Goal: Task Accomplishment & Management: Manage account settings

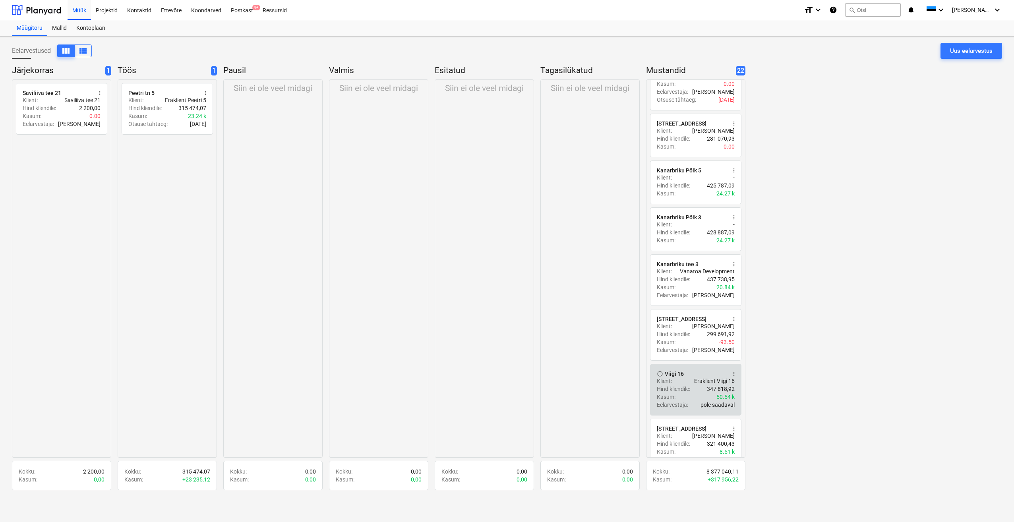
scroll to position [556, 0]
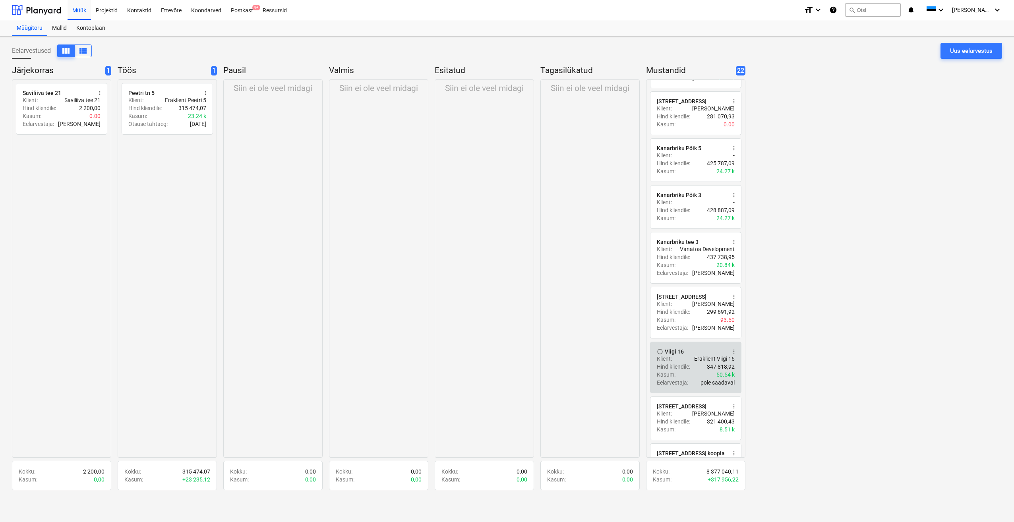
click at [679, 367] on p "Hind kliendile :" at bounding box center [673, 367] width 33 height 8
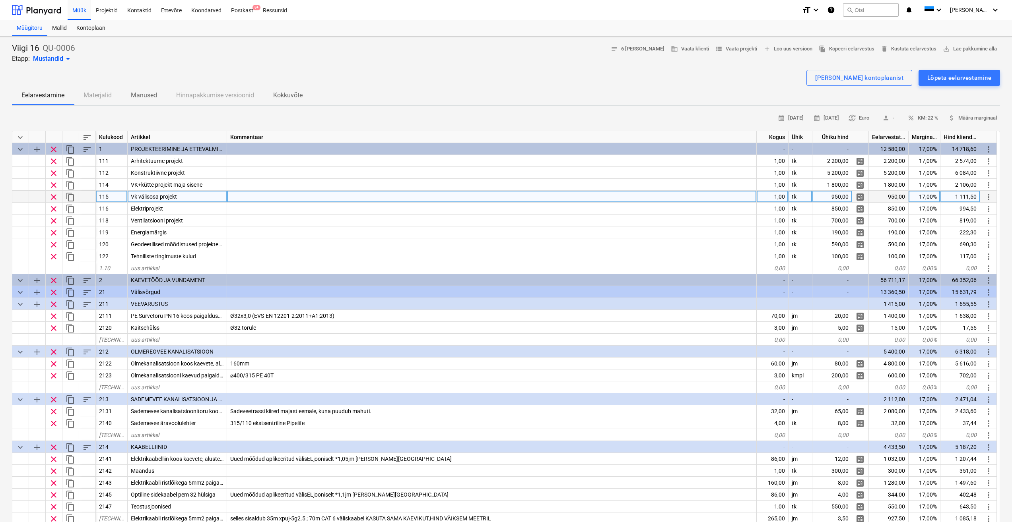
drag, startPoint x: 525, startPoint y: 194, endPoint x: 533, endPoint y: 192, distance: 7.9
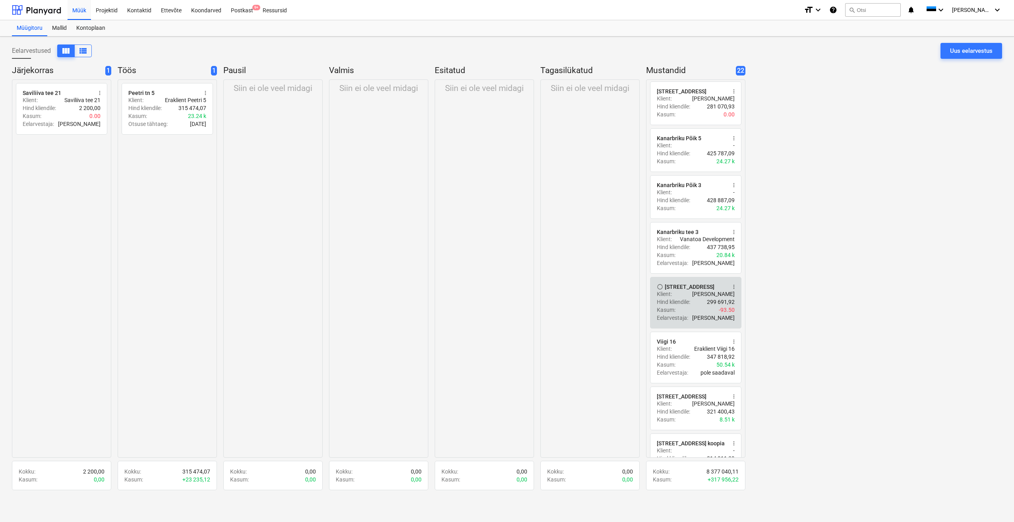
scroll to position [596, 0]
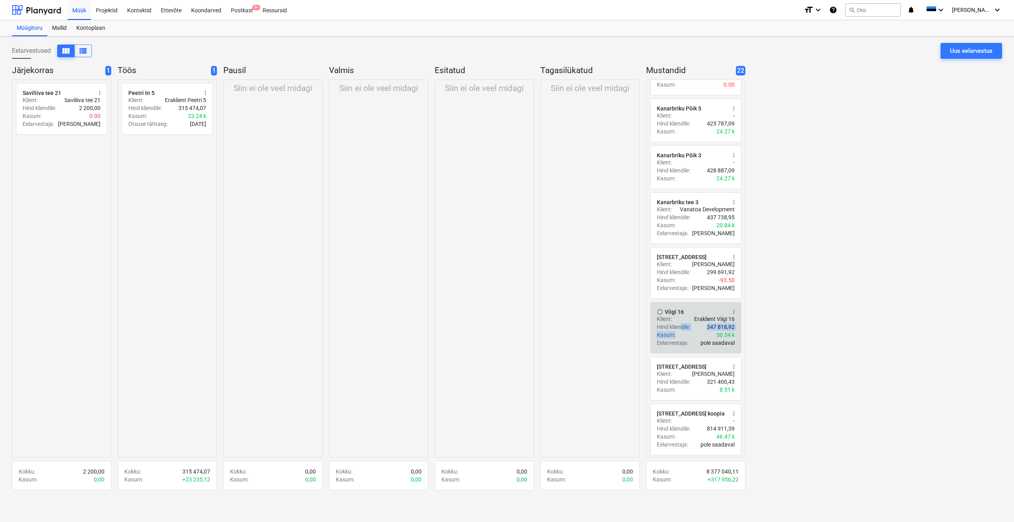
drag, startPoint x: 680, startPoint y: 326, endPoint x: 681, endPoint y: 330, distance: 4.1
click at [681, 330] on div "radio_button_unchecked Viigi 16 more_vert Klient : Eraklient Viigi 16 Hind klie…" at bounding box center [695, 328] width 91 height 52
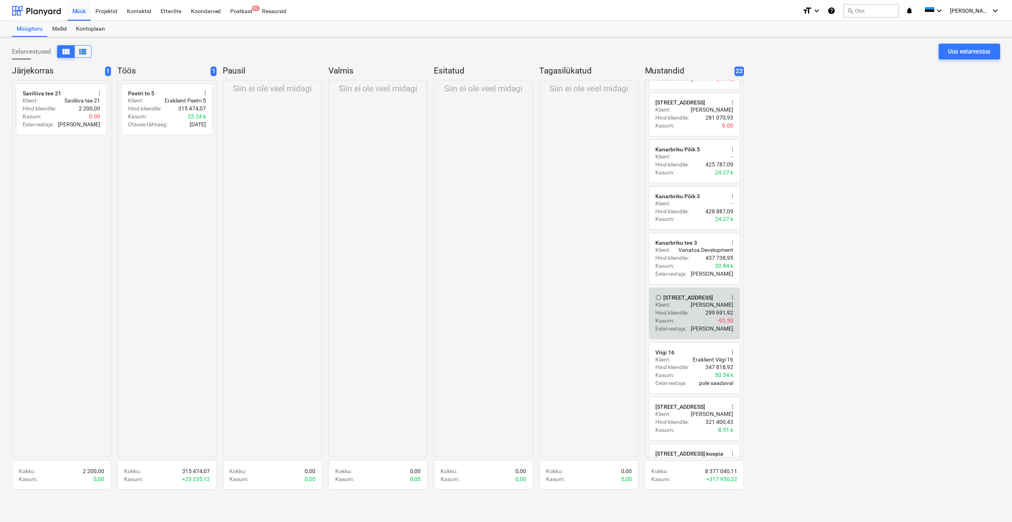
scroll to position [556, 0]
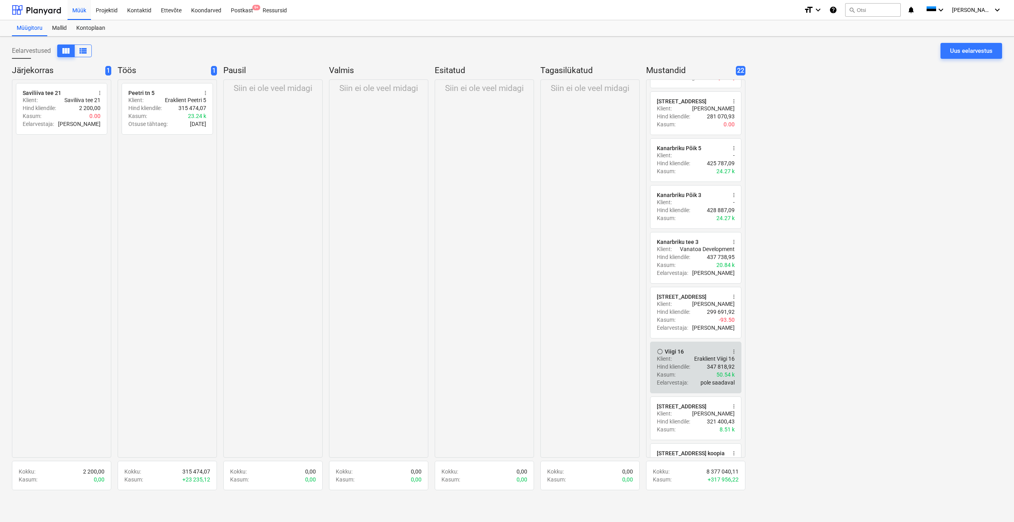
click at [735, 350] on span "more_vert" at bounding box center [734, 352] width 6 height 6
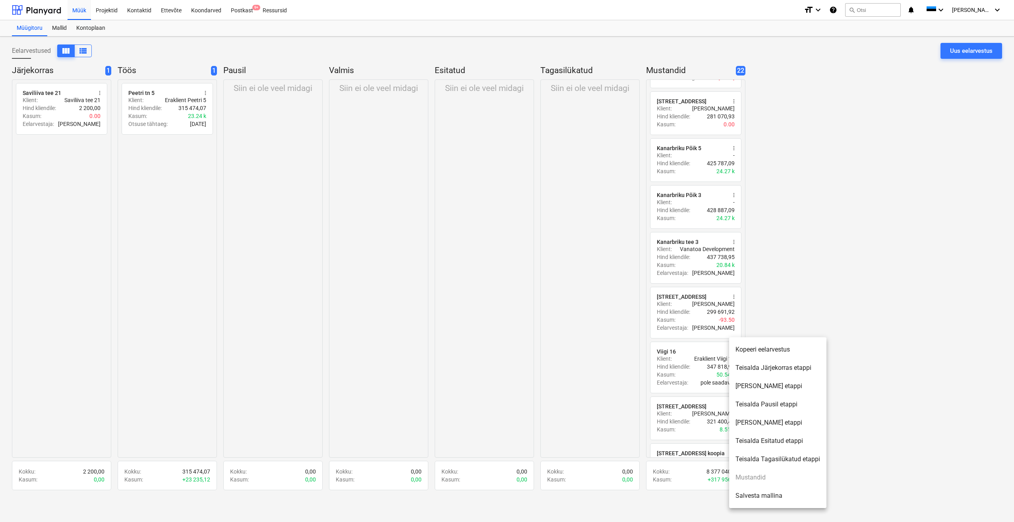
click at [789, 370] on li "Teisalda Järjekorras etappi" at bounding box center [777, 368] width 97 height 18
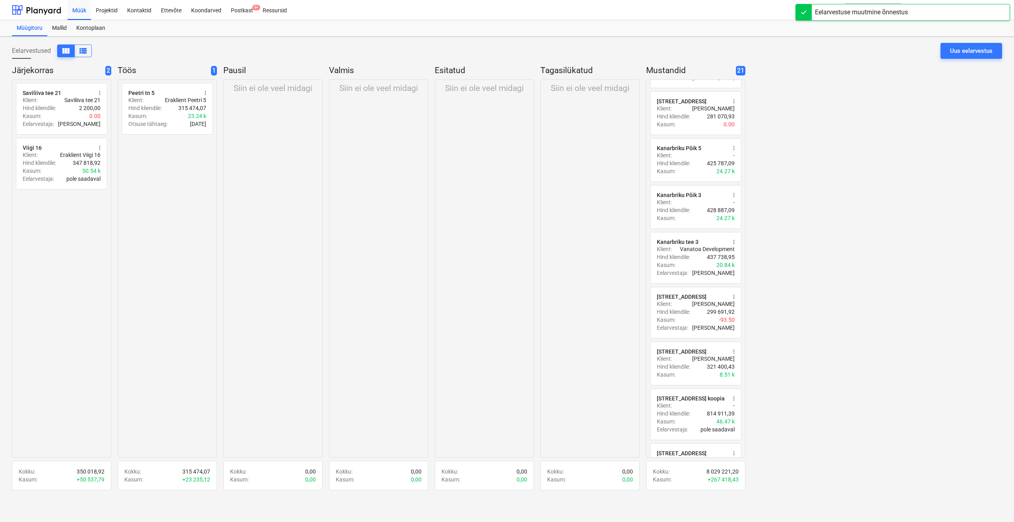
click at [269, 193] on div "Siin ei ole veel midagi" at bounding box center [272, 268] width 99 height 378
click at [100, 149] on span "more_vert" at bounding box center [100, 148] width 6 height 6
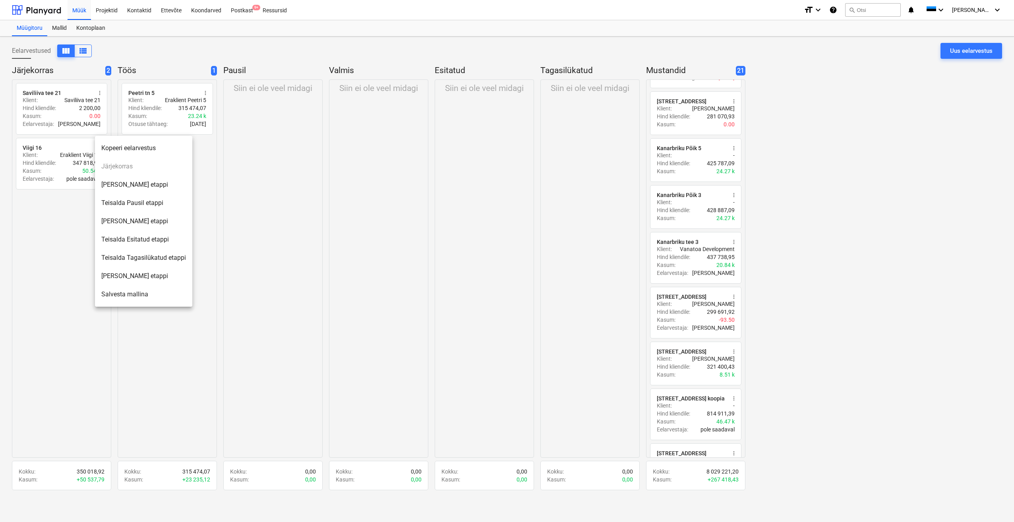
click at [41, 235] on div at bounding box center [507, 261] width 1014 height 522
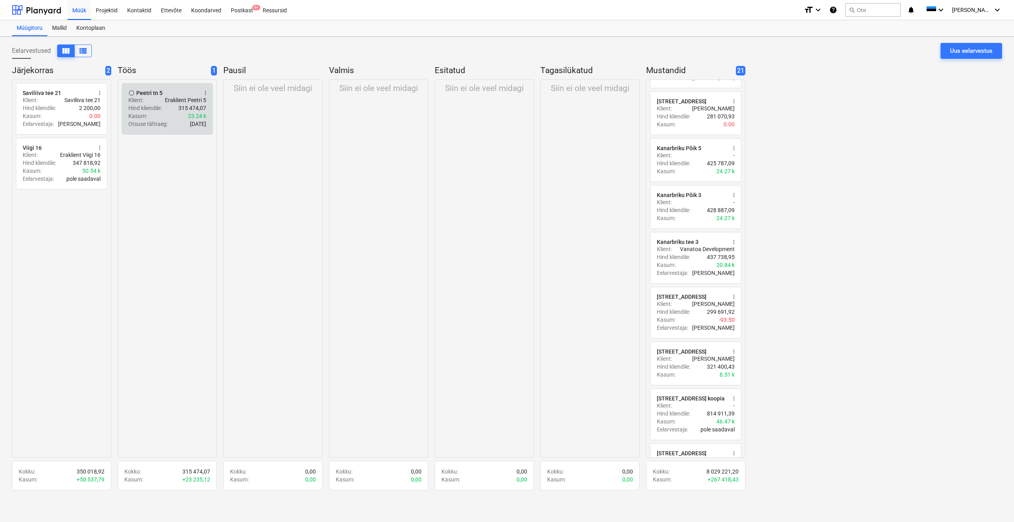
click at [206, 95] on span "more_vert" at bounding box center [205, 93] width 6 height 6
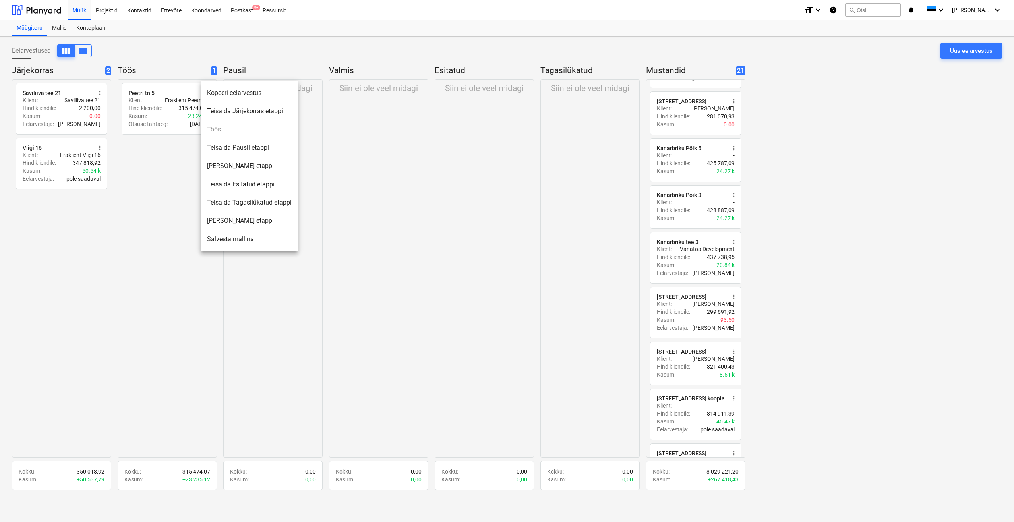
click at [250, 147] on li "Teisalda Pausil etappi" at bounding box center [249, 148] width 97 height 18
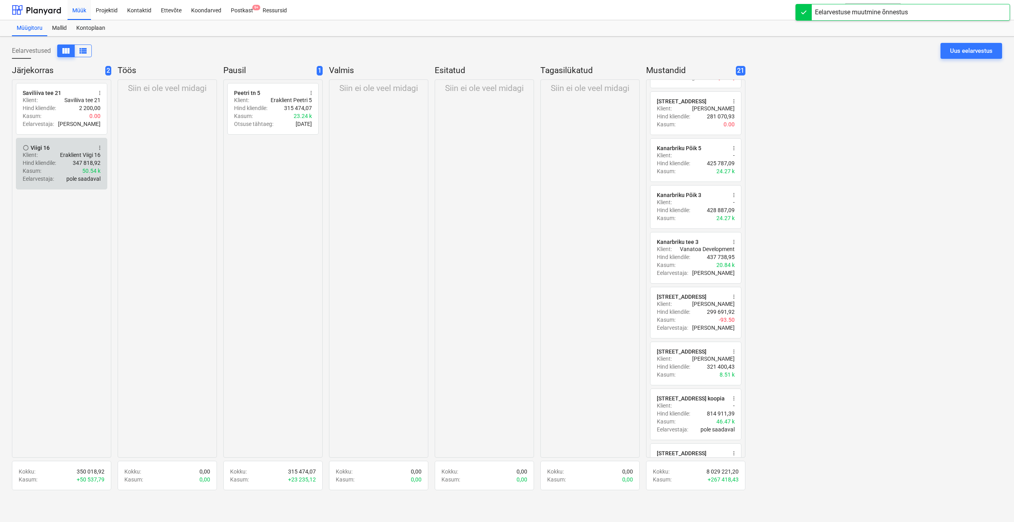
click at [101, 149] on span "more_vert" at bounding box center [100, 148] width 6 height 6
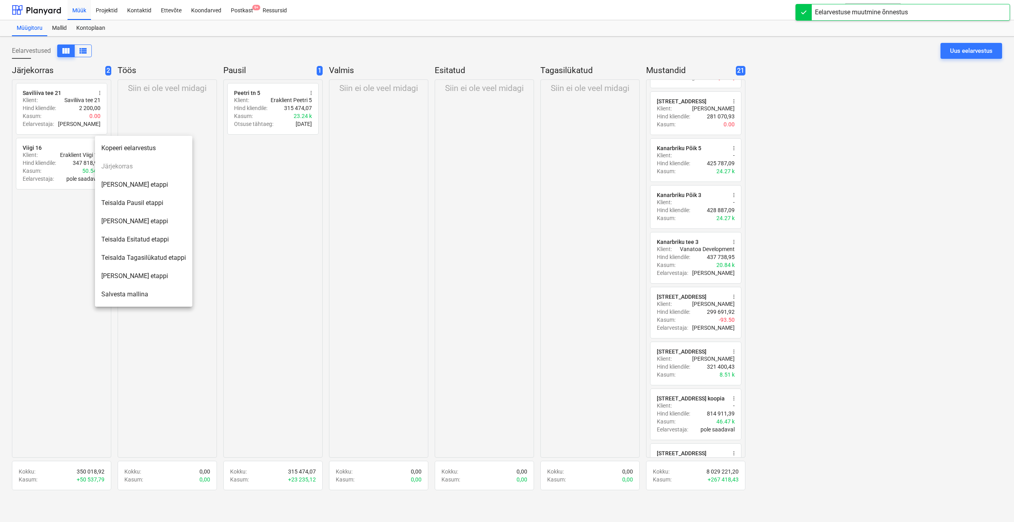
click at [134, 188] on li "Teisalda Töös etappi" at bounding box center [143, 185] width 97 height 18
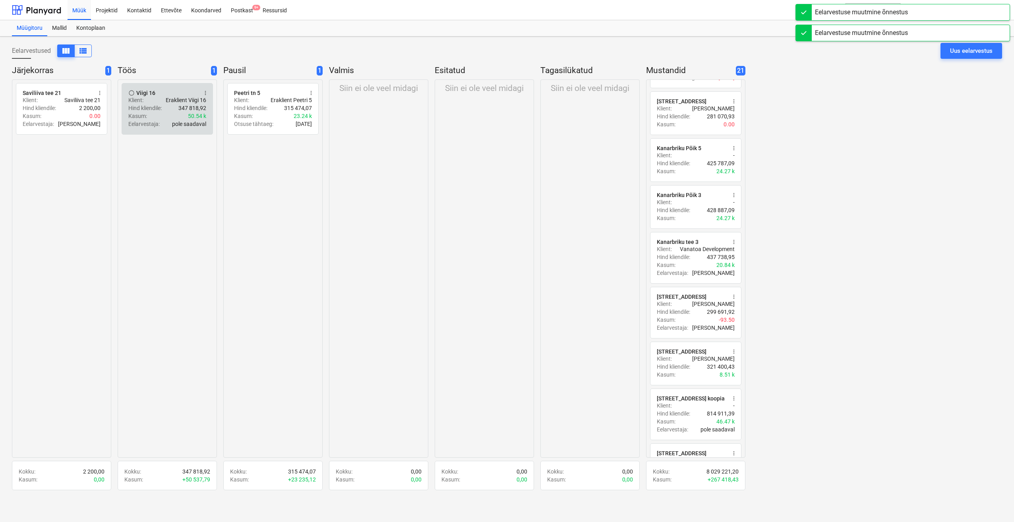
click at [157, 112] on p "Hind kliendile :" at bounding box center [144, 108] width 33 height 8
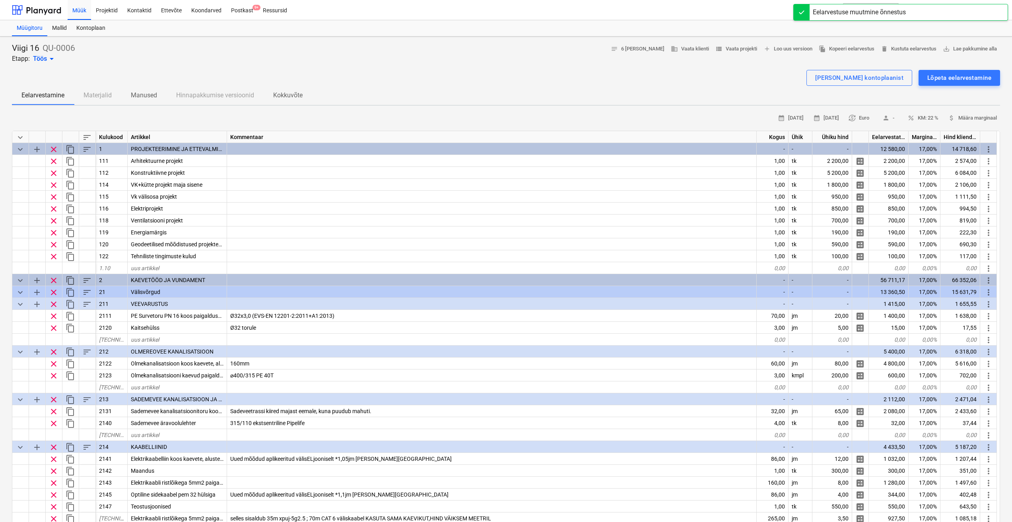
click at [19, 136] on span "keyboard_arrow_down" at bounding box center [21, 138] width 10 height 10
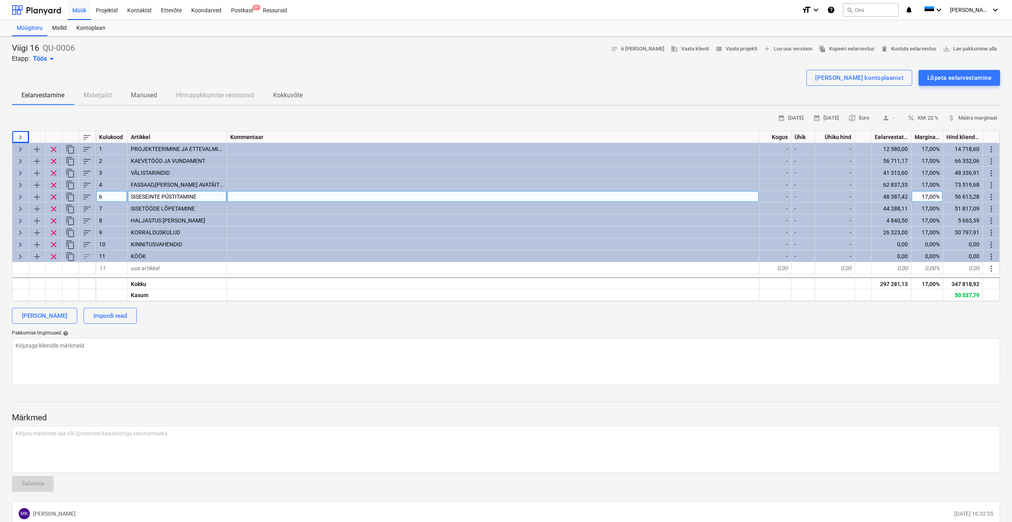
click at [22, 198] on span "keyboard_arrow_right" at bounding box center [21, 197] width 10 height 10
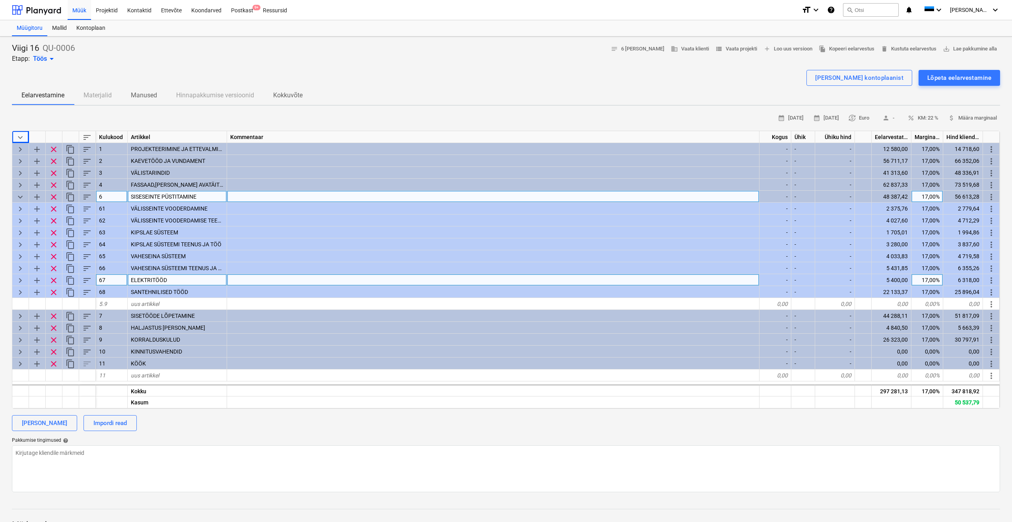
click at [17, 282] on span "keyboard_arrow_right" at bounding box center [21, 281] width 10 height 10
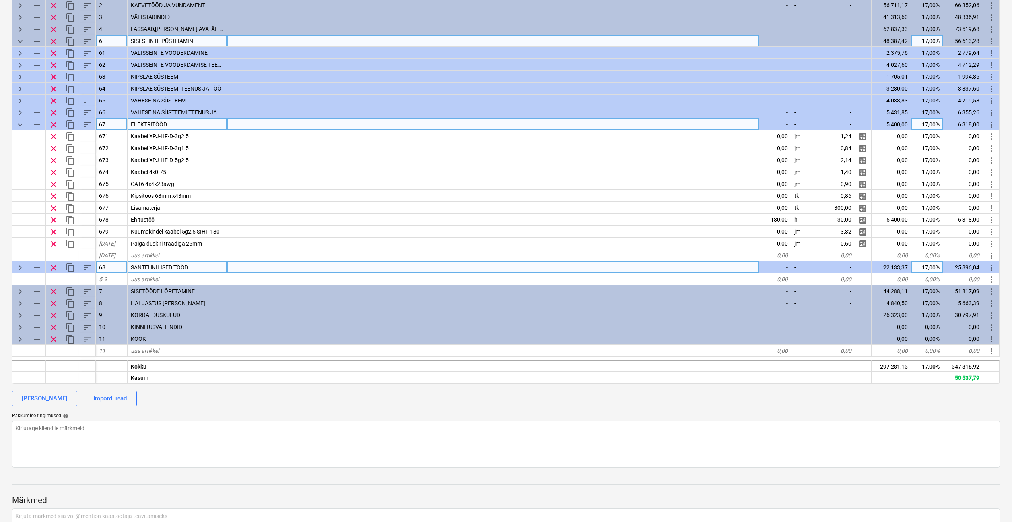
scroll to position [199, 0]
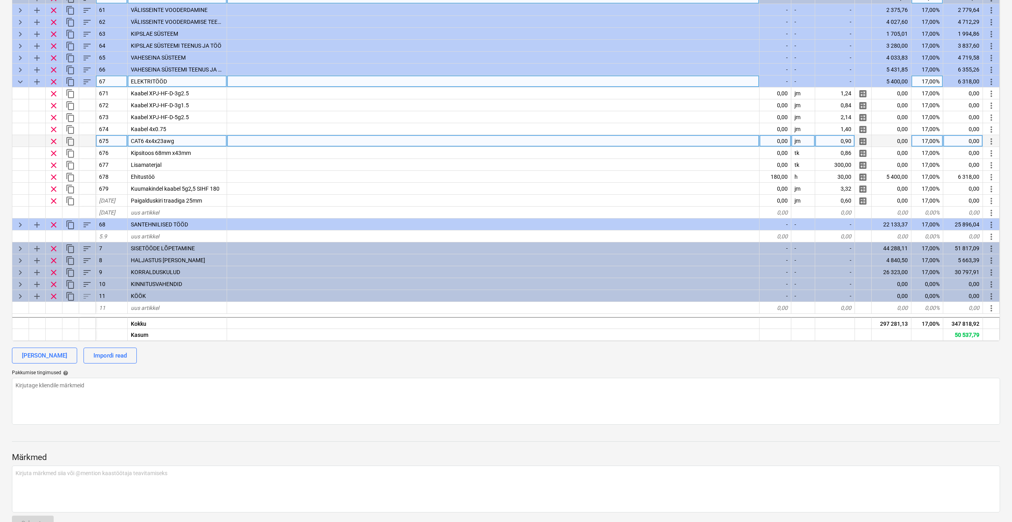
click at [272, 138] on div at bounding box center [493, 141] width 532 height 12
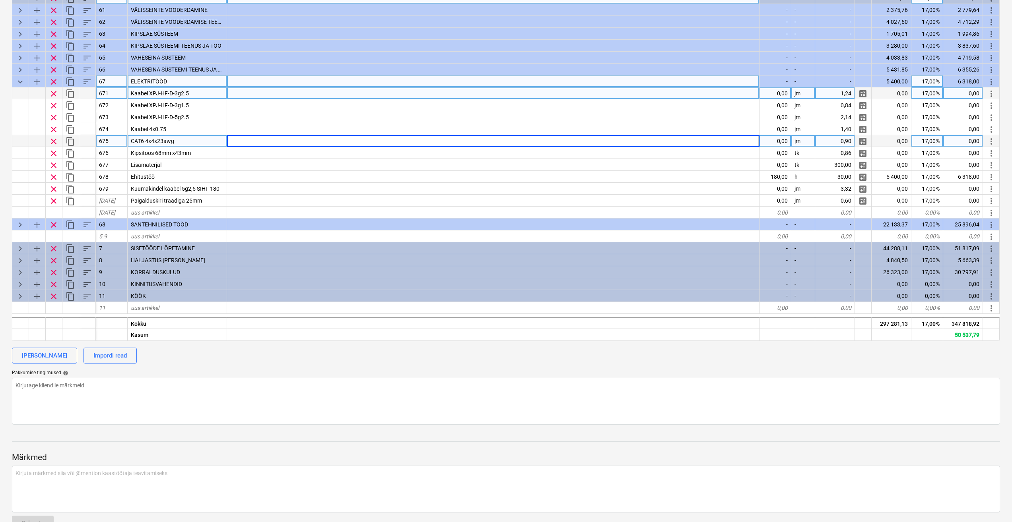
click at [200, 92] on div "Kaabel XPJ-HF-D-3g2.5" at bounding box center [177, 93] width 99 height 12
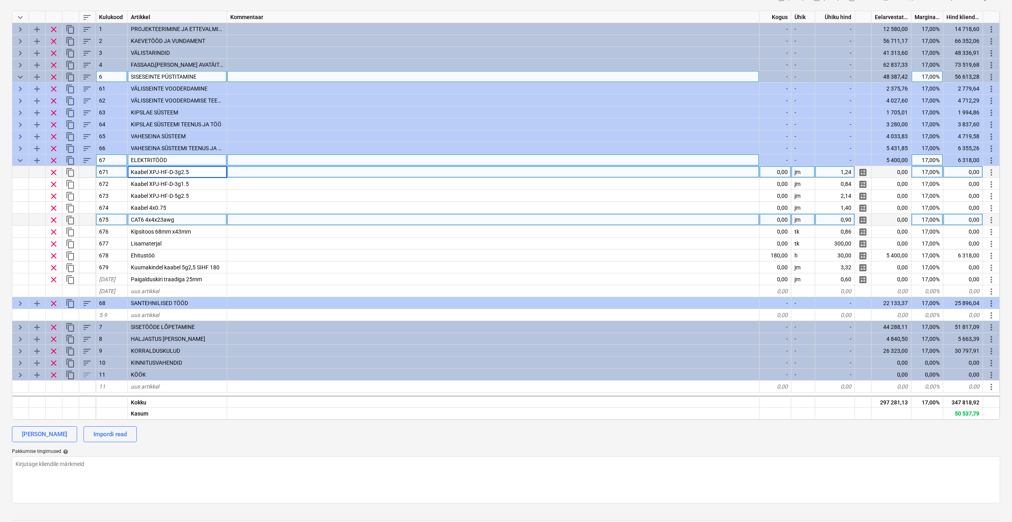
scroll to position [119, 0]
click at [254, 171] on div at bounding box center [493, 173] width 532 height 12
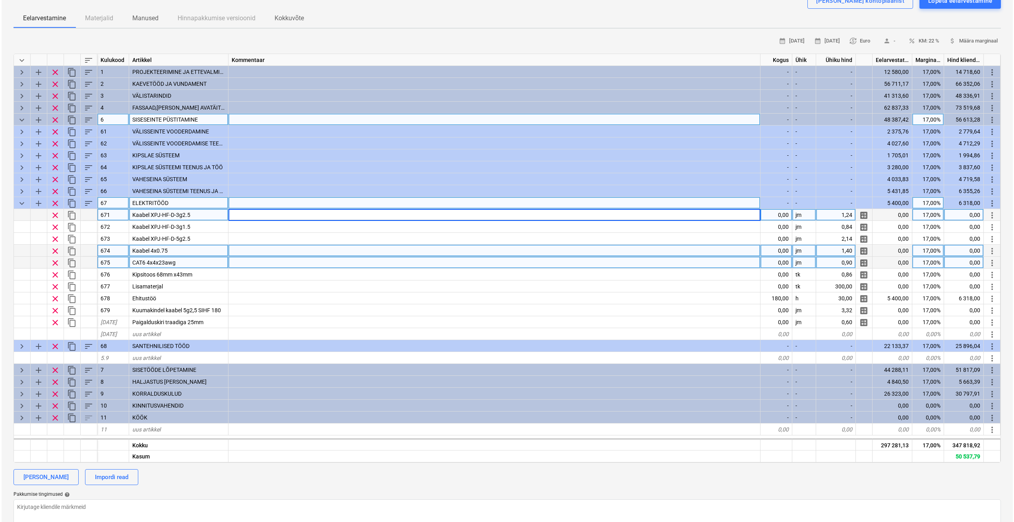
scroll to position [40, 0]
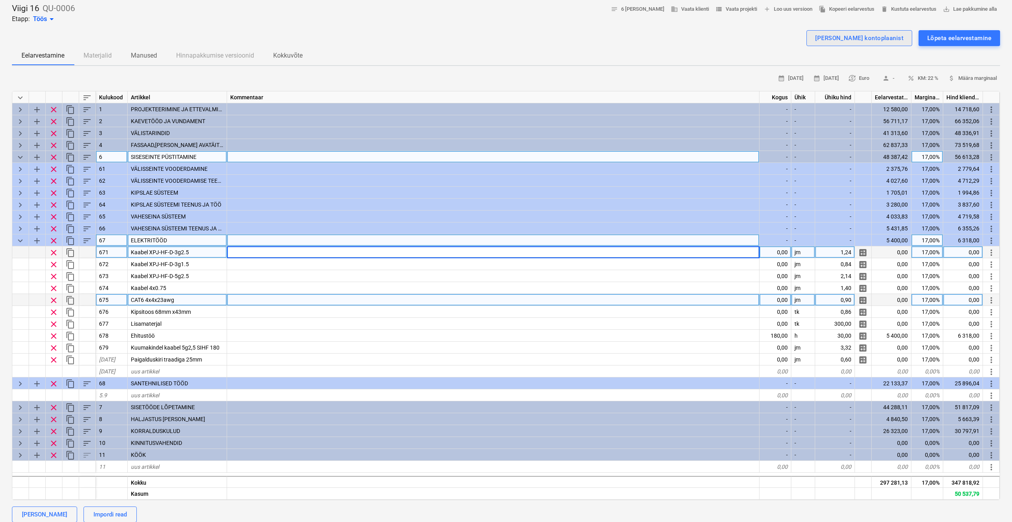
click at [851, 39] on div "Lisa ridu kontoplaanist" at bounding box center [859, 38] width 88 height 10
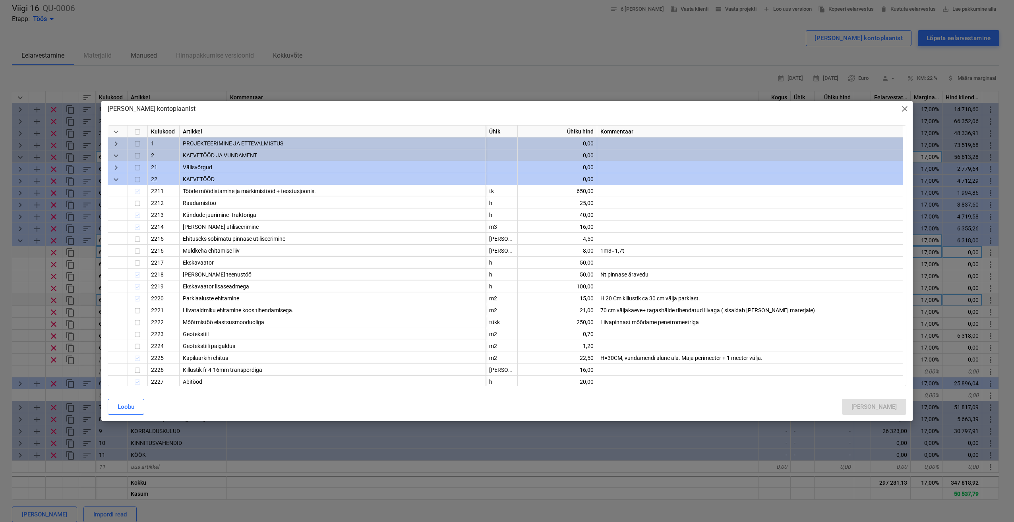
click at [118, 133] on span "keyboard_arrow_down" at bounding box center [116, 132] width 10 height 10
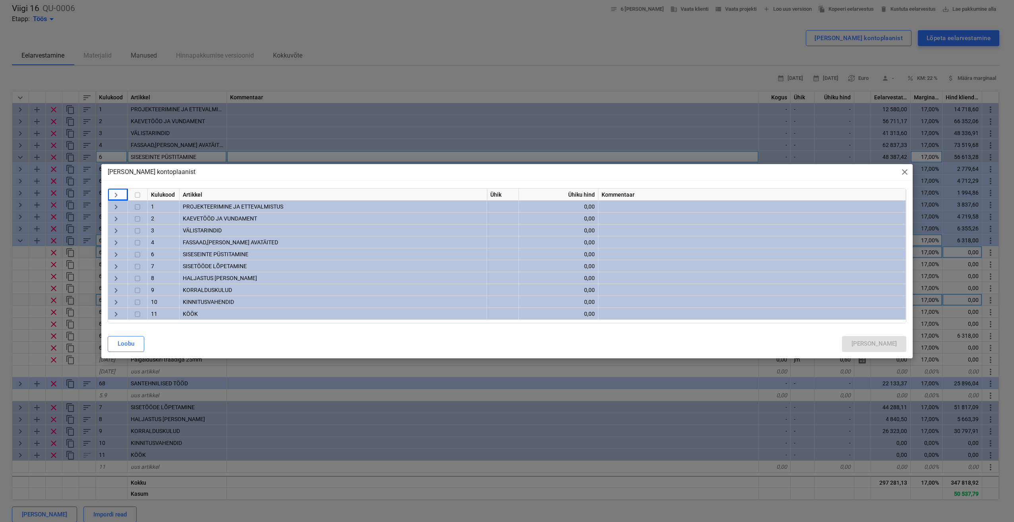
click at [117, 254] on span "keyboard_arrow_right" at bounding box center [116, 255] width 10 height 10
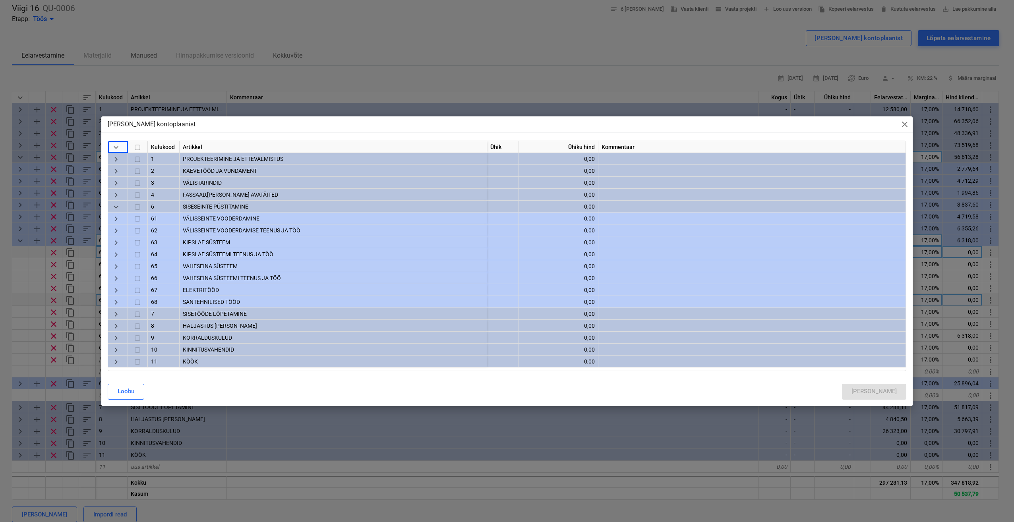
click at [118, 291] on span "keyboard_arrow_right" at bounding box center [116, 291] width 10 height 10
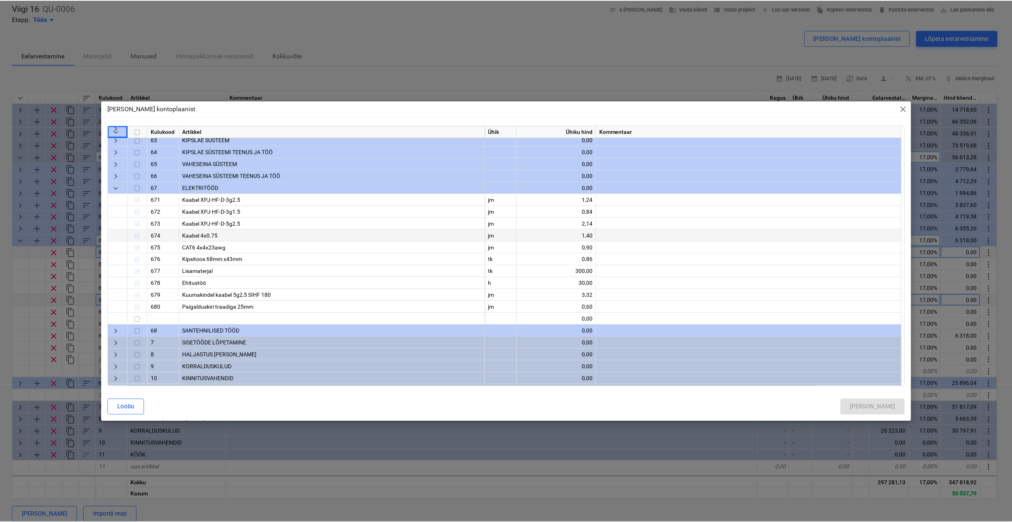
scroll to position [97, 0]
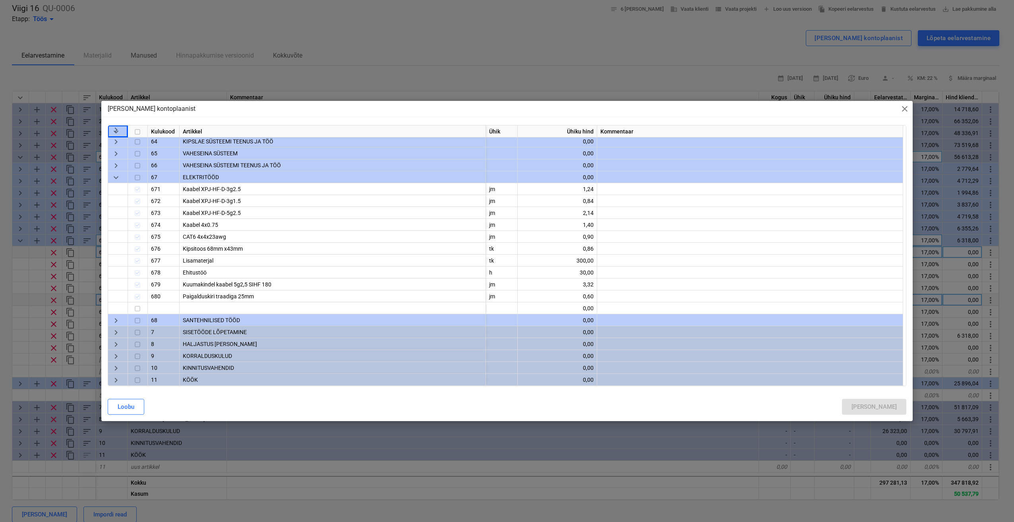
drag, startPoint x: 136, startPoint y: 176, endPoint x: 135, endPoint y: 182, distance: 6.1
click at [136, 176] on input "checkbox" at bounding box center [138, 178] width 10 height 10
click at [140, 178] on input "checkbox" at bounding box center [138, 178] width 10 height 10
click at [902, 110] on span "close" at bounding box center [905, 109] width 10 height 10
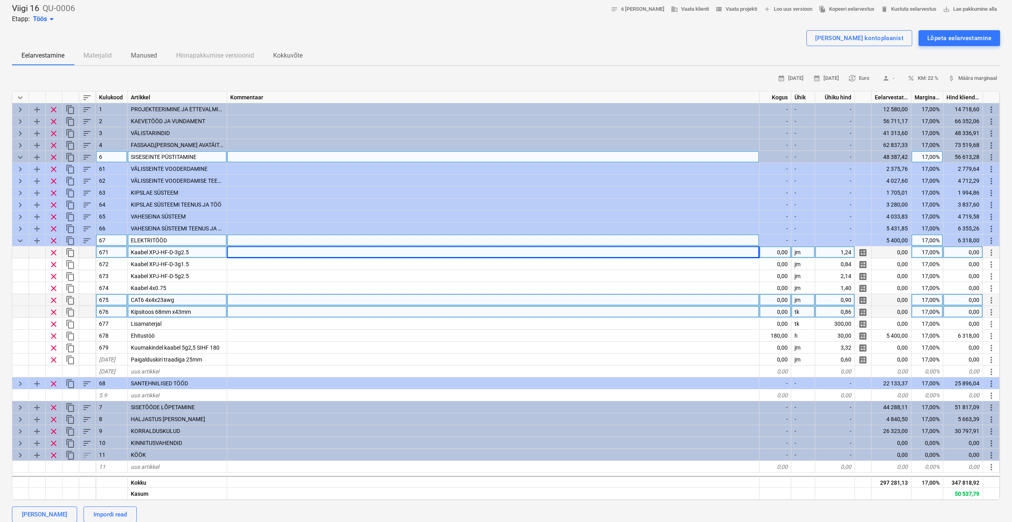
click at [339, 314] on div at bounding box center [493, 312] width 532 height 12
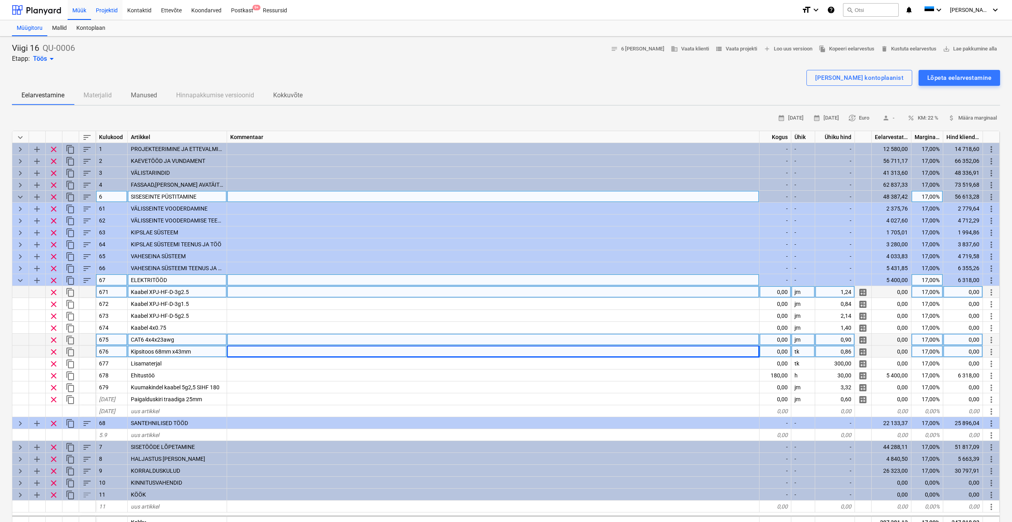
click at [111, 11] on div "Projektid" at bounding box center [106, 10] width 31 height 20
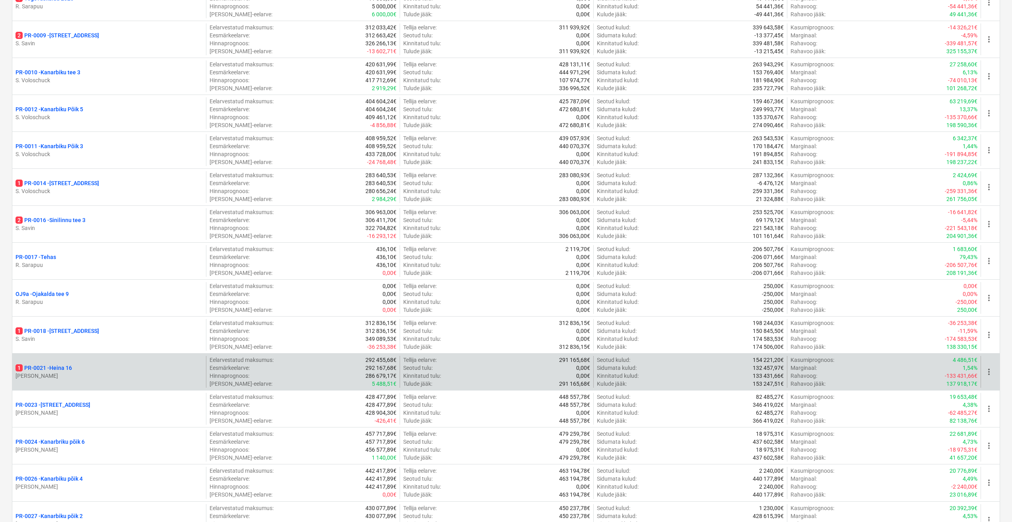
scroll to position [712, 0]
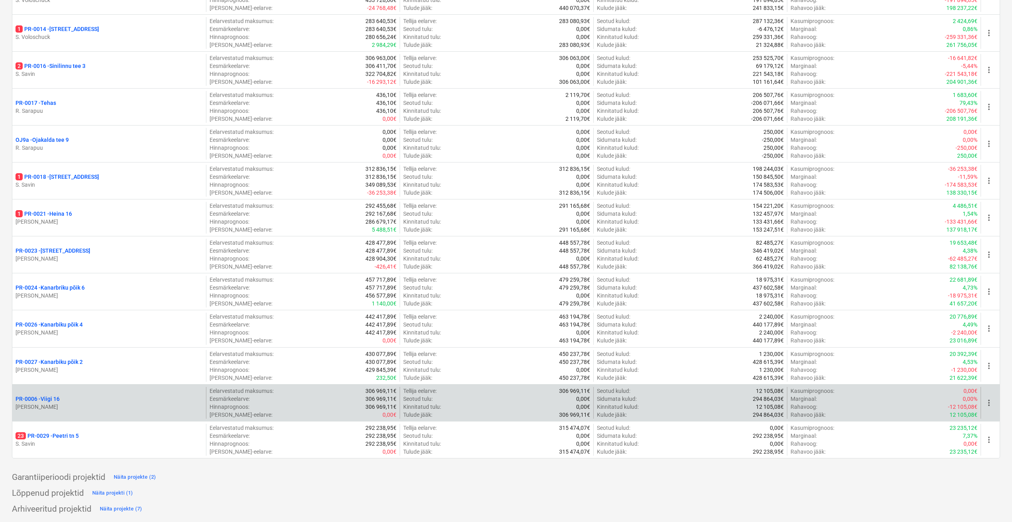
click at [51, 399] on p "PR-0006 - Viigi 16" at bounding box center [38, 399] width 44 height 8
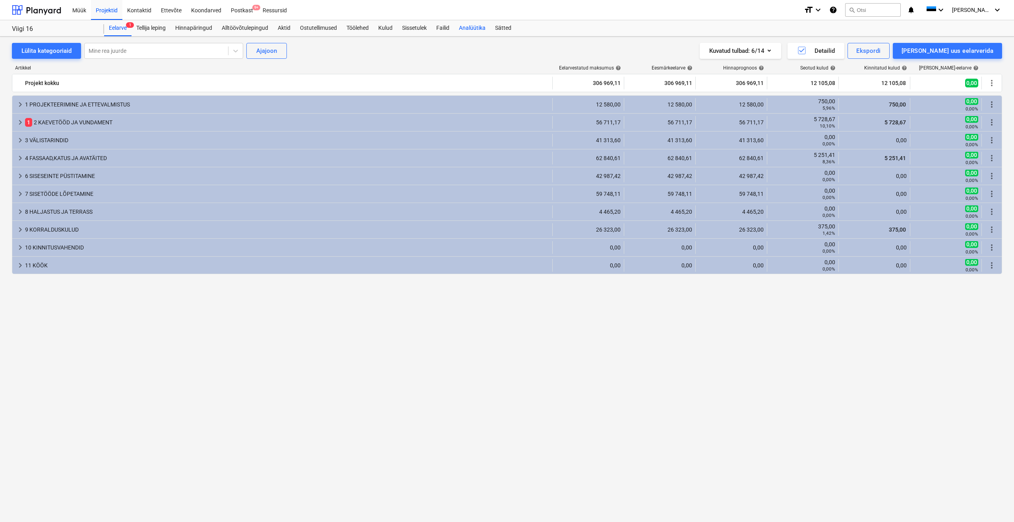
click at [476, 29] on div "Analüütika" at bounding box center [472, 28] width 36 height 16
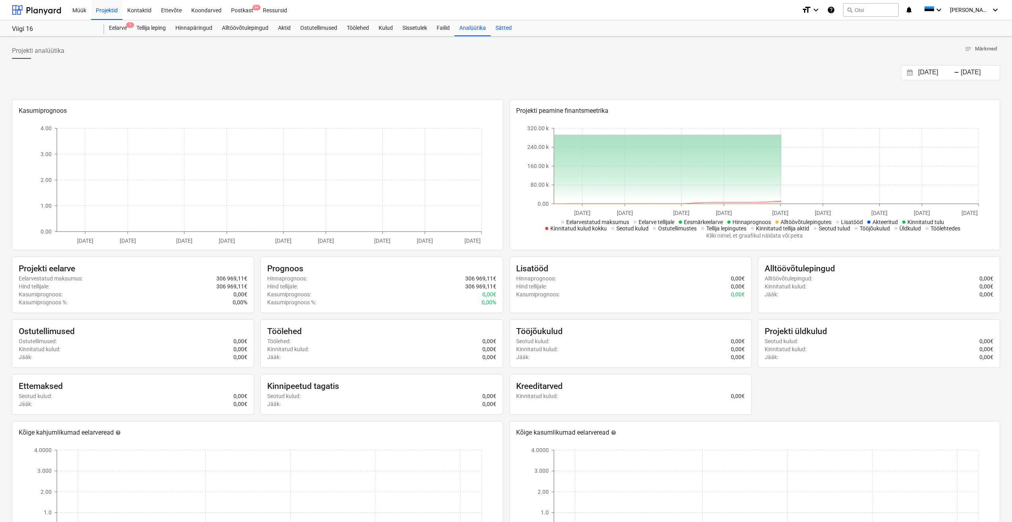
click at [513, 27] on div "Sätted" at bounding box center [504, 28] width 26 height 16
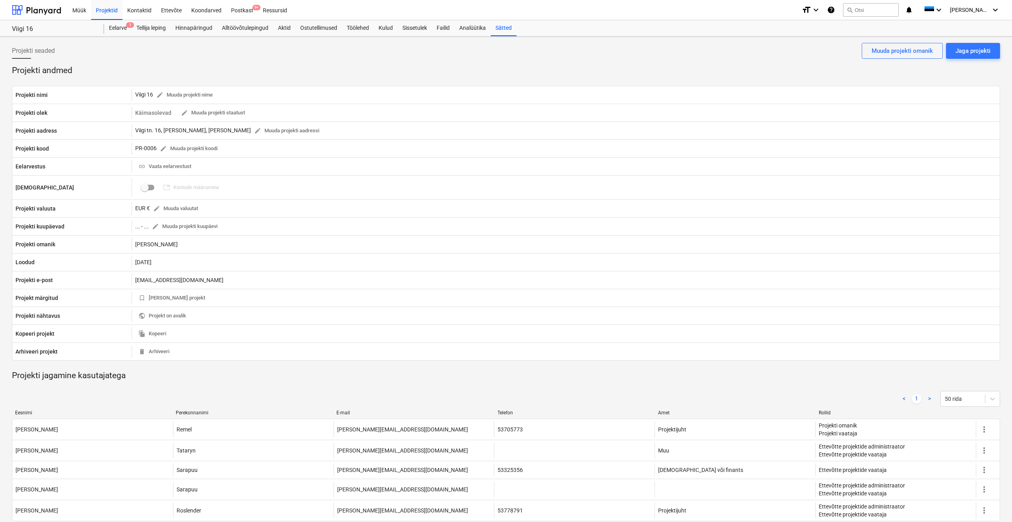
click at [287, 55] on div "Projekti seaded Jaga projekti Muuda projekti omanik" at bounding box center [506, 54] width 988 height 22
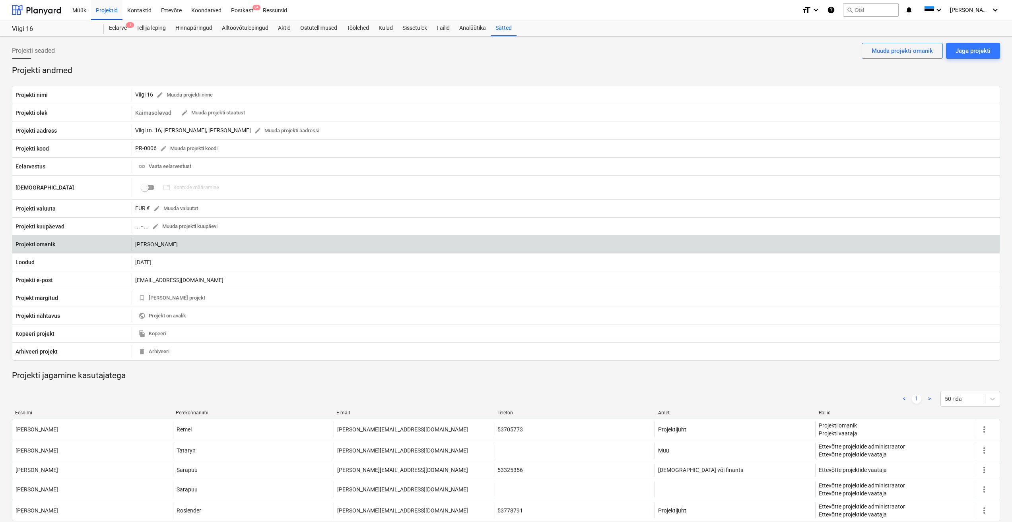
click at [169, 246] on div "Egert Remel" at bounding box center [566, 244] width 868 height 13
click at [168, 246] on div "Egert Remel" at bounding box center [566, 244] width 868 height 13
click at [169, 245] on div "Egert Remel" at bounding box center [566, 244] width 868 height 13
click at [151, 244] on div "Egert Remel" at bounding box center [566, 244] width 868 height 13
click at [178, 242] on div "Egert Remel" at bounding box center [566, 244] width 868 height 13
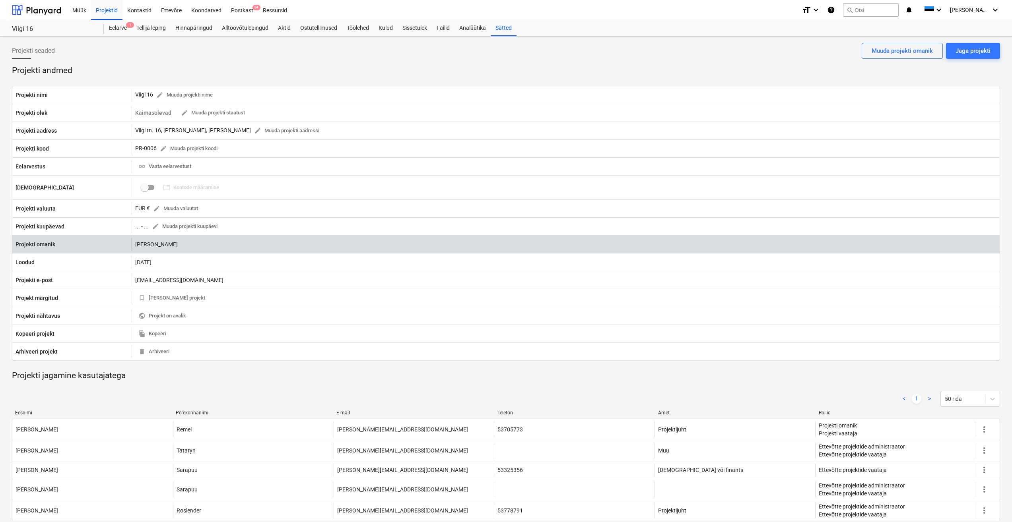
click at [175, 244] on div "Egert Remel" at bounding box center [566, 244] width 868 height 13
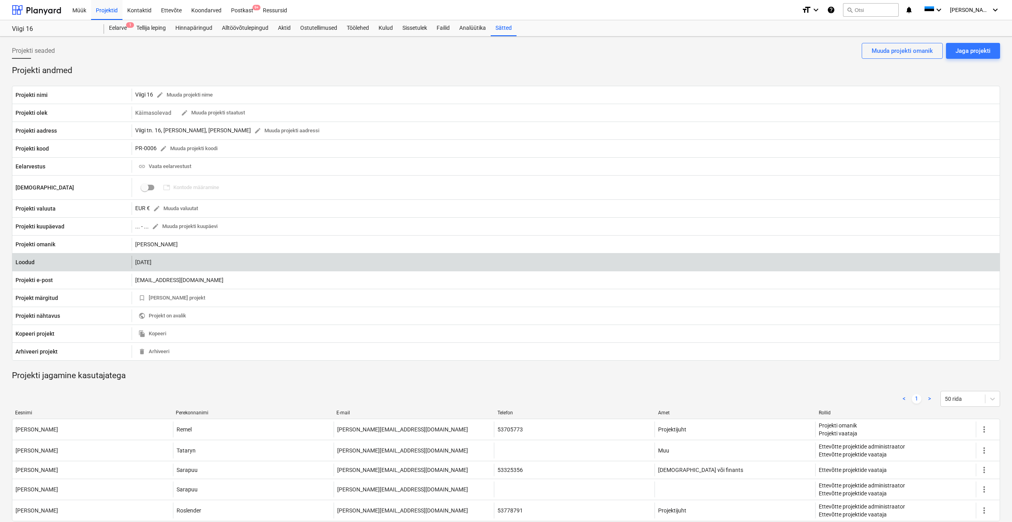
click at [194, 261] on div "11.09.2025" at bounding box center [566, 262] width 868 height 13
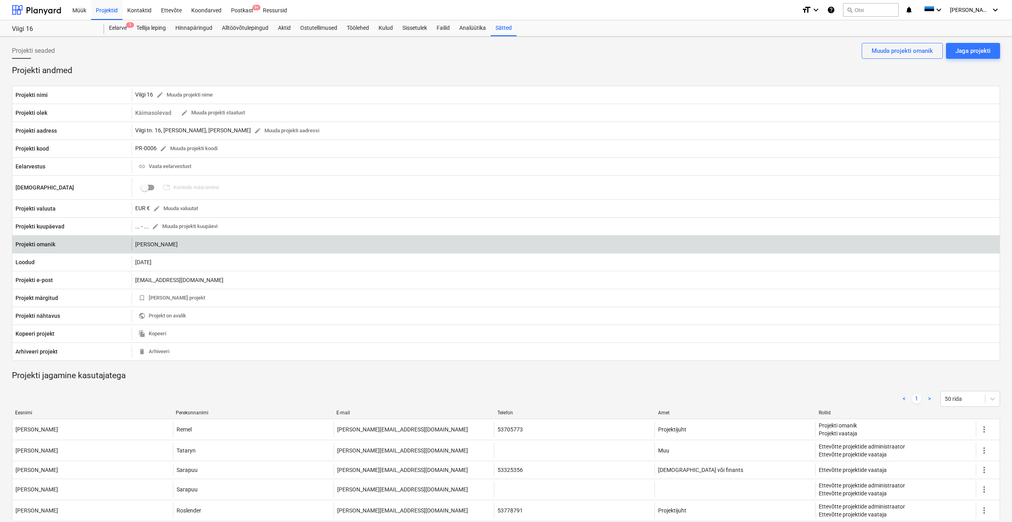
click at [175, 240] on div "Egert Remel" at bounding box center [566, 244] width 868 height 13
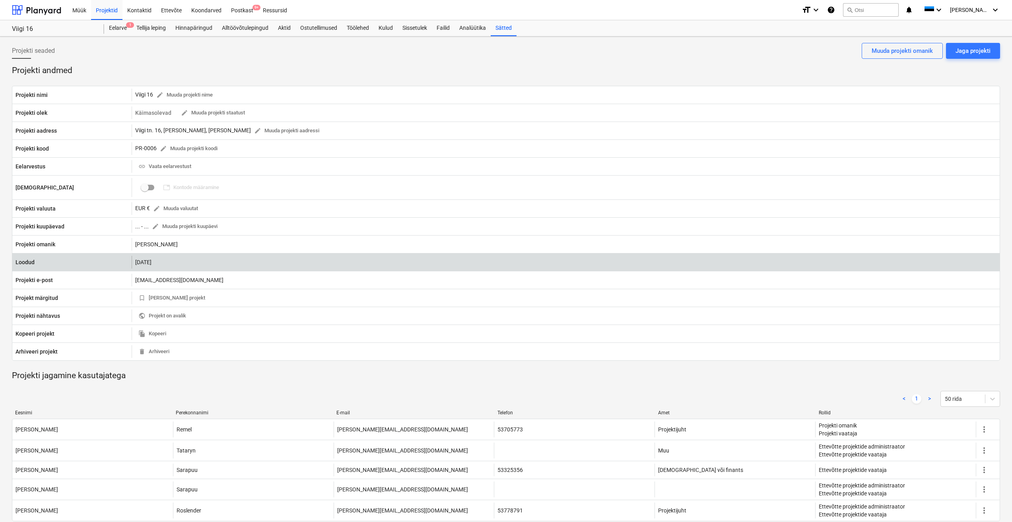
click at [182, 262] on div "11.09.2025" at bounding box center [566, 262] width 868 height 13
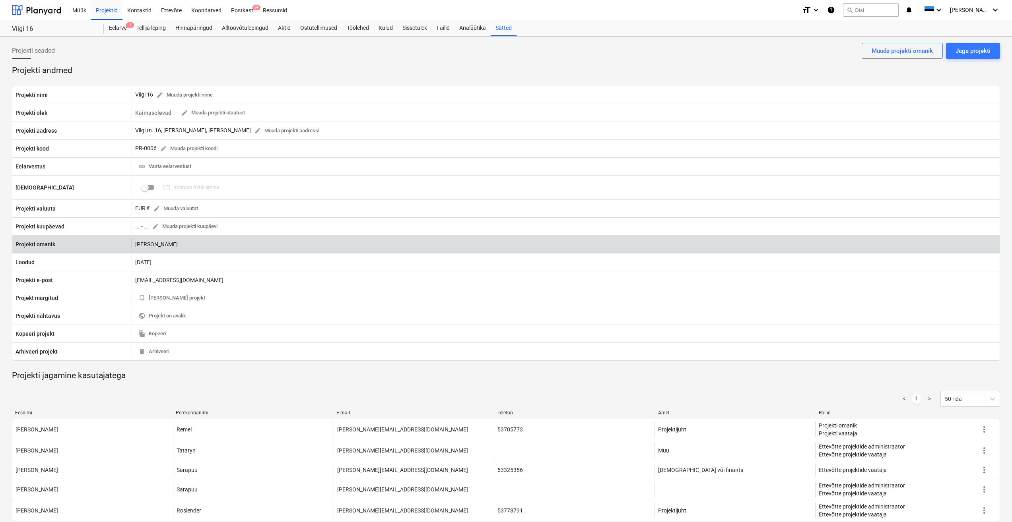
click at [182, 246] on div "Egert Remel" at bounding box center [566, 244] width 868 height 13
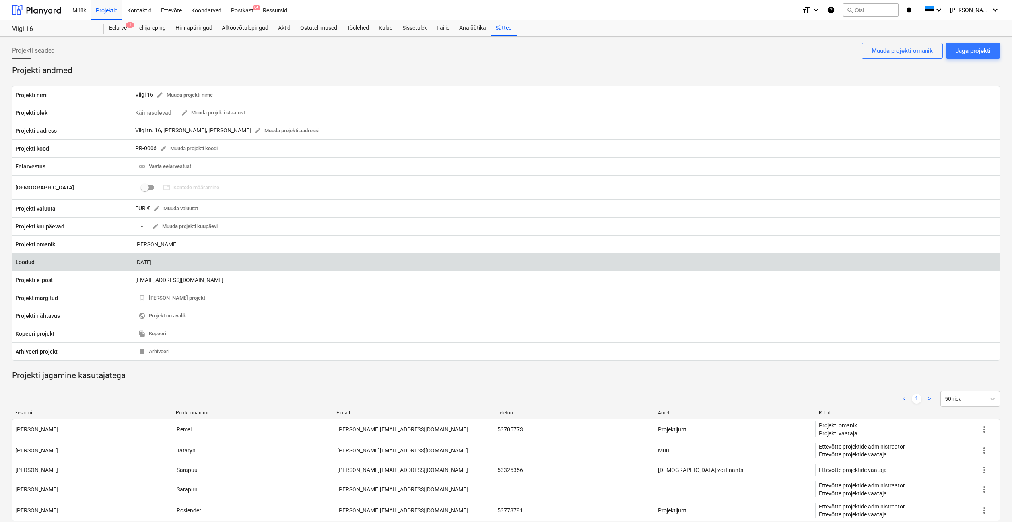
click at [188, 265] on div "11.09.2025" at bounding box center [566, 262] width 868 height 13
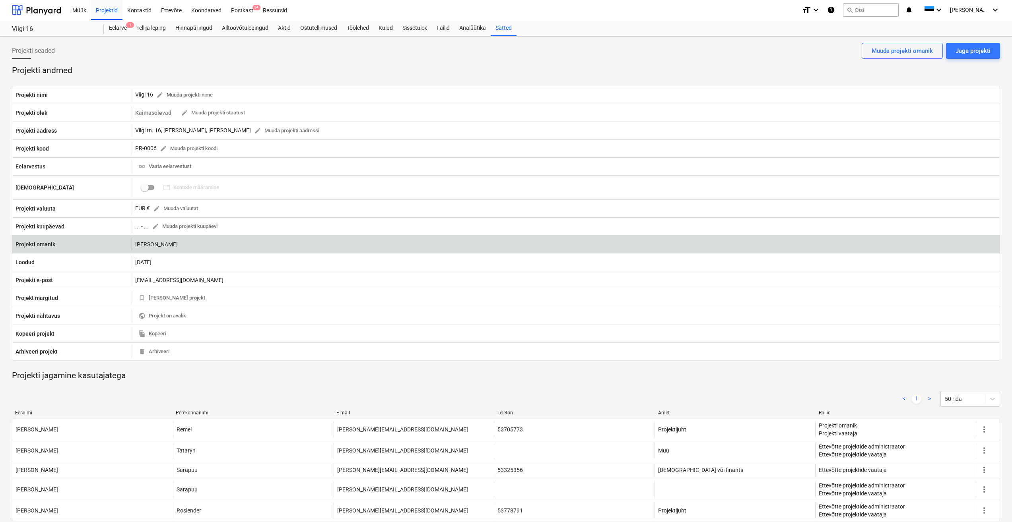
click at [190, 246] on div "Egert Remel" at bounding box center [566, 244] width 868 height 13
click at [183, 241] on div "Egert Remel" at bounding box center [566, 244] width 868 height 13
click at [177, 246] on div "Egert Remel" at bounding box center [566, 244] width 868 height 13
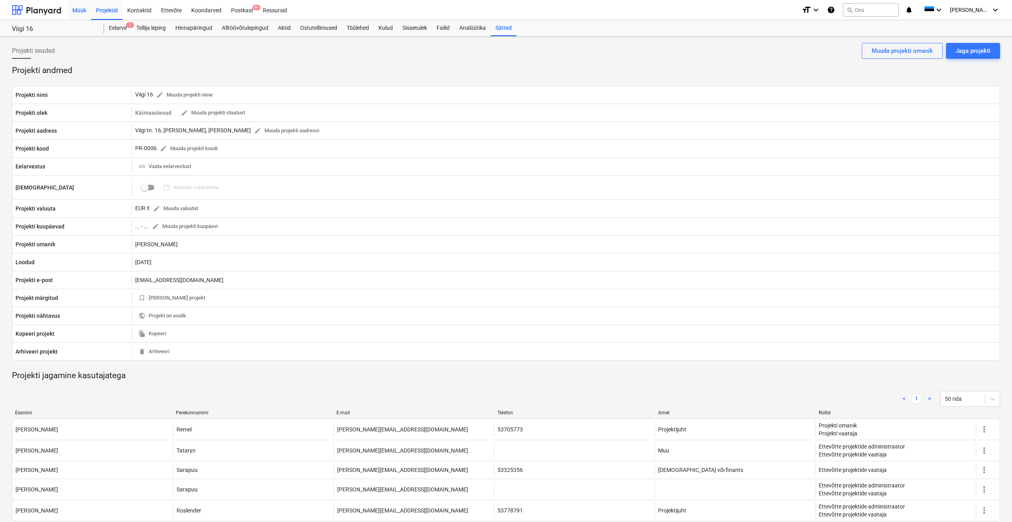
drag, startPoint x: 80, startPoint y: 8, endPoint x: 80, endPoint y: 14, distance: 6.0
click at [80, 8] on div "Müük" at bounding box center [79, 10] width 23 height 20
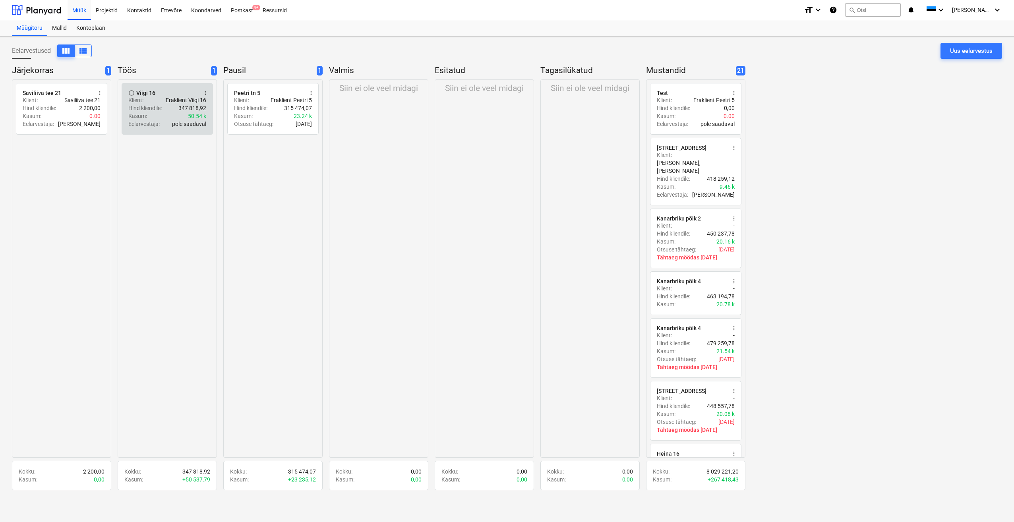
click at [149, 99] on div "Klient : Eraklient Viigi 16" at bounding box center [167, 100] width 78 height 8
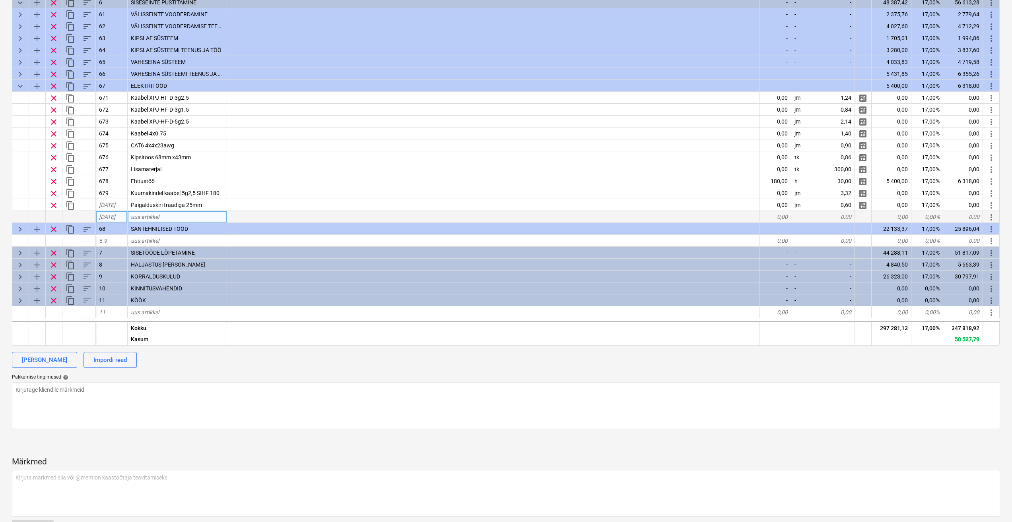
scroll to position [199, 0]
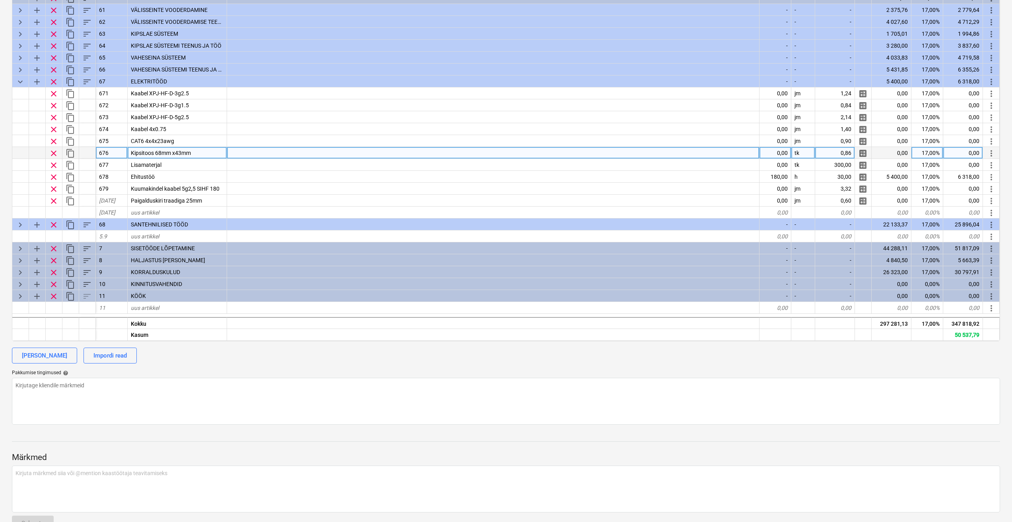
click at [320, 149] on div at bounding box center [493, 153] width 532 height 12
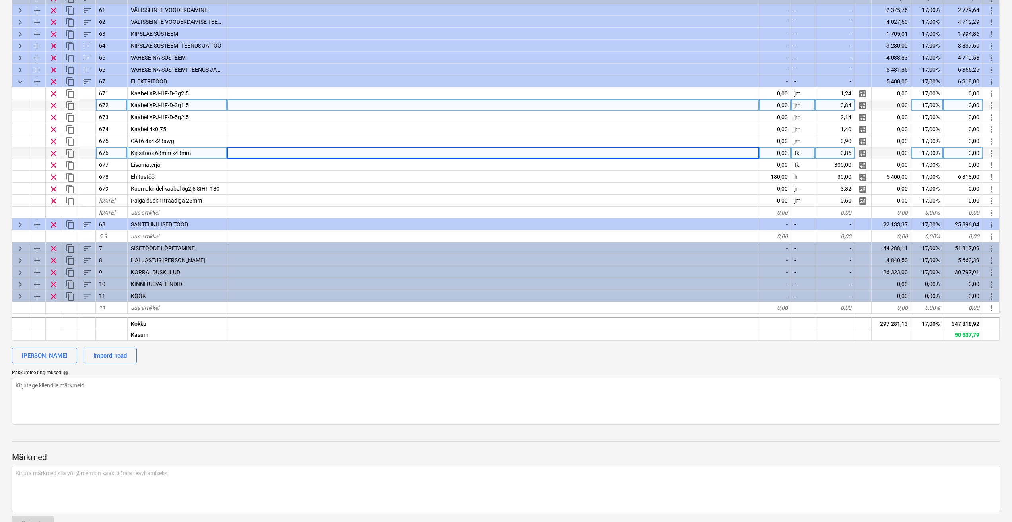
click at [235, 106] on div at bounding box center [493, 105] width 532 height 12
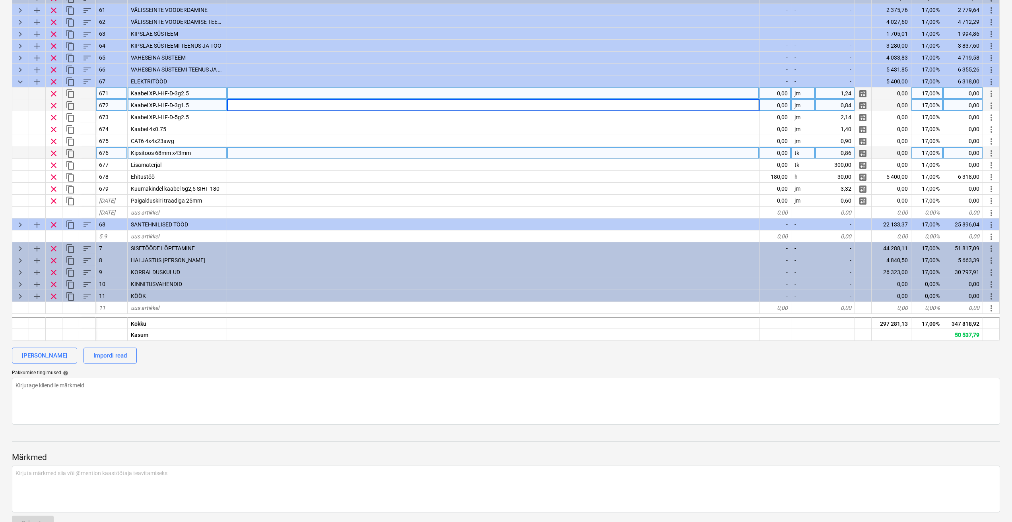
click at [206, 91] on div "Kaabel XPJ-HF-D-3g2.5" at bounding box center [177, 93] width 99 height 12
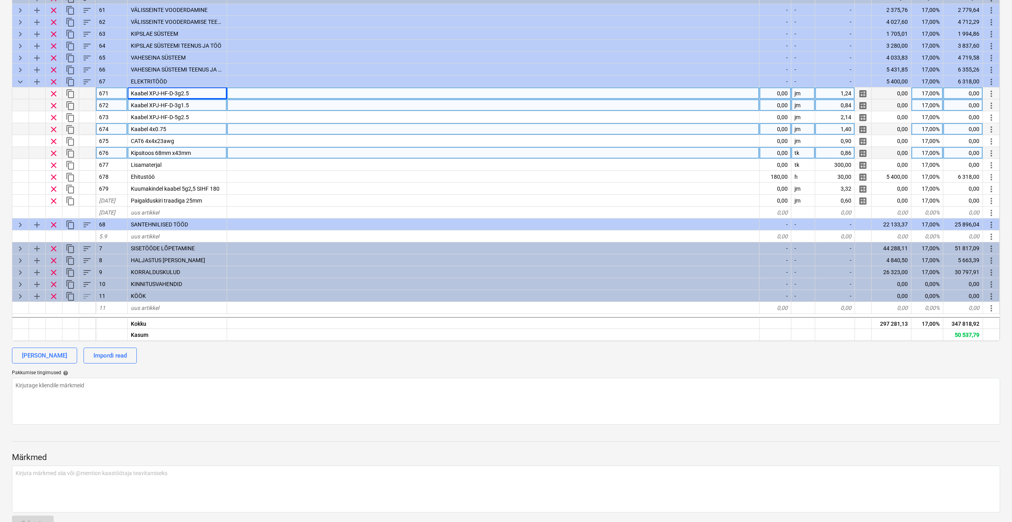
click at [194, 124] on div "Kaabel 4x0.75" at bounding box center [177, 129] width 99 height 12
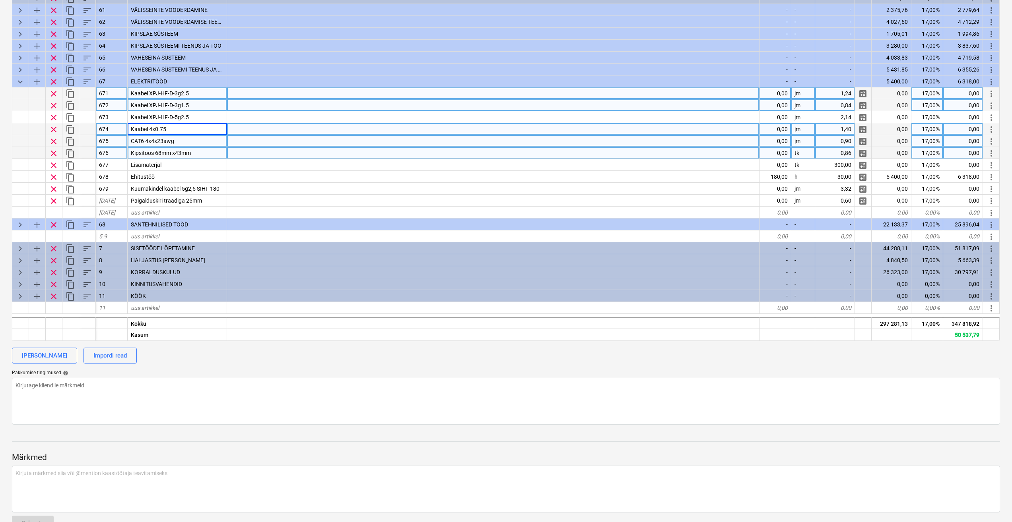
click at [200, 140] on div "CAT6 4x4x23awg" at bounding box center [177, 141] width 99 height 12
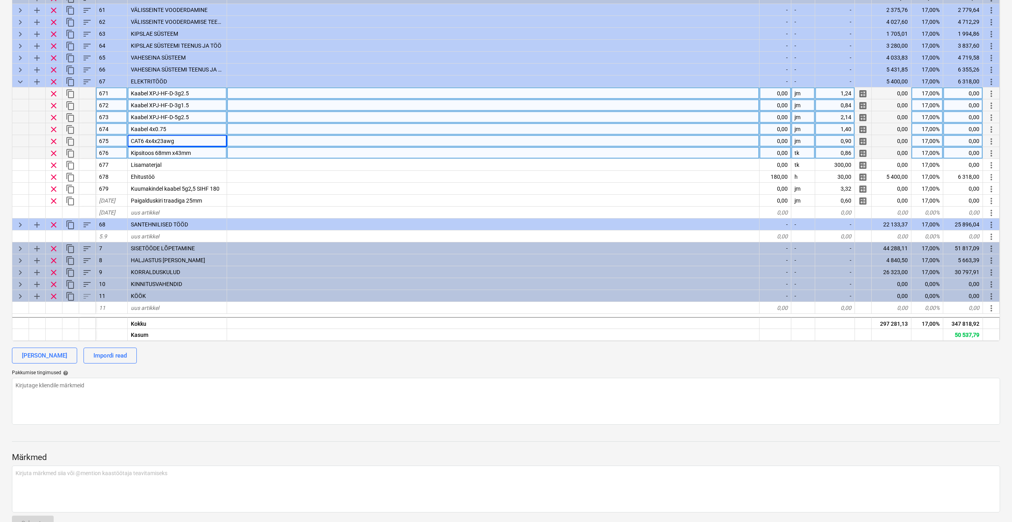
click at [197, 123] on div "Kaabel XPJ-HF-D-5g2.5" at bounding box center [177, 117] width 99 height 12
click at [192, 130] on div "Kaabel 4x0.75" at bounding box center [177, 129] width 99 height 12
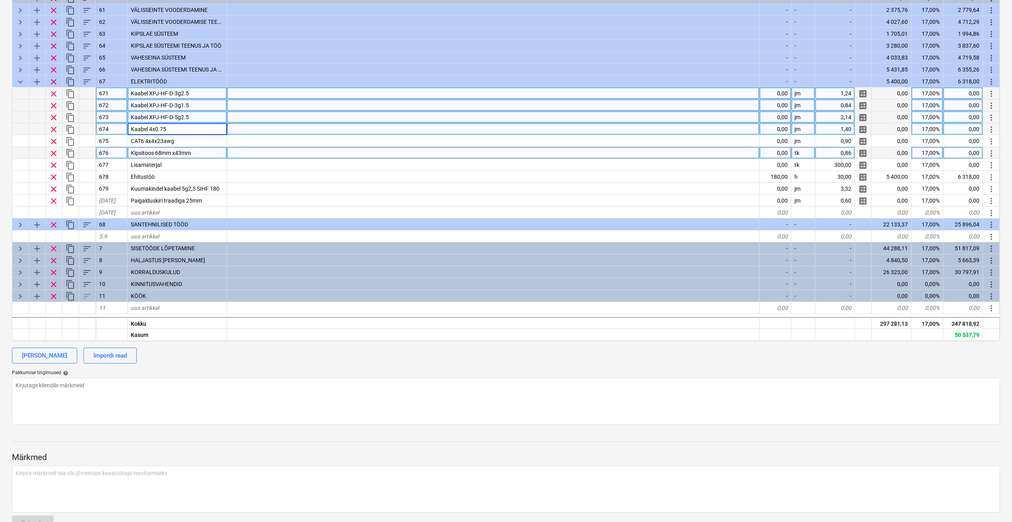
drag, startPoint x: 192, startPoint y: 146, endPoint x: 191, endPoint y: 151, distance: 4.4
click at [192, 146] on div "CAT6 4x4x23awg" at bounding box center [177, 141] width 99 height 12
click at [207, 155] on div "Kipsitoos 68mm x43mm" at bounding box center [177, 153] width 99 height 12
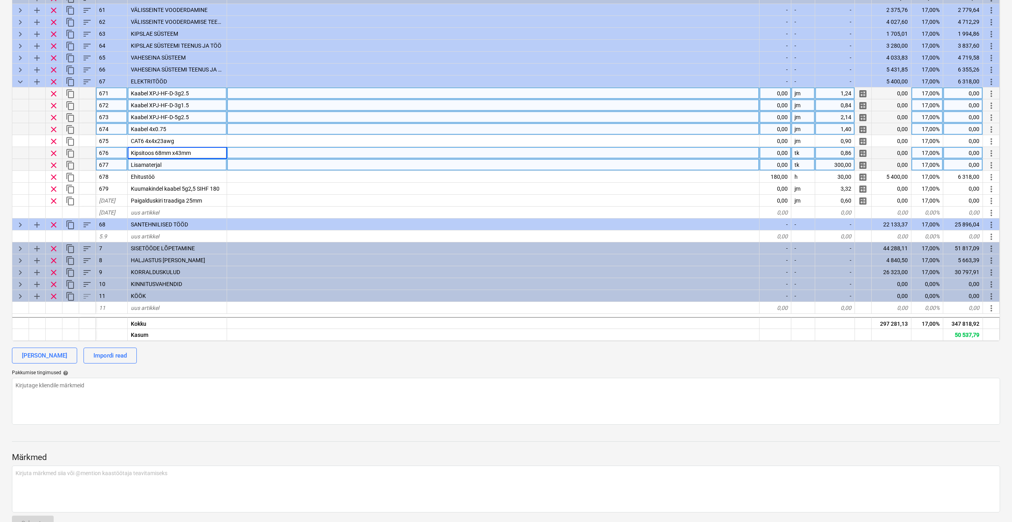
click at [173, 165] on div "Lisamaterjal" at bounding box center [177, 165] width 99 height 12
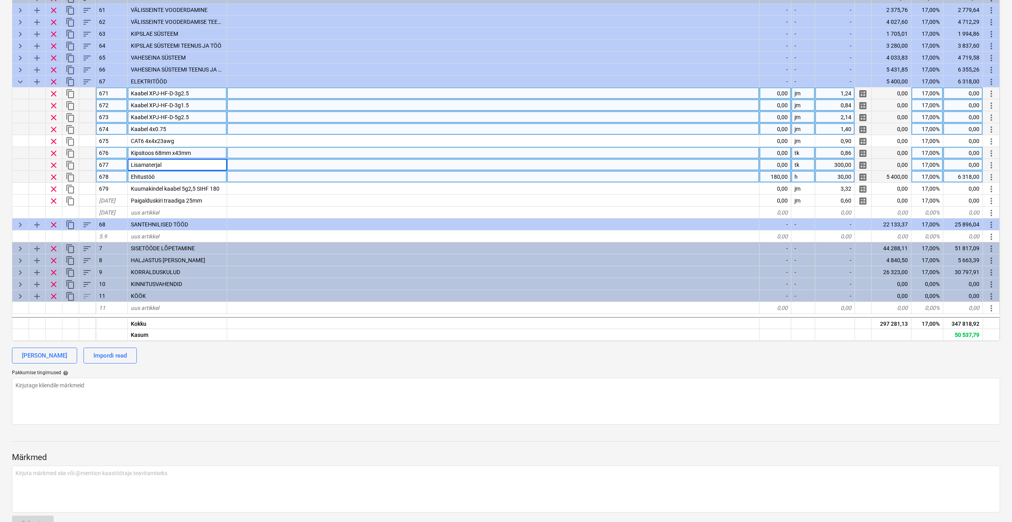
click at [185, 176] on div "Ehitustöö" at bounding box center [177, 177] width 99 height 12
click at [187, 166] on div "Lisamaterjal" at bounding box center [177, 165] width 99 height 12
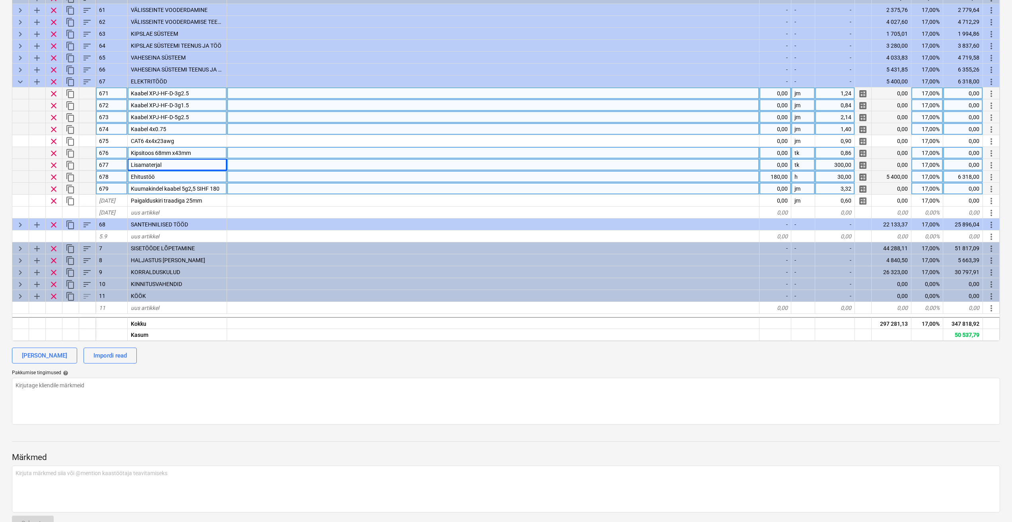
click at [174, 183] on div "Kuumakindel kaabel 5g2,5 SIHF 180" at bounding box center [177, 189] width 99 height 12
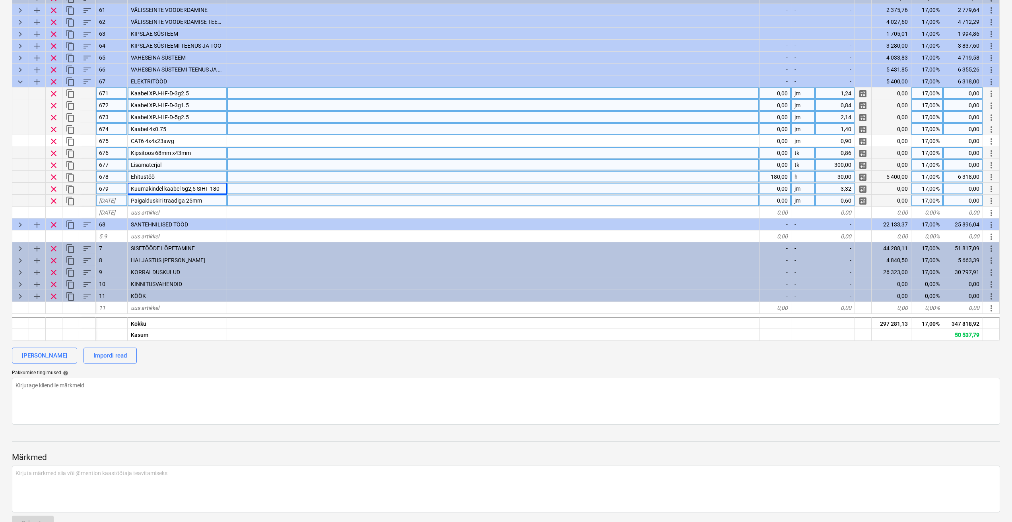
click at [214, 200] on div "Paigalduskiri traadiga 25mm" at bounding box center [177, 201] width 99 height 12
click at [196, 176] on div "Ehitustöö" at bounding box center [177, 177] width 99 height 12
click at [179, 185] on div "Kuumakindel kaabel 5g2,5 SIHF 180" at bounding box center [177, 189] width 99 height 12
click at [193, 200] on span "Paigalduskiri traadiga 25mm" at bounding box center [166, 201] width 71 height 6
click at [178, 165] on div "Lisamaterjal" at bounding box center [177, 165] width 99 height 12
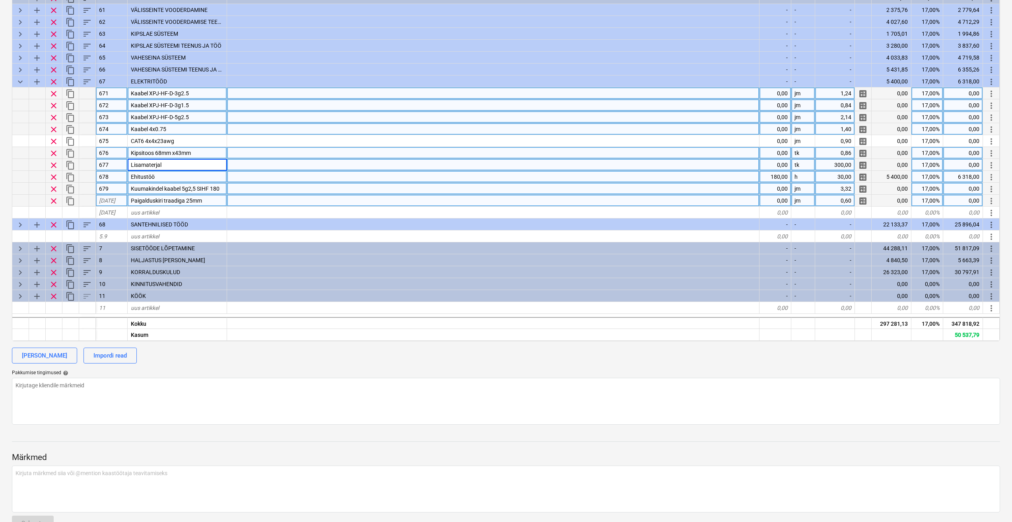
click at [171, 180] on div "Ehitustöö" at bounding box center [177, 177] width 99 height 12
click at [179, 192] on span "Kuumakindel kaabel 5g2,5 SIHF 180" at bounding box center [175, 189] width 89 height 6
click at [204, 200] on div "Paigalduskiri traadiga 25mm" at bounding box center [177, 201] width 99 height 12
click at [271, 200] on div at bounding box center [493, 201] width 532 height 12
click at [246, 188] on div at bounding box center [493, 189] width 532 height 12
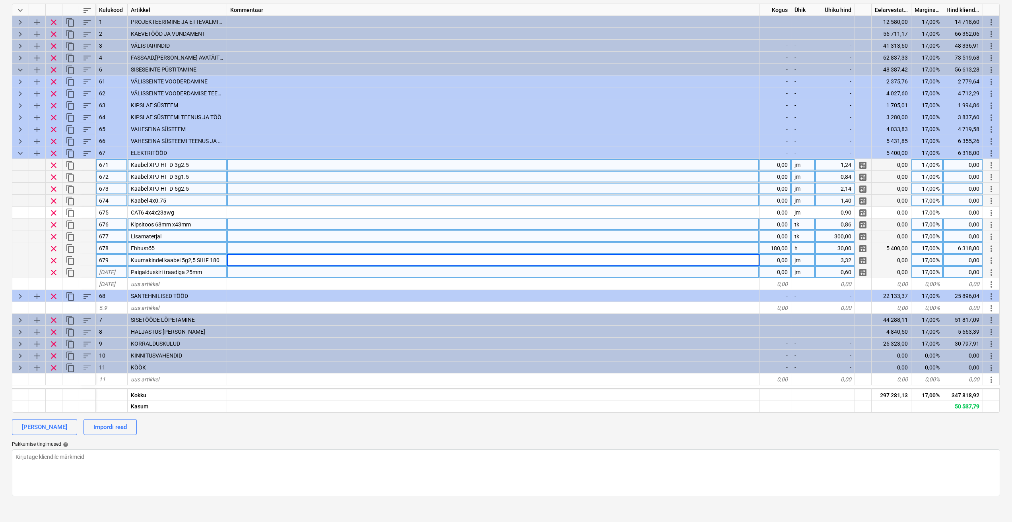
scroll to position [119, 0]
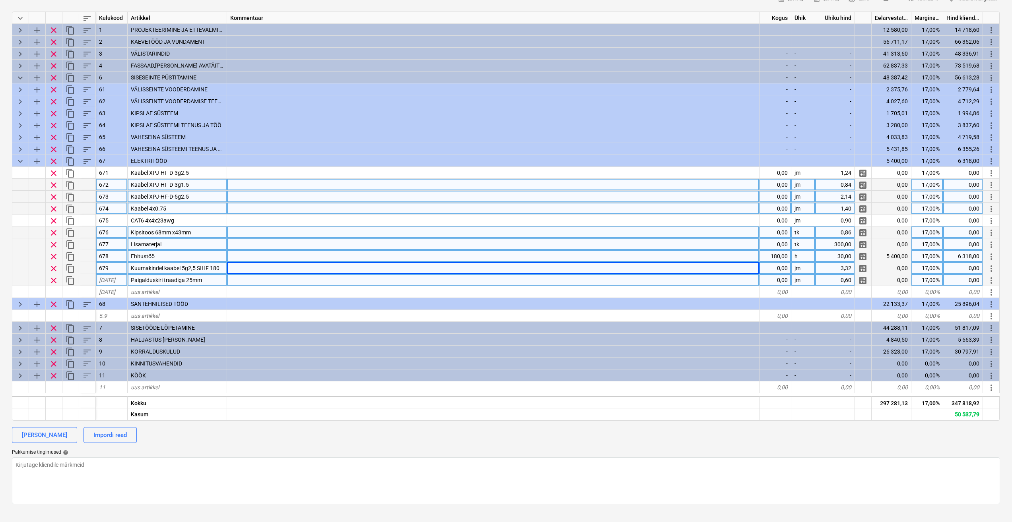
click at [608, 213] on div at bounding box center [493, 209] width 532 height 12
click at [256, 191] on div at bounding box center [493, 197] width 532 height 12
click at [258, 207] on div at bounding box center [493, 209] width 532 height 12
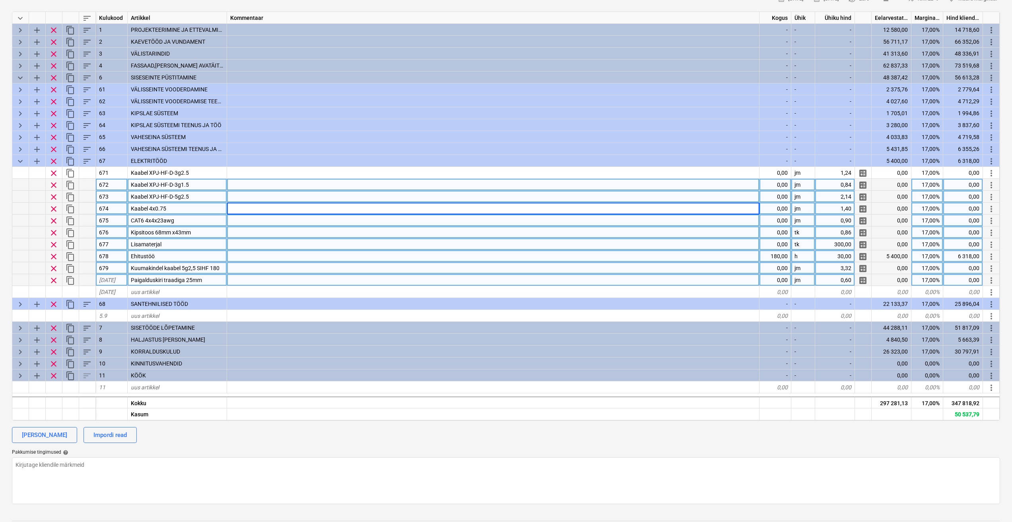
click at [254, 219] on div at bounding box center [493, 221] width 532 height 12
click at [248, 210] on div at bounding box center [493, 209] width 532 height 12
click at [250, 216] on div at bounding box center [493, 221] width 532 height 12
click at [209, 232] on div "Kipsitoos 68mm x43mm" at bounding box center [177, 233] width 99 height 12
click at [173, 246] on div "Lisamaterjal" at bounding box center [177, 244] width 99 height 12
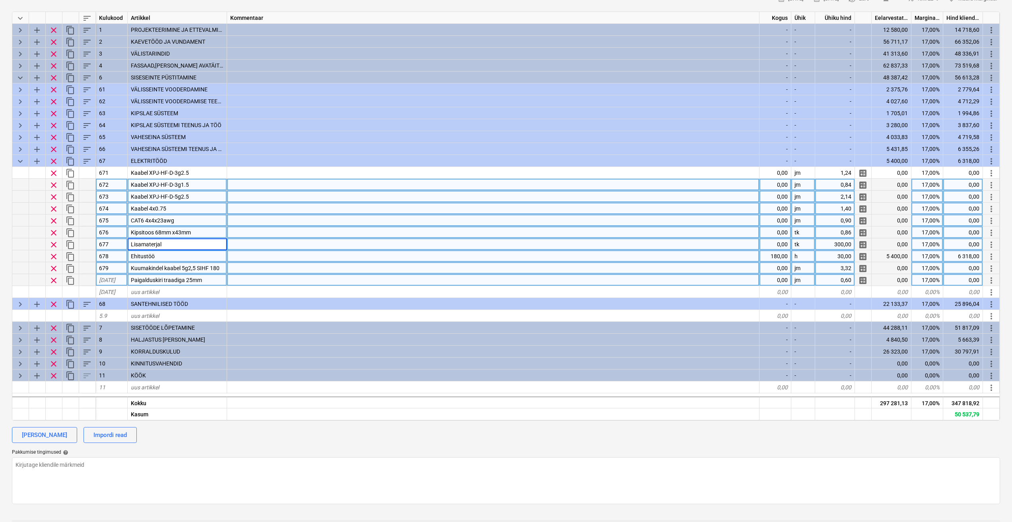
click at [261, 243] on div at bounding box center [493, 244] width 532 height 12
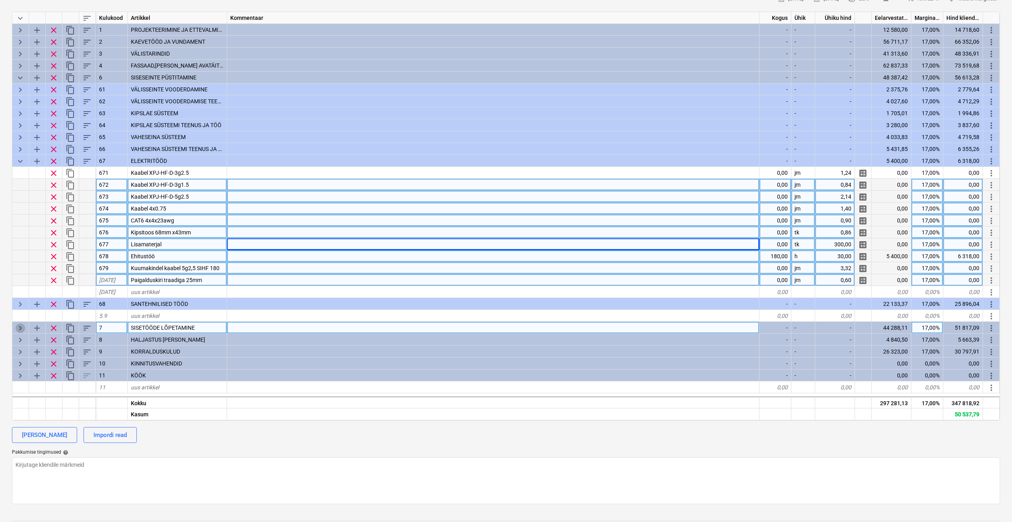
click at [20, 326] on span "keyboard_arrow_right" at bounding box center [21, 329] width 10 height 10
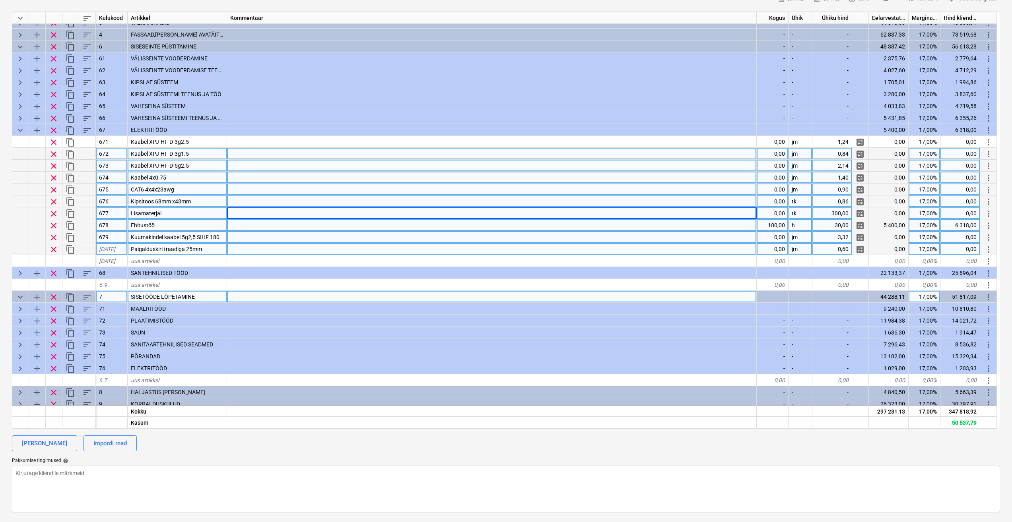
scroll to position [72, 0]
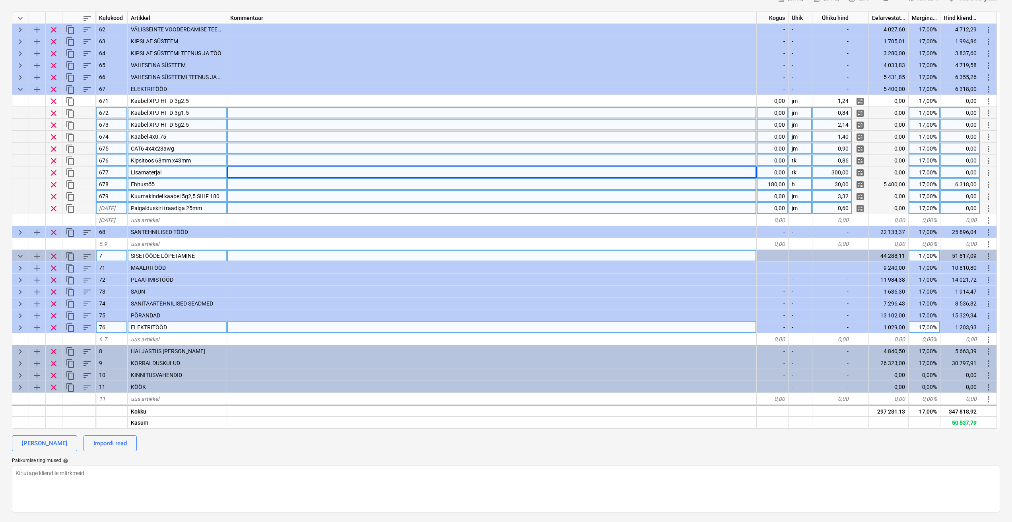
click at [21, 327] on span "keyboard_arrow_right" at bounding box center [21, 328] width 10 height 10
type textarea "x"
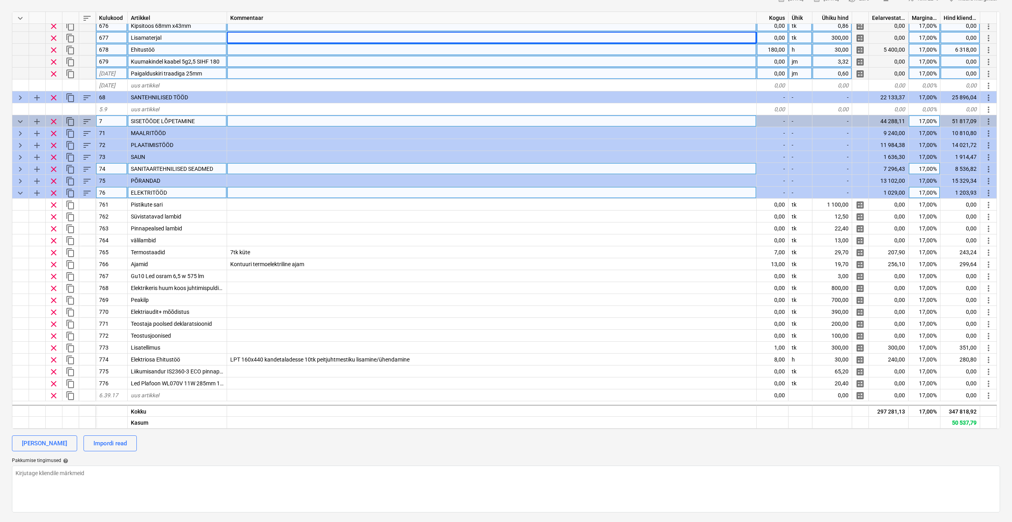
scroll to position [271, 0]
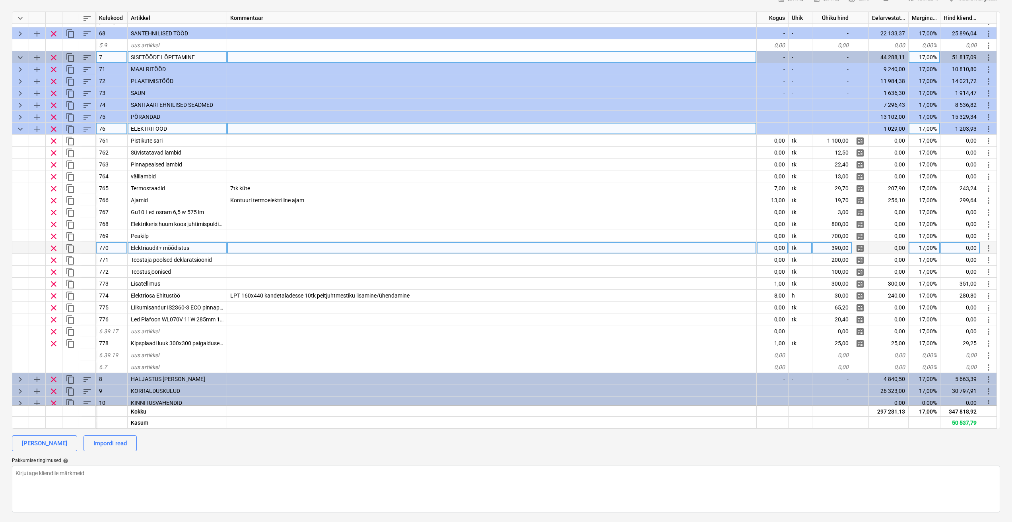
click at [262, 244] on div at bounding box center [491, 248] width 529 height 12
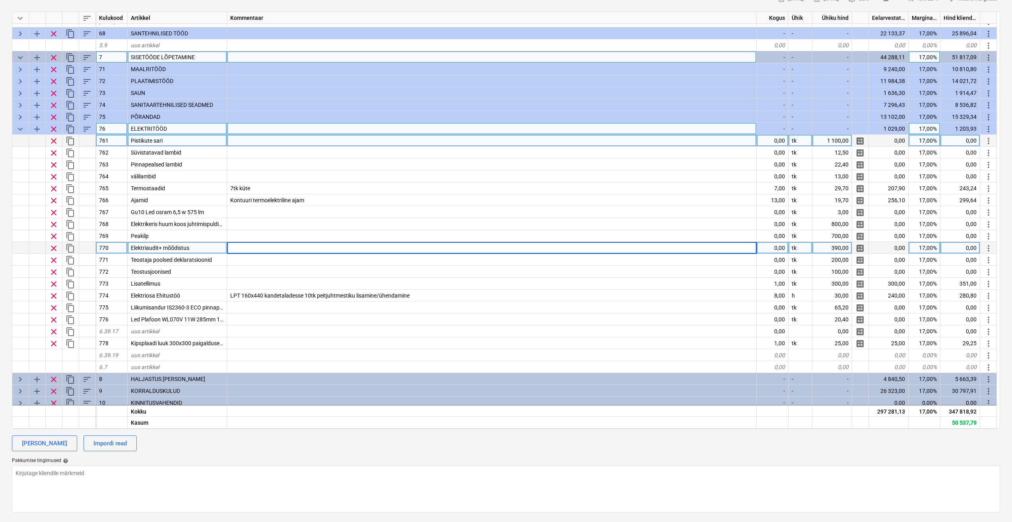
click at [203, 136] on div "Pistikute sari" at bounding box center [177, 141] width 99 height 12
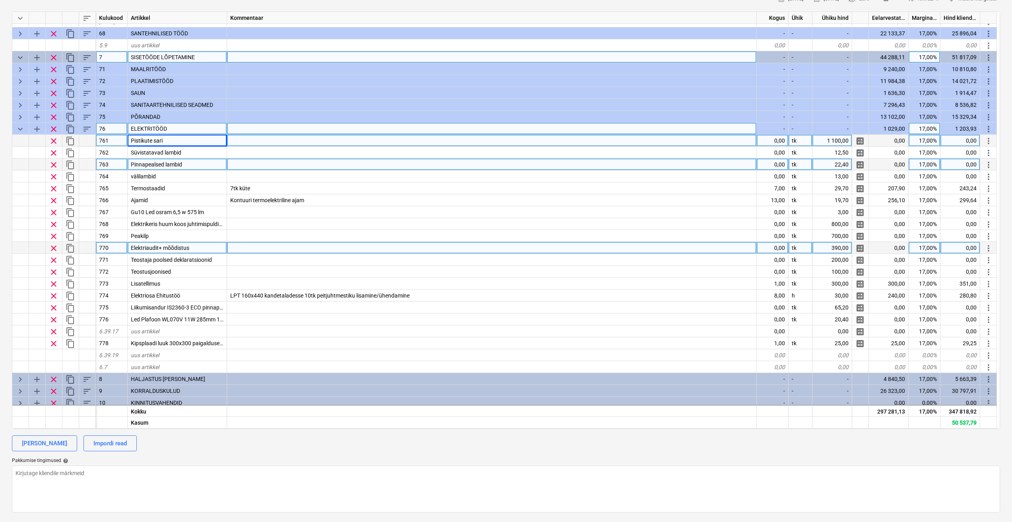
click at [318, 167] on div at bounding box center [491, 165] width 529 height 12
click at [291, 250] on div at bounding box center [491, 248] width 529 height 12
click at [209, 139] on div "Pistikute sari" at bounding box center [177, 141] width 99 height 12
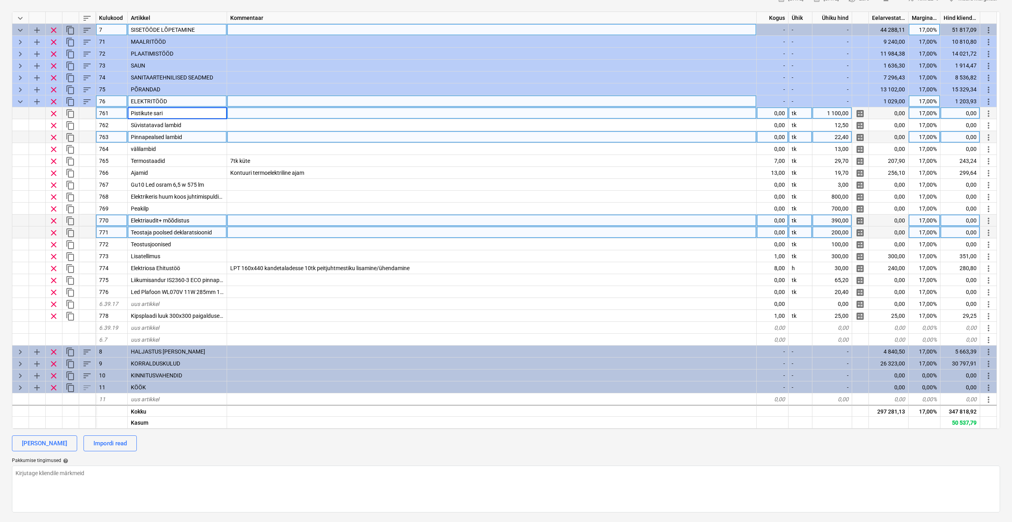
scroll to position [299, 0]
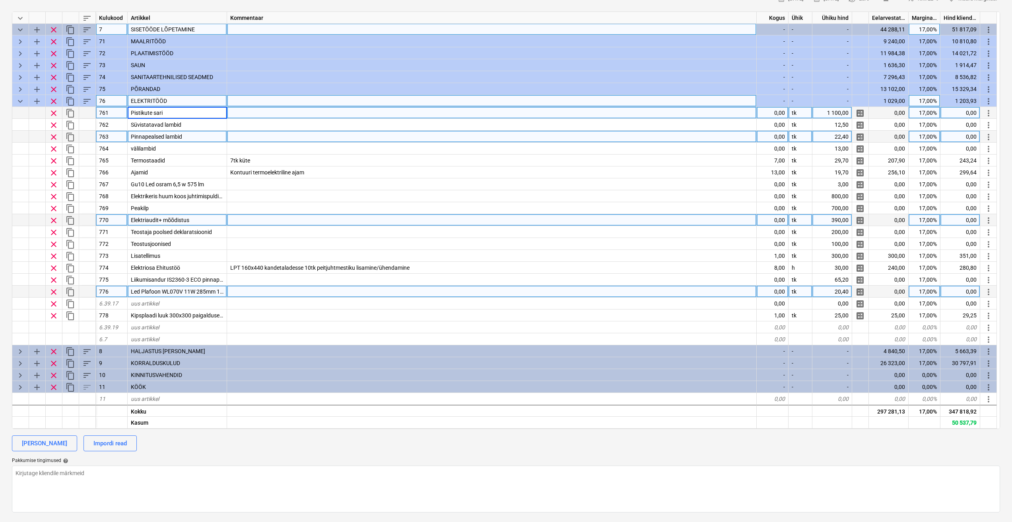
click at [260, 296] on div at bounding box center [491, 292] width 529 height 12
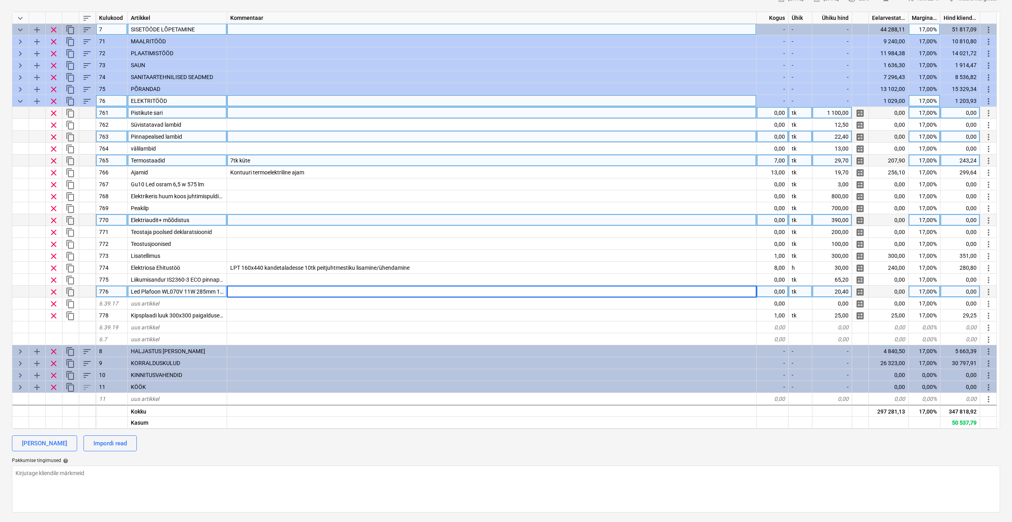
click at [289, 161] on div "7tk küte" at bounding box center [491, 161] width 529 height 12
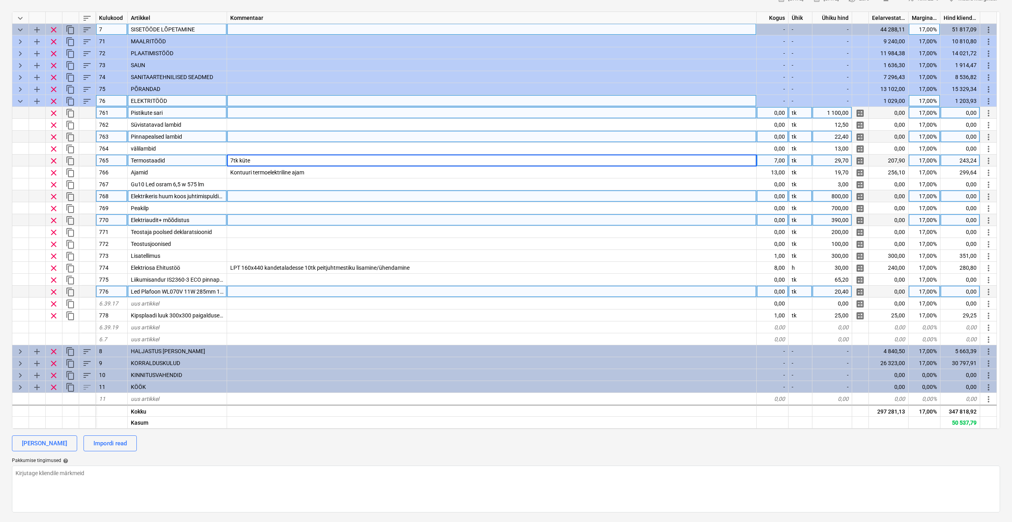
click at [281, 191] on div at bounding box center [491, 196] width 529 height 12
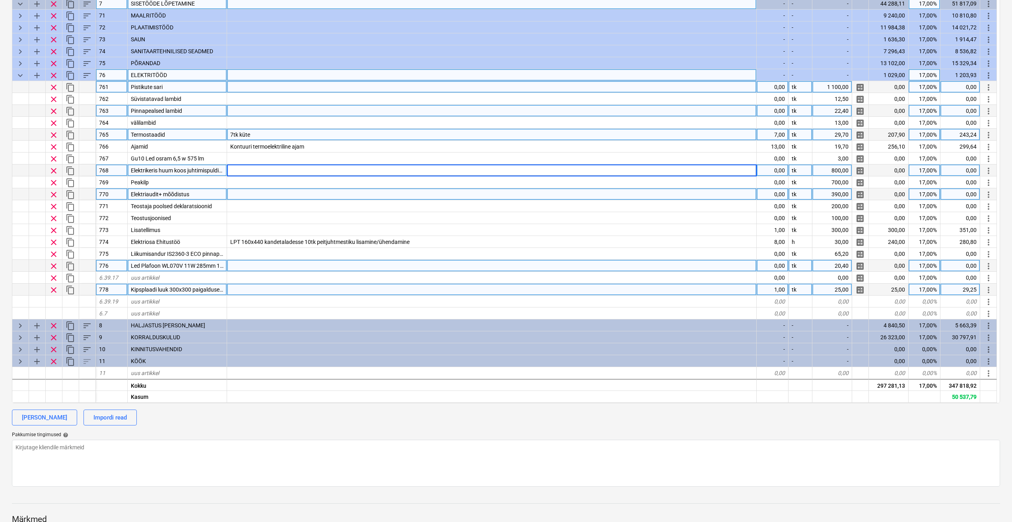
scroll to position [159, 0]
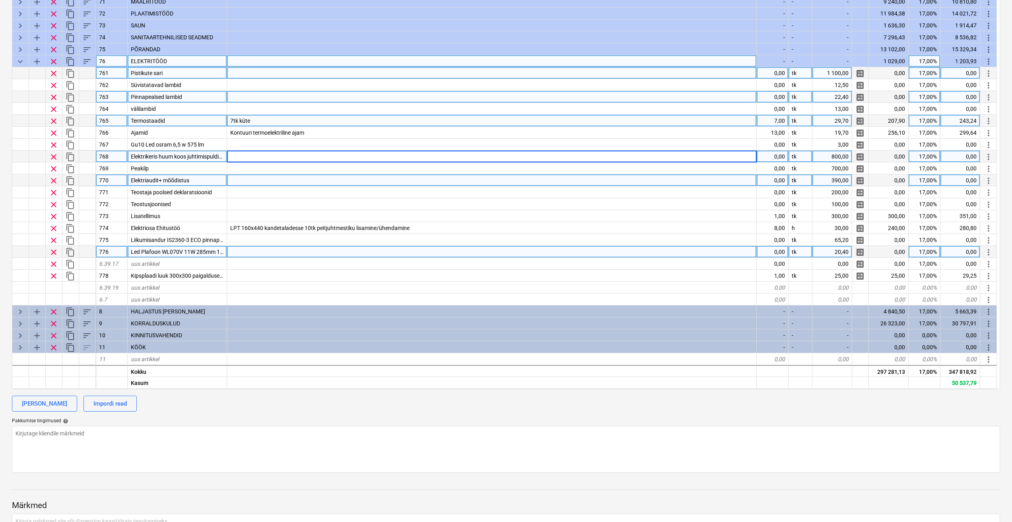
click at [288, 245] on div at bounding box center [491, 240] width 529 height 12
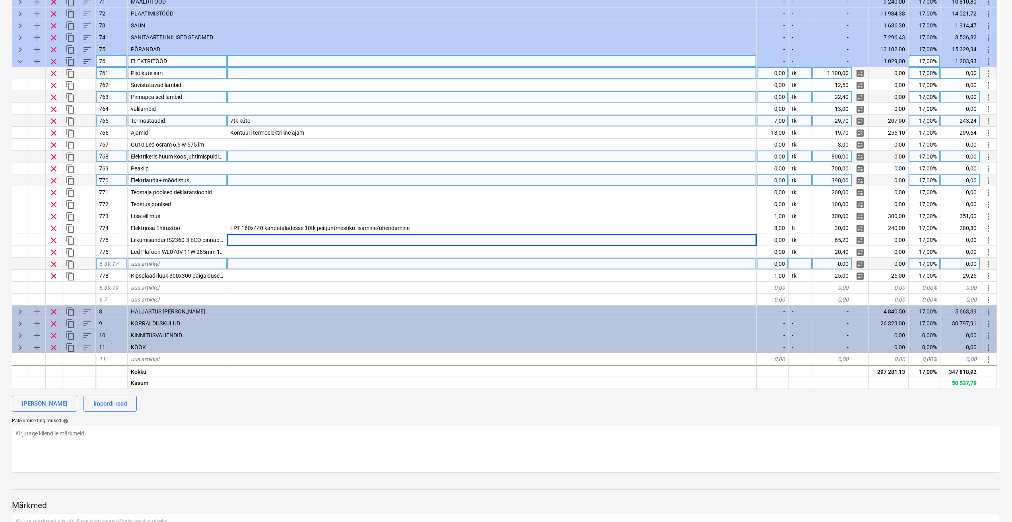
click at [279, 267] on div at bounding box center [491, 264] width 529 height 12
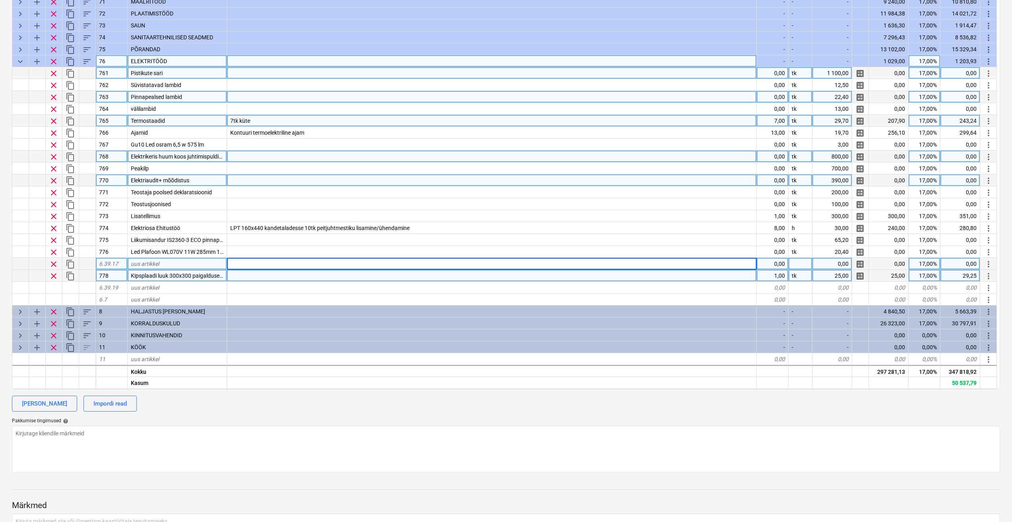
click at [276, 278] on div at bounding box center [491, 276] width 529 height 12
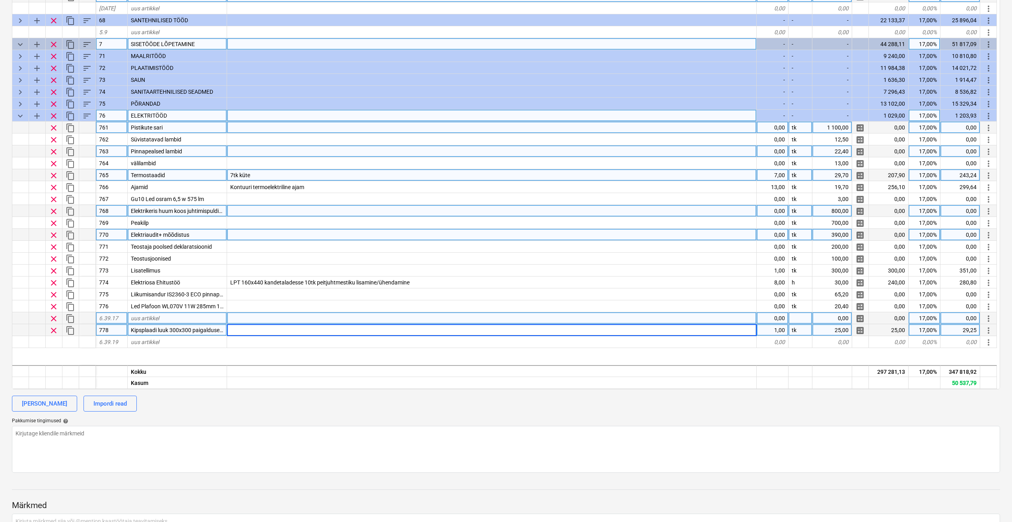
scroll to position [100, 0]
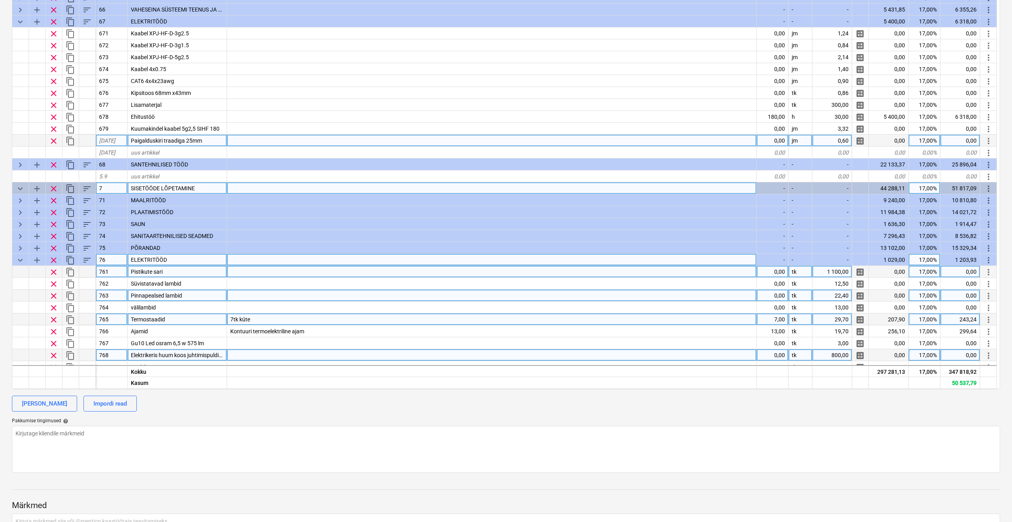
click at [266, 276] on div at bounding box center [491, 272] width 529 height 12
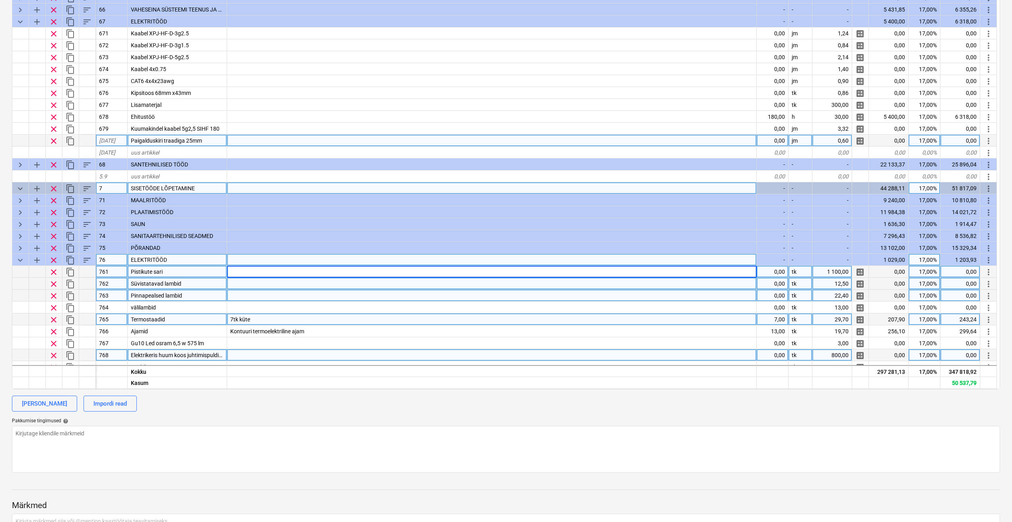
click at [378, 281] on div at bounding box center [491, 284] width 529 height 12
click at [363, 292] on div at bounding box center [491, 296] width 529 height 12
click at [291, 270] on div at bounding box center [491, 272] width 529 height 12
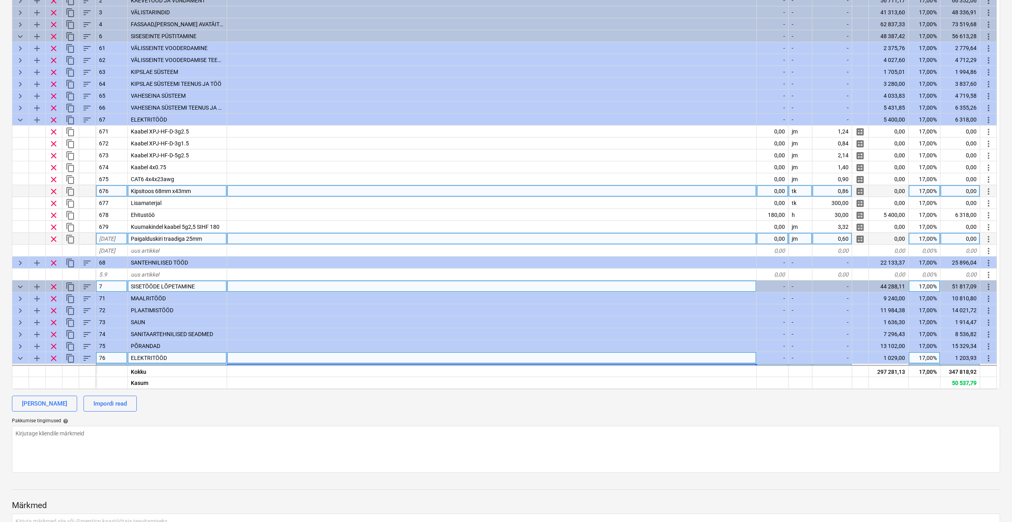
scroll to position [0, 0]
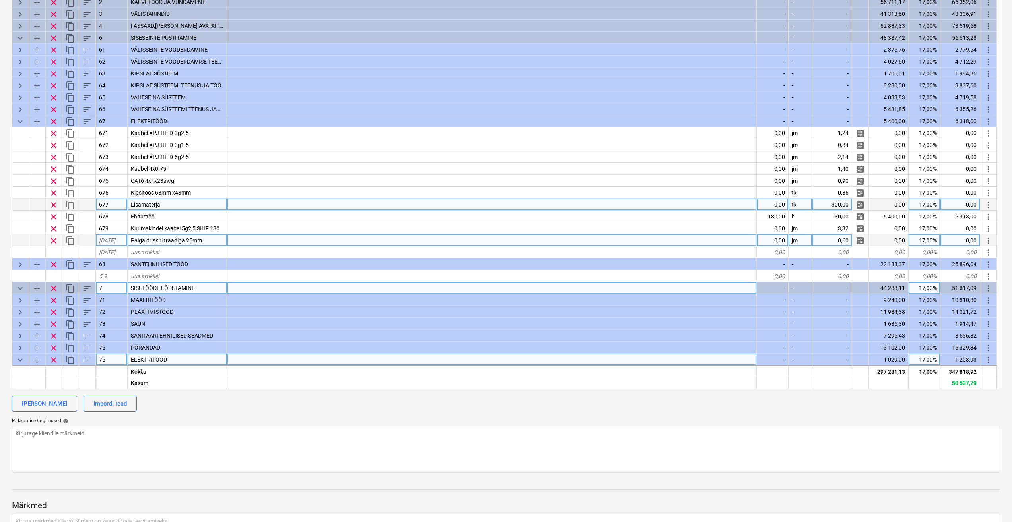
click at [352, 209] on div at bounding box center [491, 205] width 529 height 12
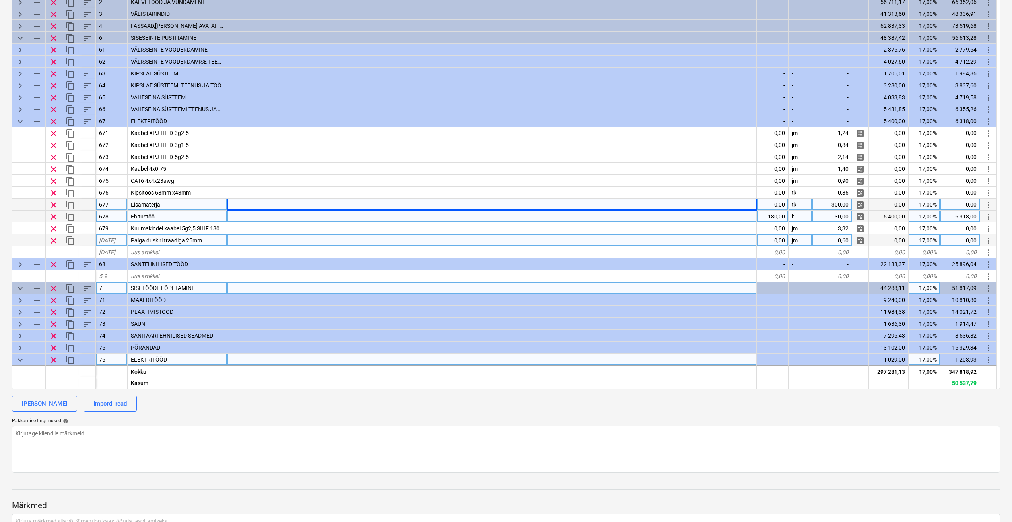
click at [281, 221] on div at bounding box center [491, 217] width 529 height 12
click at [256, 236] on div at bounding box center [491, 241] width 529 height 12
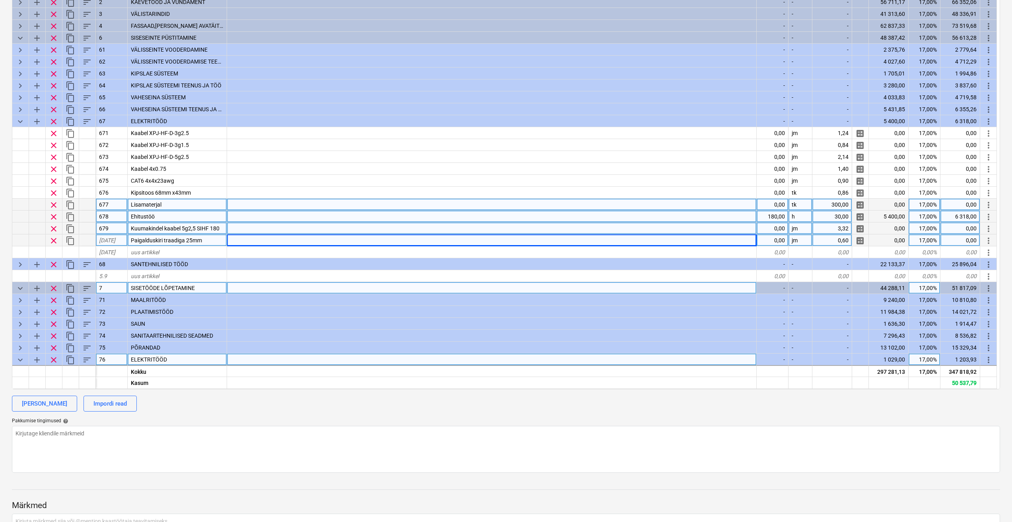
click at [287, 225] on div at bounding box center [491, 229] width 529 height 12
click at [355, 204] on div at bounding box center [491, 205] width 529 height 12
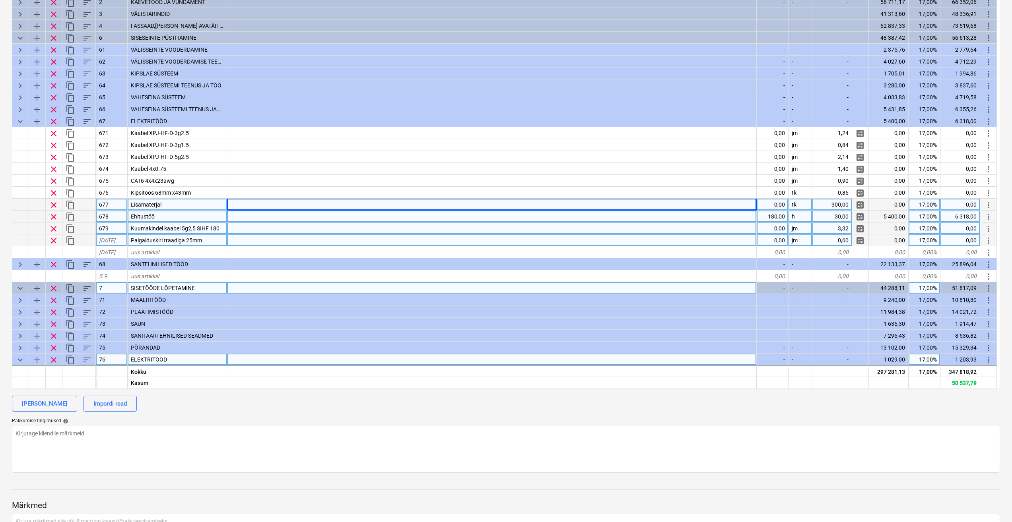
click at [276, 213] on div at bounding box center [491, 217] width 529 height 12
click at [299, 203] on div at bounding box center [491, 205] width 529 height 12
click at [282, 222] on div at bounding box center [491, 217] width 529 height 12
click at [268, 229] on div at bounding box center [491, 229] width 529 height 12
click at [252, 238] on div at bounding box center [491, 241] width 529 height 12
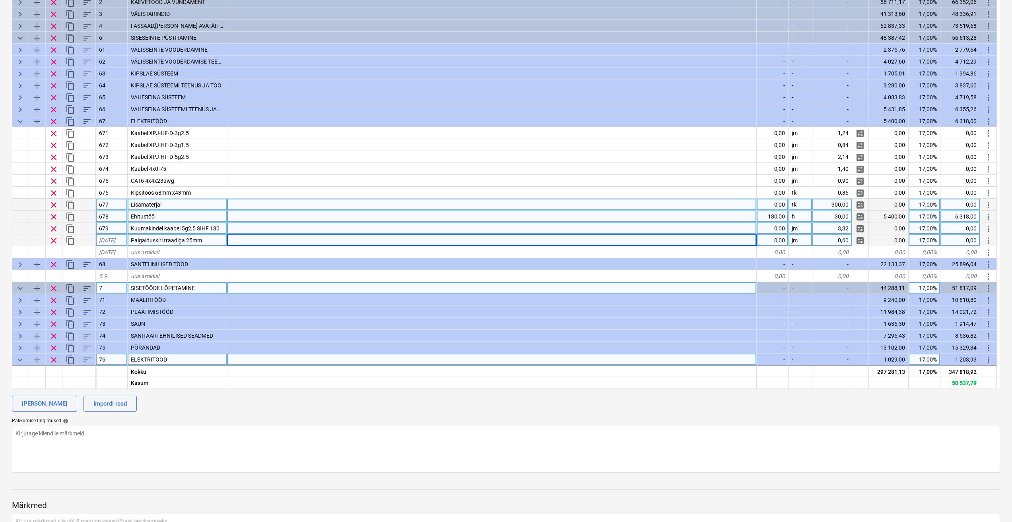
click at [244, 223] on div at bounding box center [491, 229] width 529 height 12
click at [244, 217] on div at bounding box center [491, 217] width 529 height 12
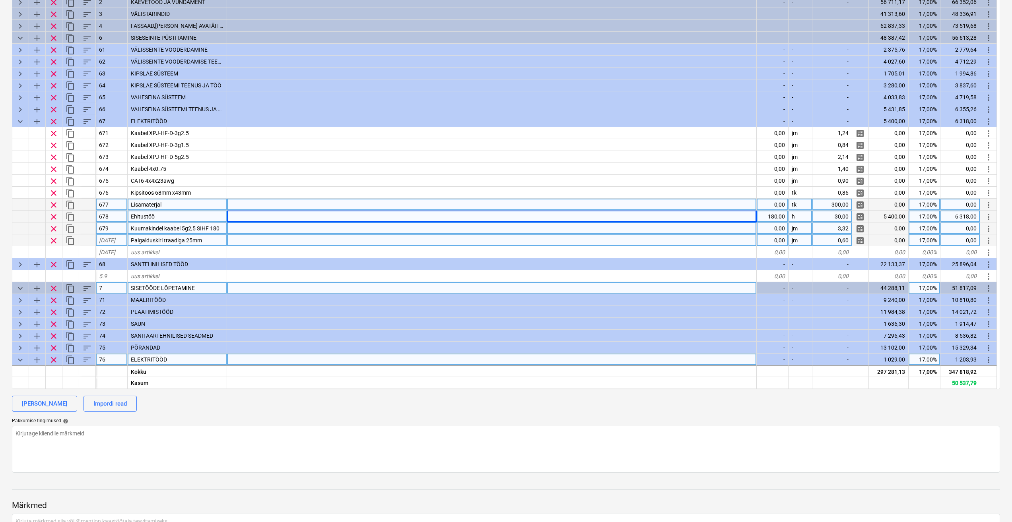
click at [258, 203] on div at bounding box center [491, 205] width 529 height 12
click at [244, 217] on div at bounding box center [491, 217] width 529 height 12
click at [242, 227] on div at bounding box center [491, 229] width 529 height 12
click at [242, 238] on div at bounding box center [491, 241] width 529 height 12
click at [246, 227] on div at bounding box center [491, 229] width 529 height 12
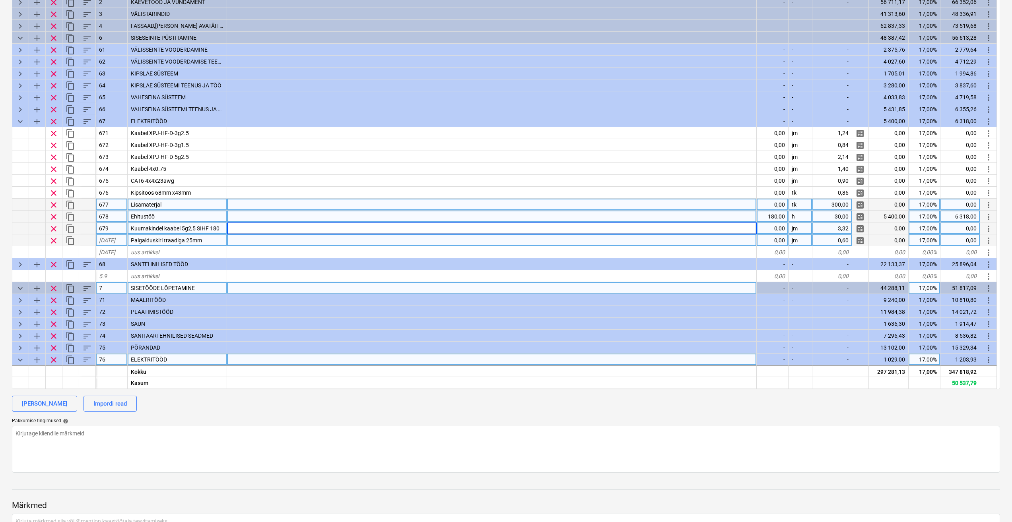
click at [249, 215] on div at bounding box center [491, 217] width 529 height 12
click at [295, 200] on div at bounding box center [491, 205] width 529 height 12
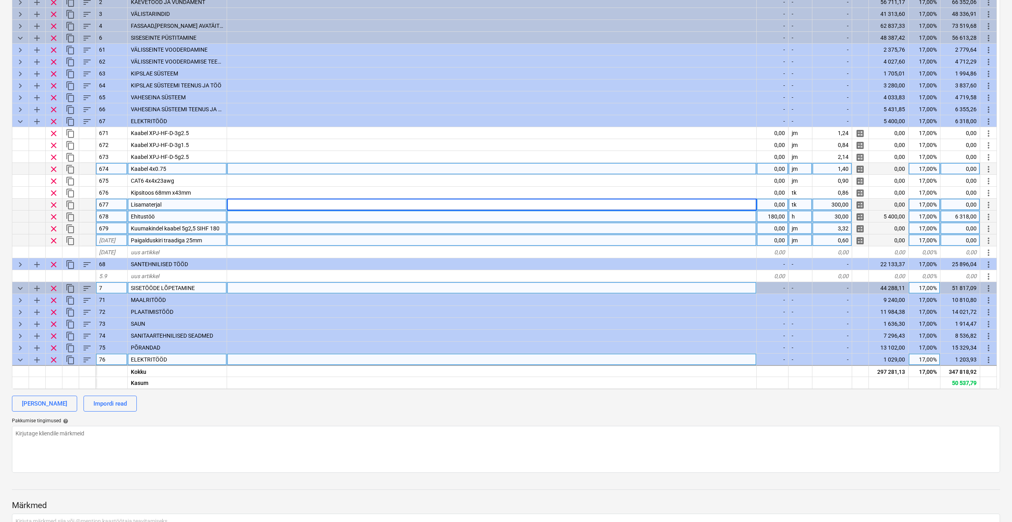
click at [277, 165] on div at bounding box center [491, 169] width 529 height 12
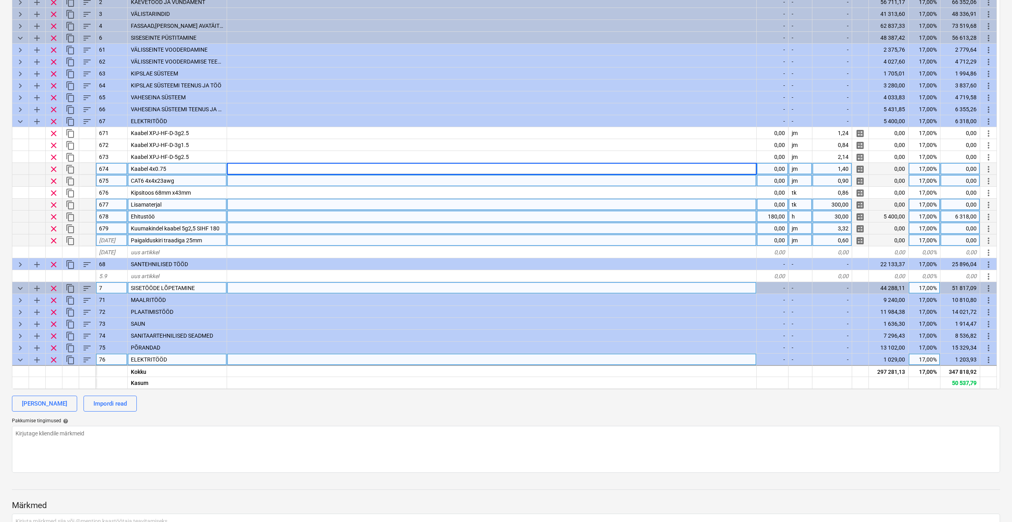
click at [270, 180] on div at bounding box center [491, 181] width 529 height 12
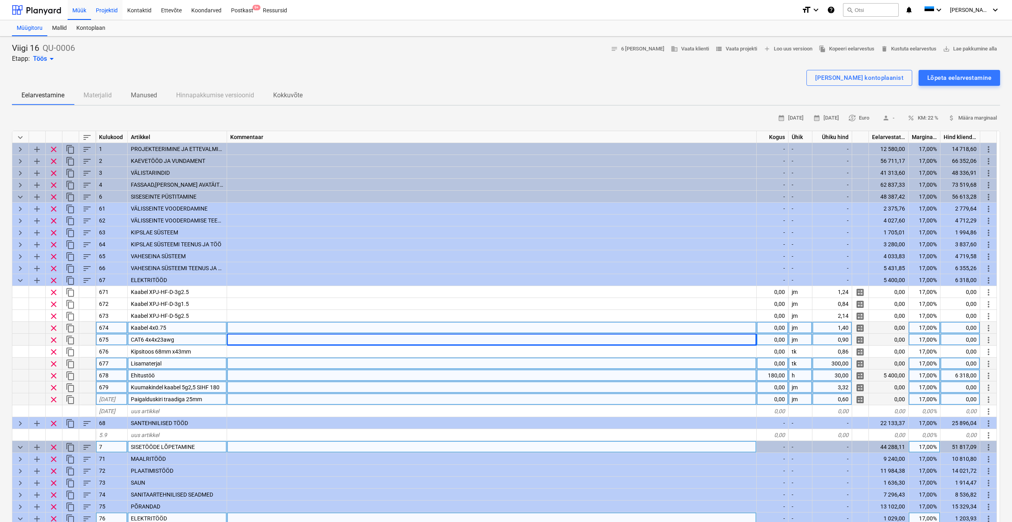
click at [103, 12] on div "Projektid" at bounding box center [106, 10] width 31 height 20
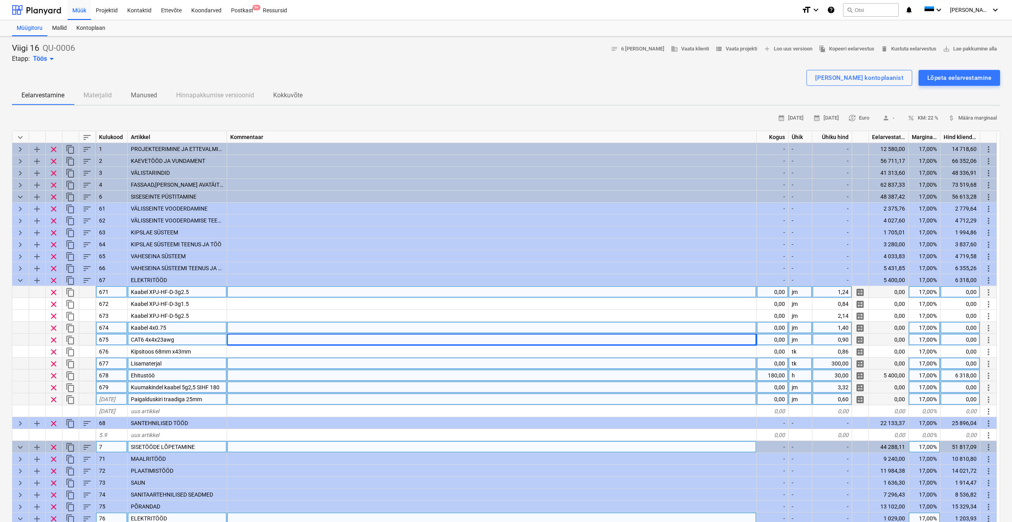
click at [181, 289] on span "Kaabel XPJ-HF-D-3g2.5" at bounding box center [160, 292] width 58 height 6
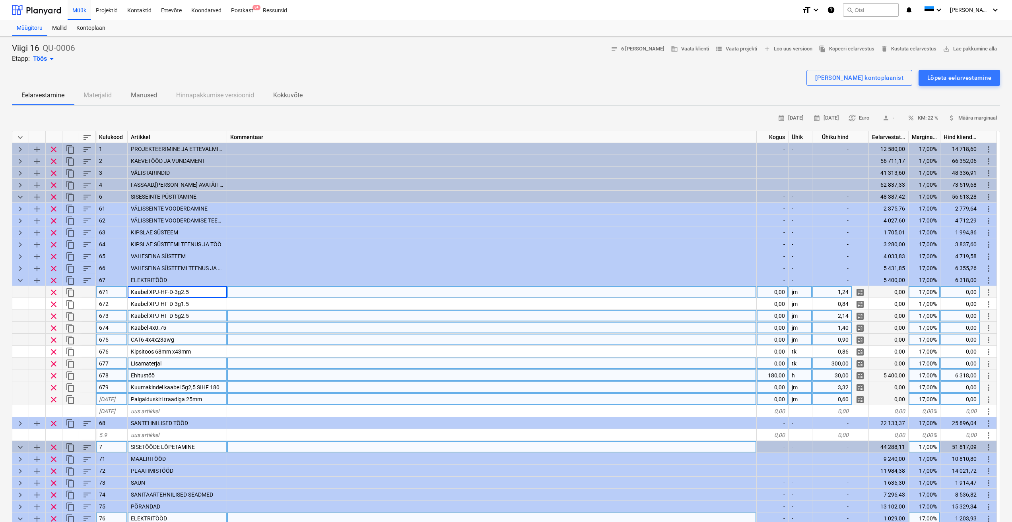
click at [203, 317] on div "Kaabel XPJ-HF-D-5g2.5" at bounding box center [177, 316] width 99 height 12
click at [200, 330] on div "Kaabel 4x0.75" at bounding box center [177, 328] width 99 height 12
click at [192, 342] on div "CAT6 4x4x23awg" at bounding box center [177, 340] width 99 height 12
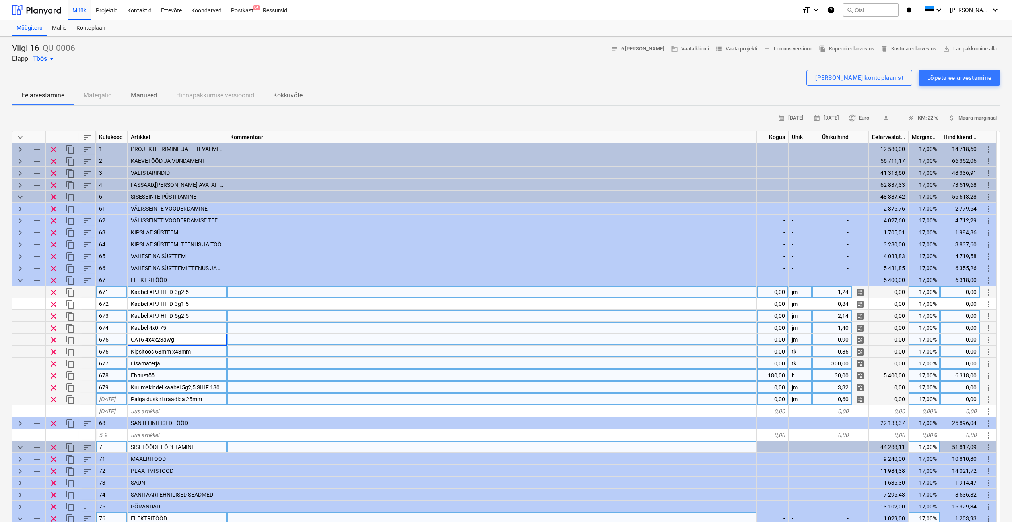
click at [200, 350] on div "Kipsitoos 68mm x43mm" at bounding box center [177, 352] width 99 height 12
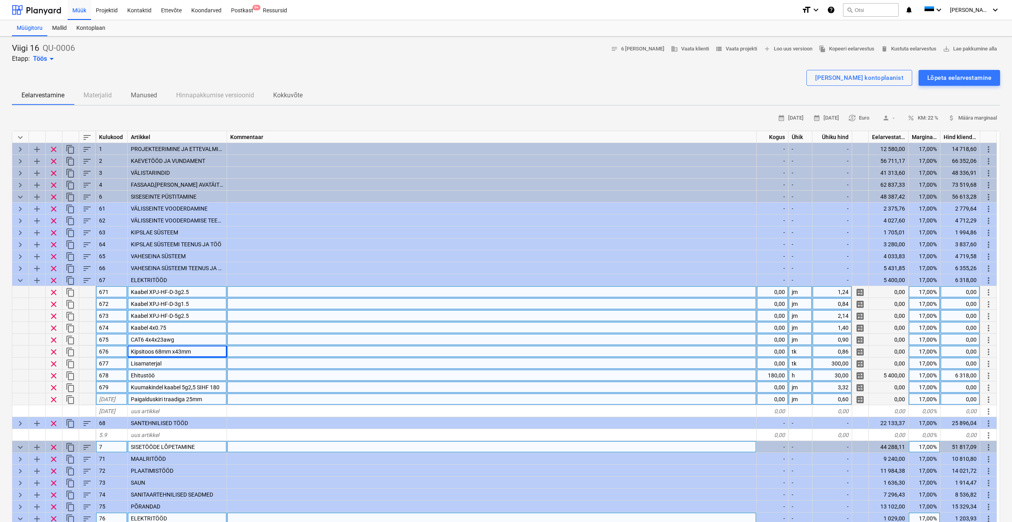
click at [248, 299] on div at bounding box center [491, 304] width 529 height 12
click at [240, 293] on div at bounding box center [491, 292] width 529 height 12
click at [236, 300] on div at bounding box center [491, 304] width 529 height 12
click at [242, 314] on div at bounding box center [491, 316] width 529 height 12
click at [235, 328] on div at bounding box center [491, 328] width 529 height 12
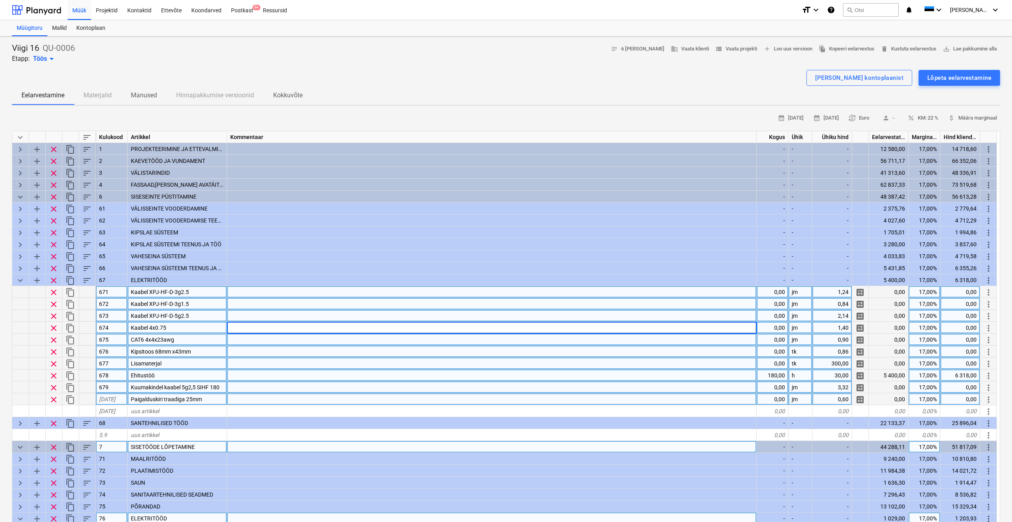
click at [246, 314] on div at bounding box center [491, 316] width 529 height 12
click at [244, 301] on div at bounding box center [491, 304] width 529 height 12
click at [241, 294] on div at bounding box center [491, 292] width 529 height 12
click at [240, 305] on div at bounding box center [491, 304] width 529 height 12
click at [238, 312] on div at bounding box center [491, 316] width 529 height 12
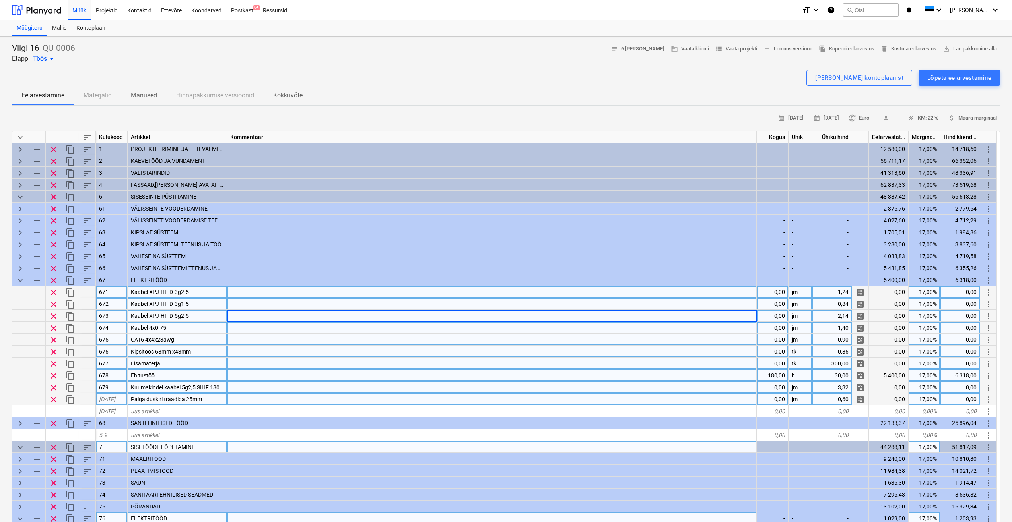
click at [170, 330] on div "Kaabel 4x0.75" at bounding box center [177, 328] width 99 height 12
click at [237, 323] on div at bounding box center [491, 328] width 529 height 12
click at [248, 63] on div "Viigi 16 QU-0006 Etapp: Töös arrow_drop_down notes 6 märget business Vaata klie…" at bounding box center [506, 53] width 988 height 21
click at [332, 68] on div at bounding box center [506, 67] width 988 height 6
click at [325, 61] on div "Viigi 16 QU-0006 Etapp: Töös arrow_drop_down notes 6 märget business Vaata klie…" at bounding box center [506, 53] width 988 height 21
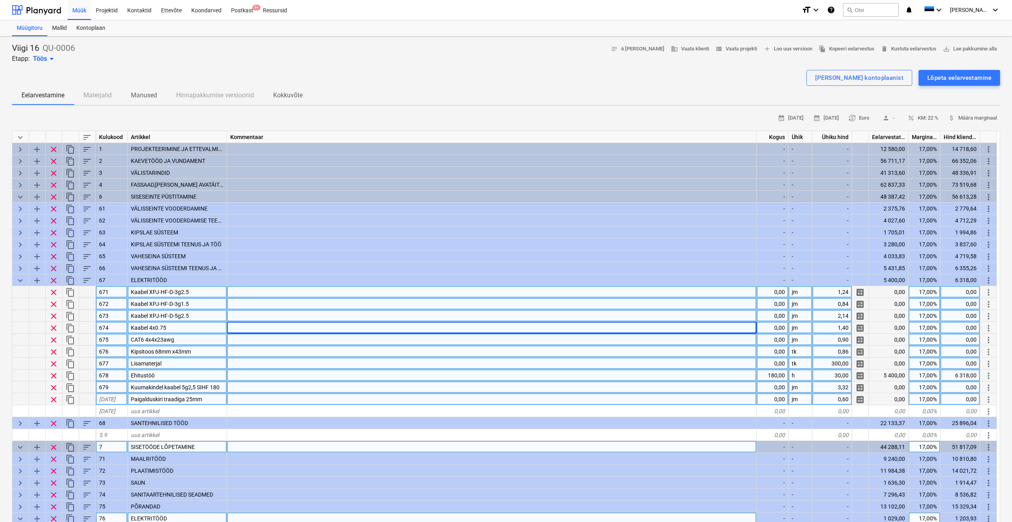
click at [262, 54] on div "Viigi 16 QU-0006 Etapp: Töös arrow_drop_down notes 6 märget business Vaata klie…" at bounding box center [506, 53] width 988 height 21
click at [245, 291] on div at bounding box center [491, 292] width 529 height 12
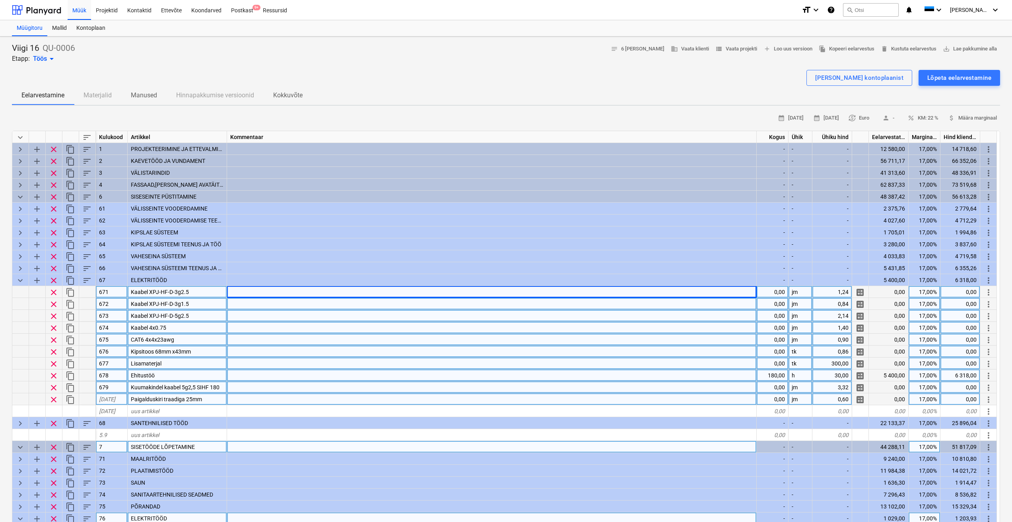
click at [244, 300] on div at bounding box center [491, 304] width 529 height 12
click at [246, 312] on div at bounding box center [491, 316] width 529 height 12
click at [245, 326] on div at bounding box center [491, 328] width 529 height 12
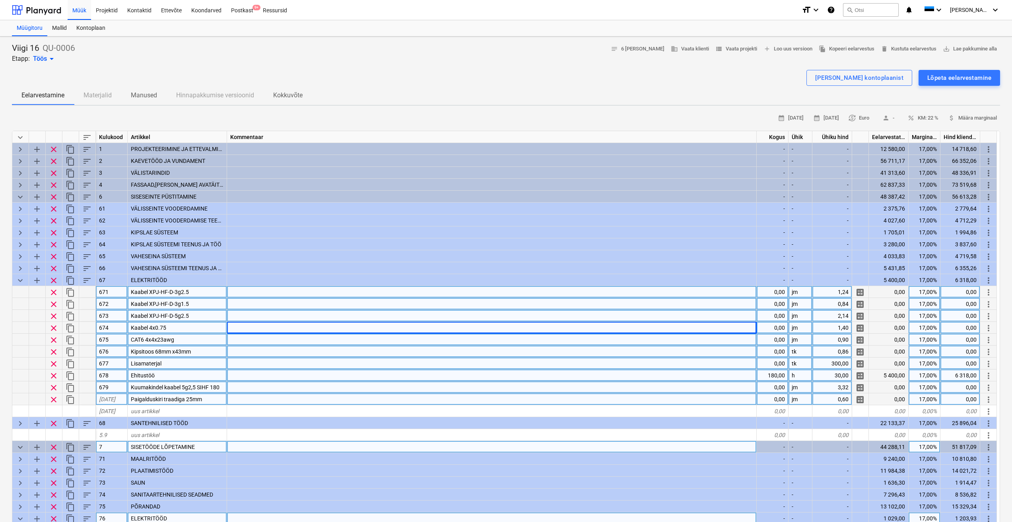
click at [242, 341] on div at bounding box center [491, 340] width 529 height 12
click at [371, 66] on div at bounding box center [506, 67] width 988 height 6
click at [279, 293] on div at bounding box center [491, 292] width 529 height 12
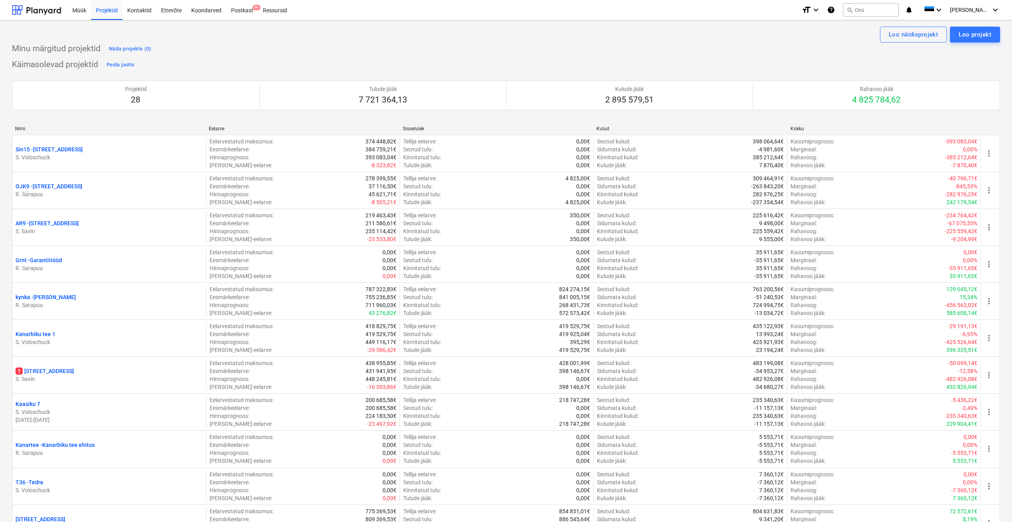
scroll to position [665, 0]
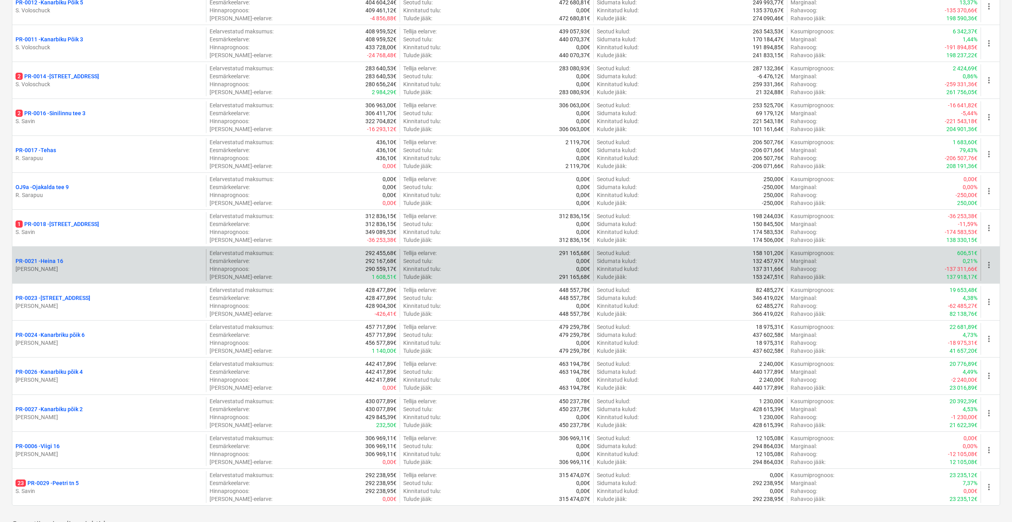
click at [60, 265] on p "PR-0021 - Heina 16" at bounding box center [40, 261] width 48 height 8
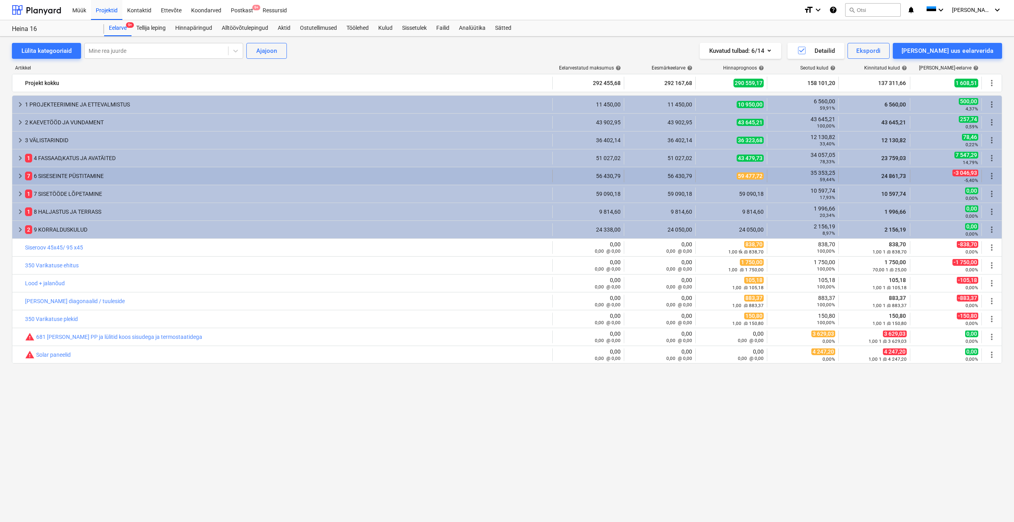
click at [19, 175] on span "keyboard_arrow_right" at bounding box center [21, 176] width 10 height 10
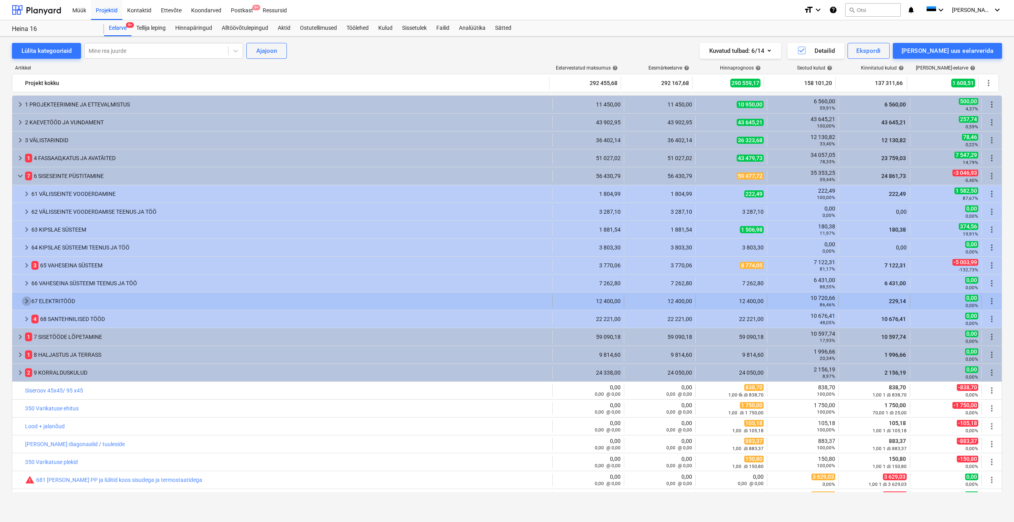
click at [25, 299] on span "keyboard_arrow_right" at bounding box center [27, 302] width 10 height 10
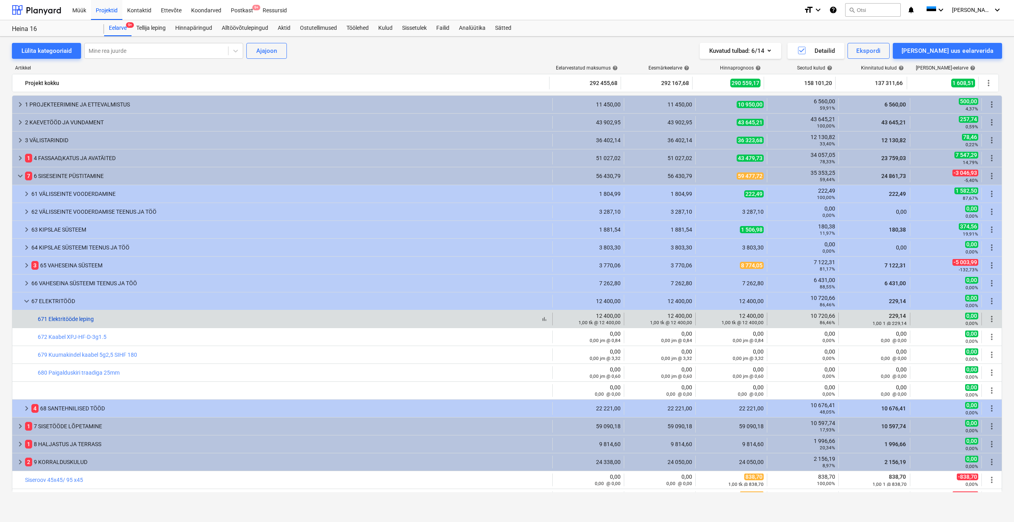
click at [83, 320] on link "671 Elektritööde leping" at bounding box center [66, 319] width 56 height 6
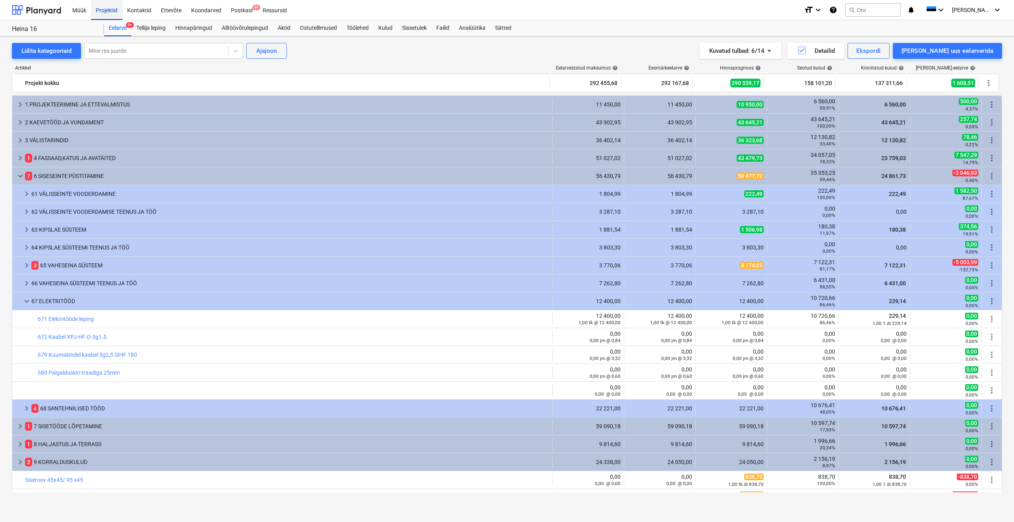
click at [113, 12] on div "Projektid" at bounding box center [106, 10] width 31 height 20
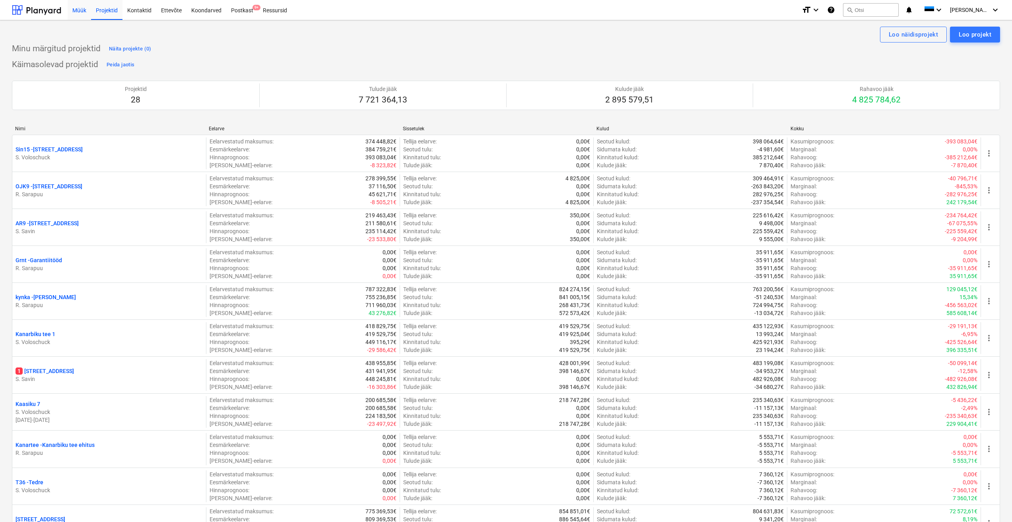
click at [80, 10] on div "Müük" at bounding box center [79, 10] width 23 height 20
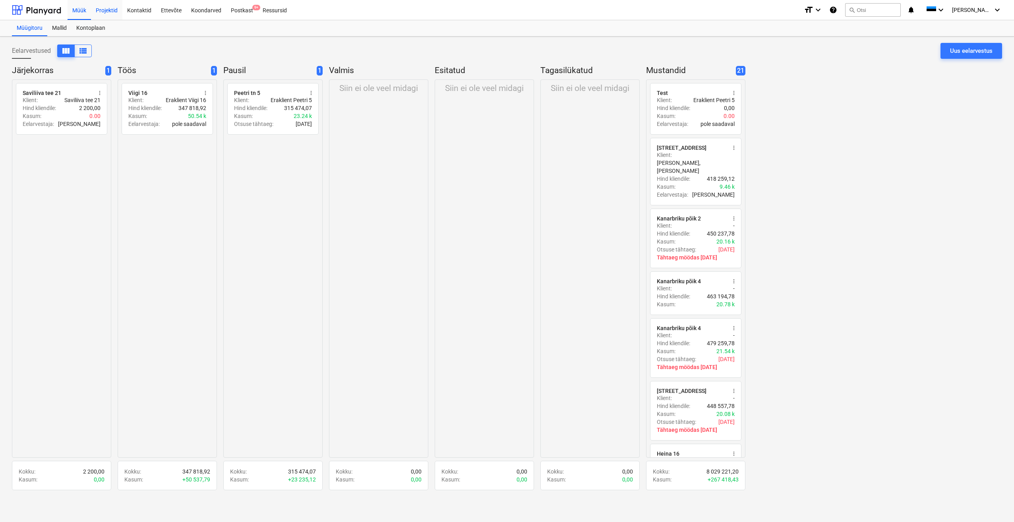
click at [108, 11] on div "Projektid" at bounding box center [106, 10] width 31 height 20
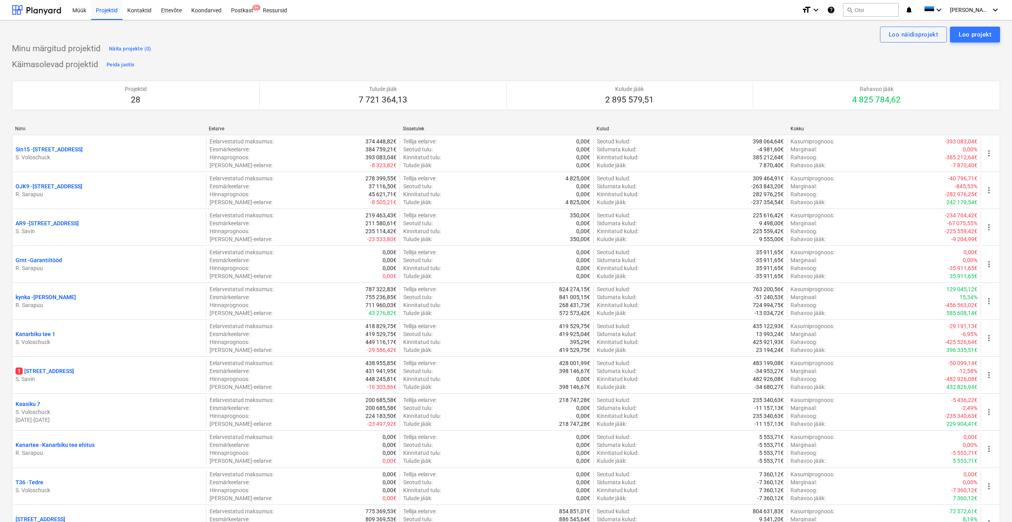
drag, startPoint x: 259, startPoint y: 45, endPoint x: 252, endPoint y: 50, distance: 8.3
click at [259, 45] on div "Minu märgitud projektid Näita projekte (0)" at bounding box center [506, 49] width 988 height 13
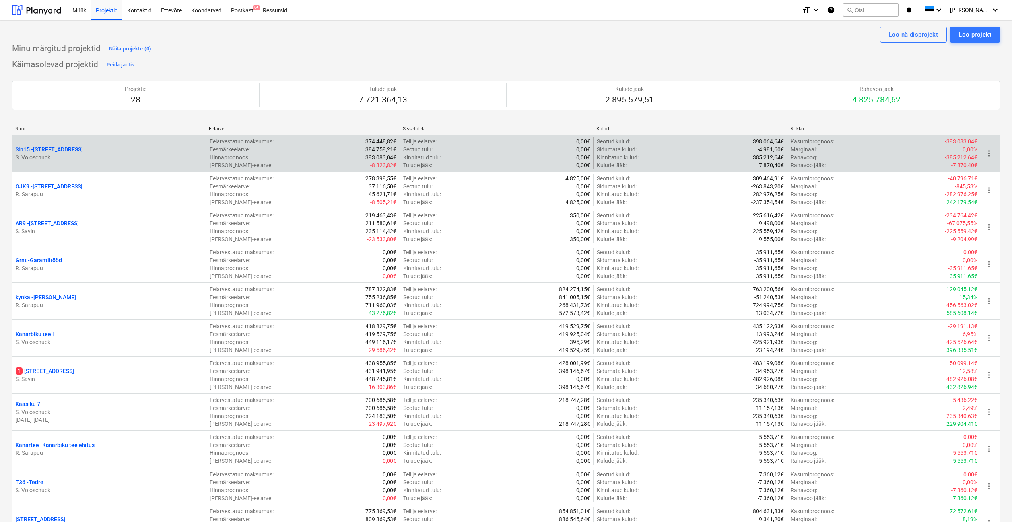
click at [68, 151] on p "Sin15 - Sinilille tee 15" at bounding box center [49, 149] width 67 height 8
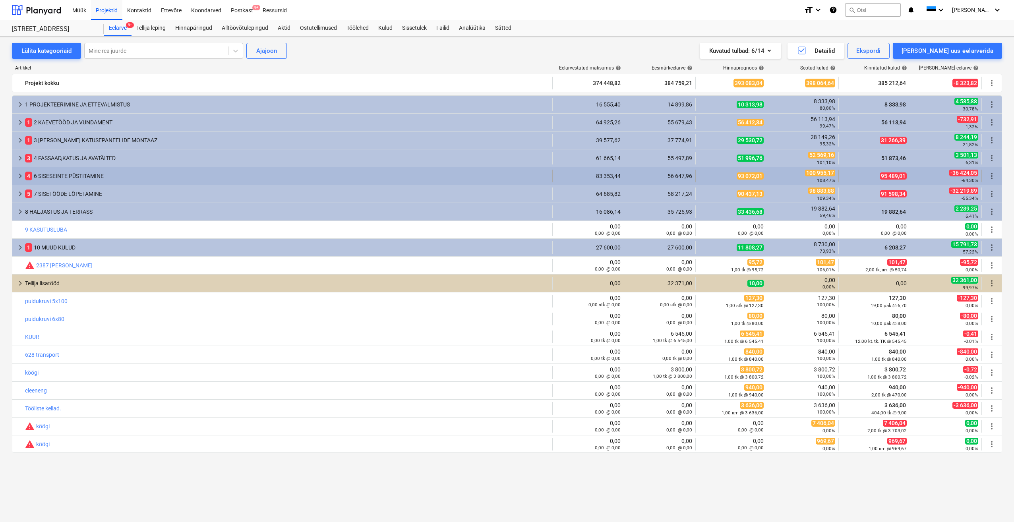
click at [21, 176] on span "keyboard_arrow_right" at bounding box center [21, 176] width 10 height 10
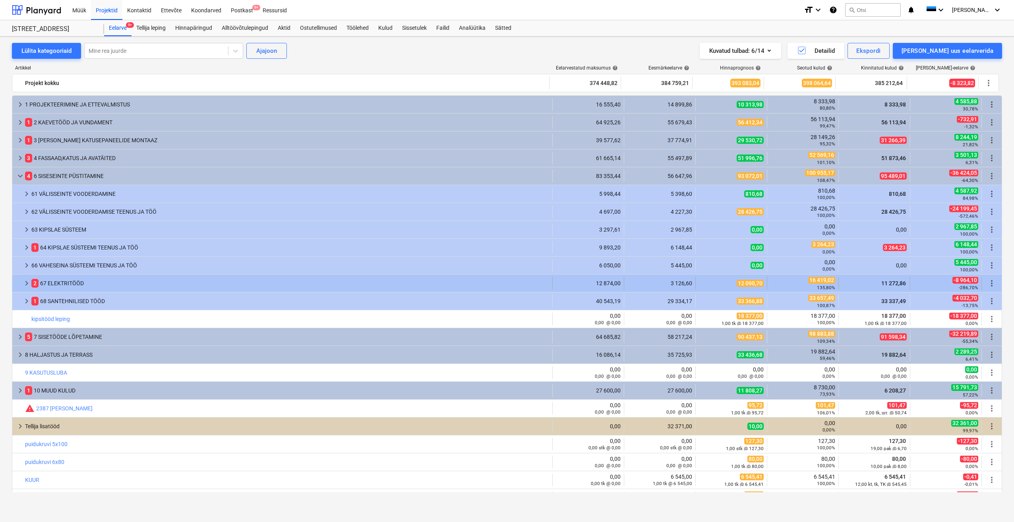
click at [24, 283] on span "keyboard_arrow_right" at bounding box center [27, 284] width 10 height 10
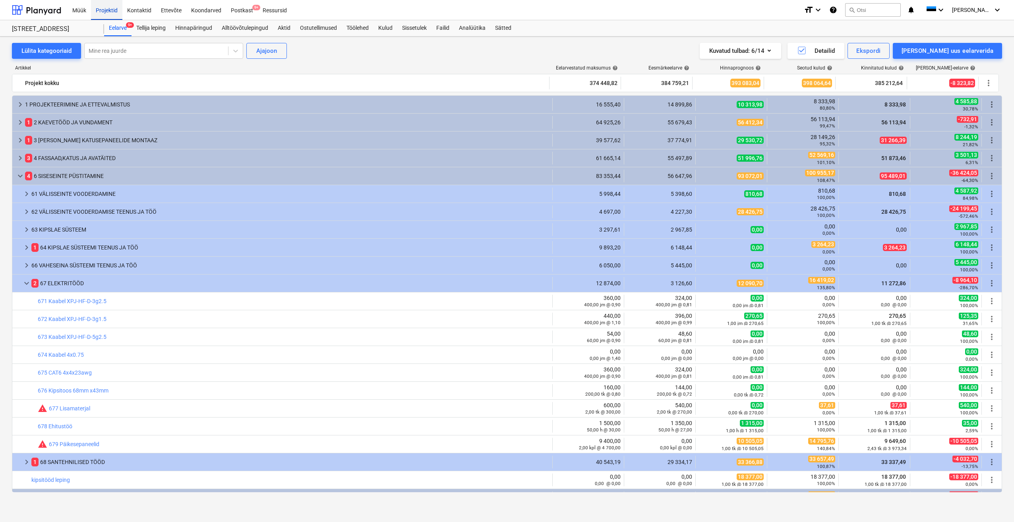
click at [108, 10] on div "Projektid" at bounding box center [106, 10] width 31 height 20
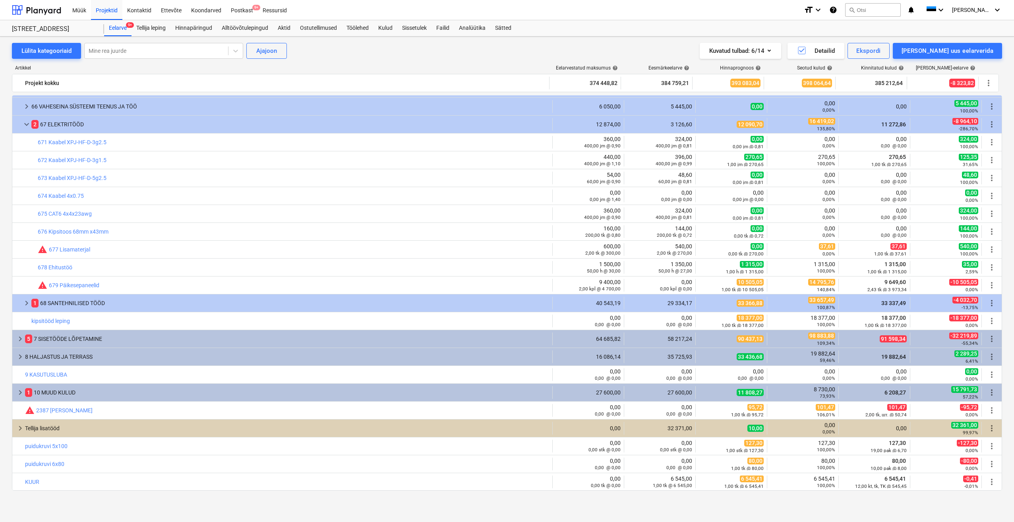
scroll to position [119, 0]
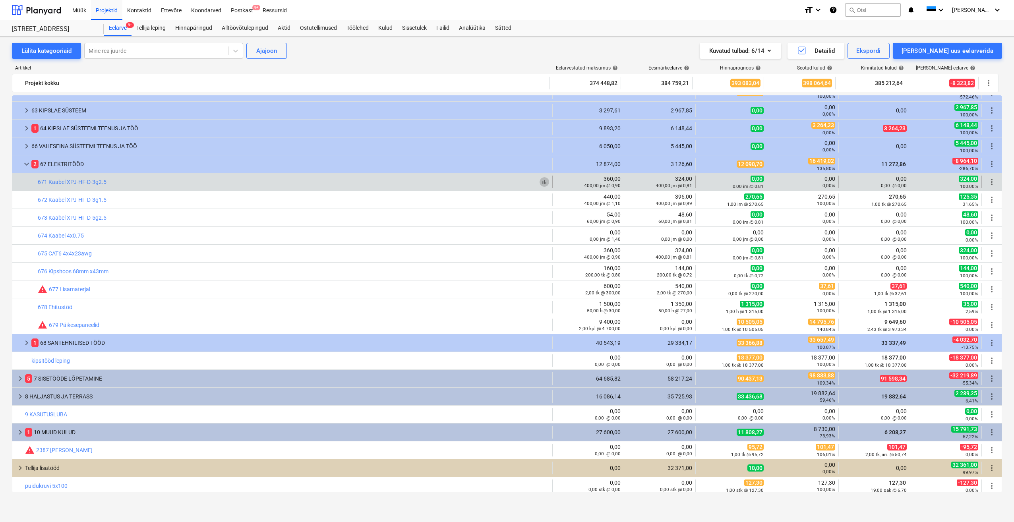
click at [543, 183] on span "bar_chart" at bounding box center [544, 182] width 6 height 6
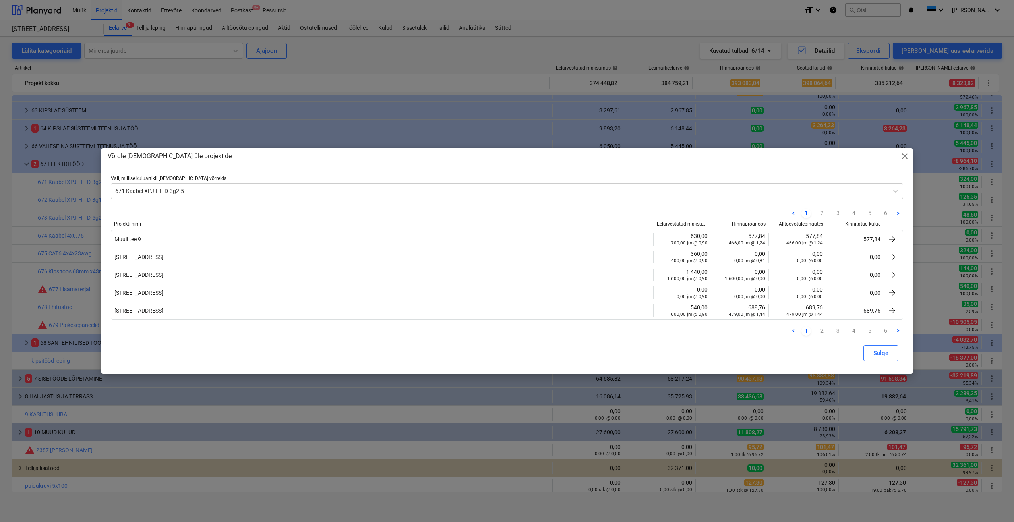
click at [907, 155] on span "close" at bounding box center [905, 156] width 10 height 10
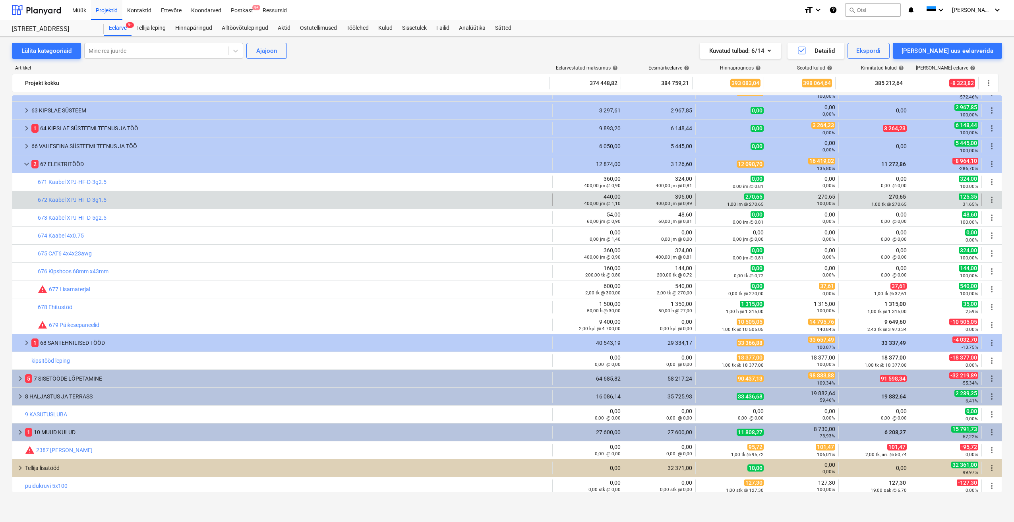
click at [426, 208] on div "bar_chart 672 Kaabel XPJ-HF-D-3g1.5 edit 440,00 400,00 jm @ 1,10 edit 396,00 40…" at bounding box center [507, 199] width 990 height 17
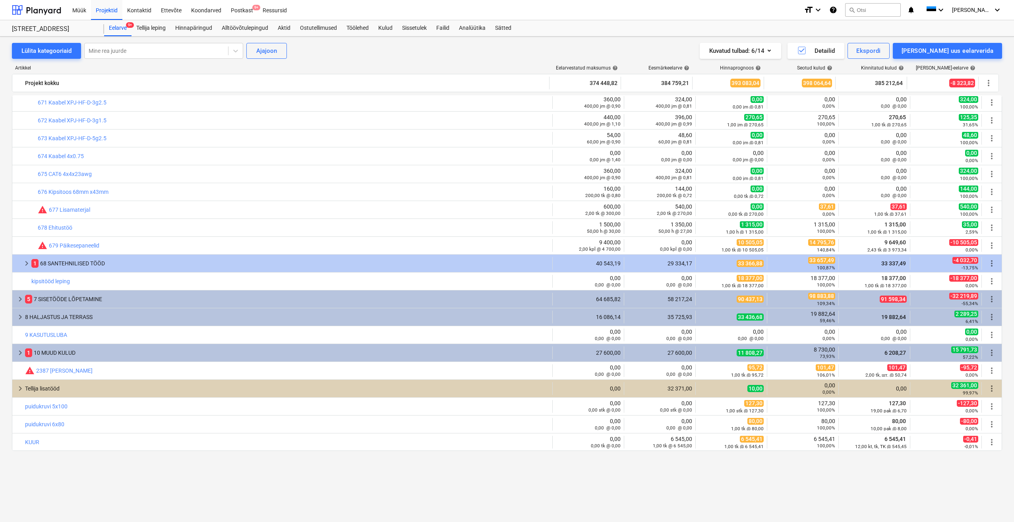
scroll to position [119, 0]
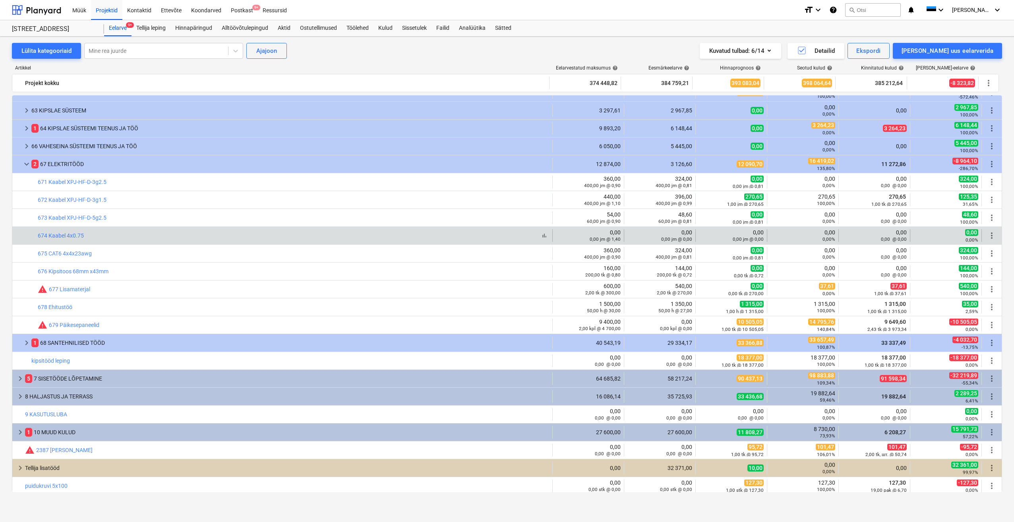
click at [311, 235] on div "bar_chart 674 Kaabel 4x0.75" at bounding box center [294, 236] width 512 height 6
click at [310, 236] on div "bar_chart 674 Kaabel 4x0.75" at bounding box center [294, 236] width 512 height 6
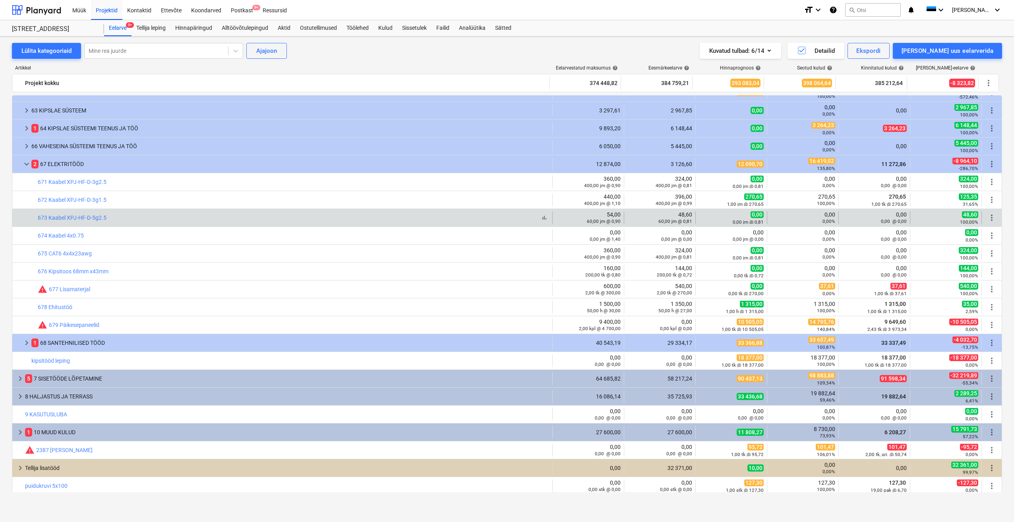
click at [319, 218] on div "bar_chart 673 Kaabel XPJ-HF-D-5g2.5" at bounding box center [294, 218] width 512 height 6
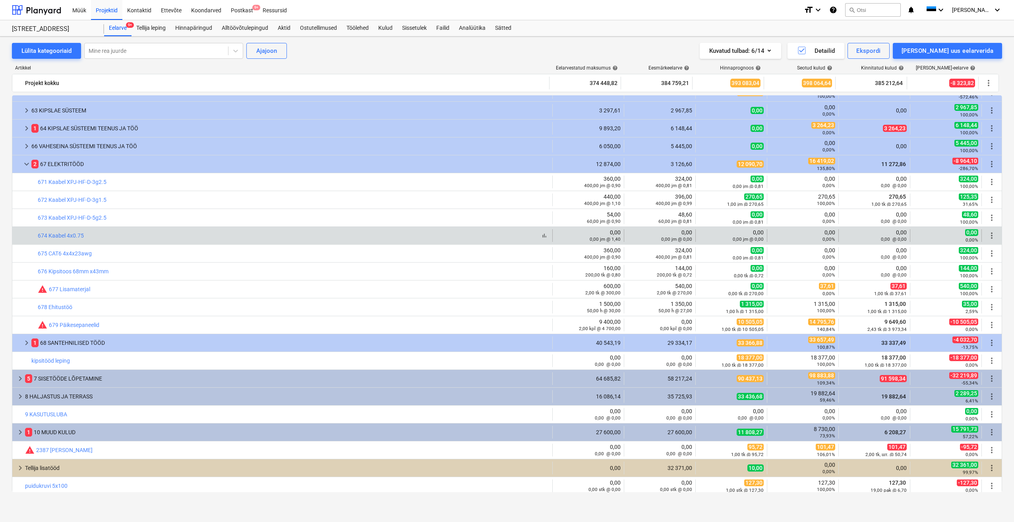
click at [310, 236] on div "bar_chart 674 Kaabel 4x0.75" at bounding box center [294, 236] width 512 height 6
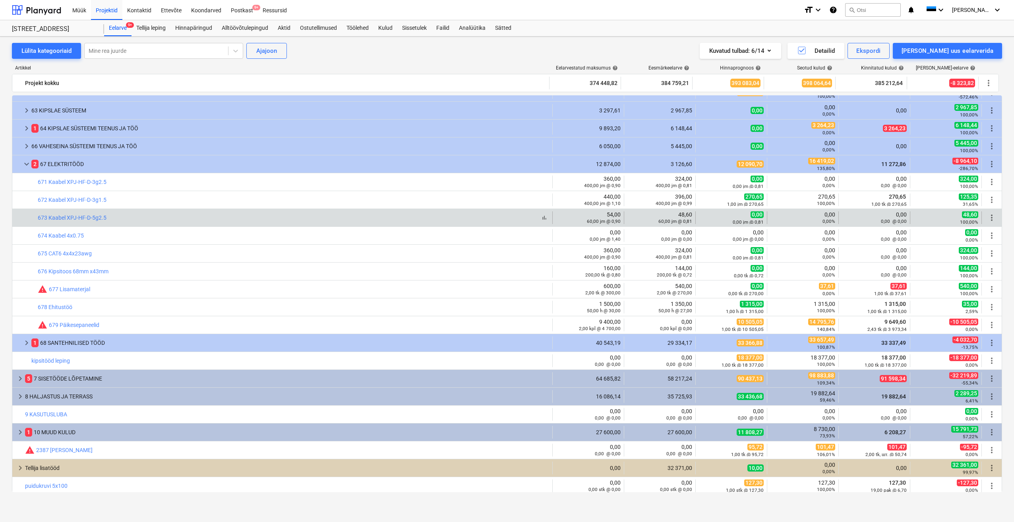
click at [317, 217] on div "bar_chart 673 Kaabel XPJ-HF-D-5g2.5" at bounding box center [294, 218] width 512 height 6
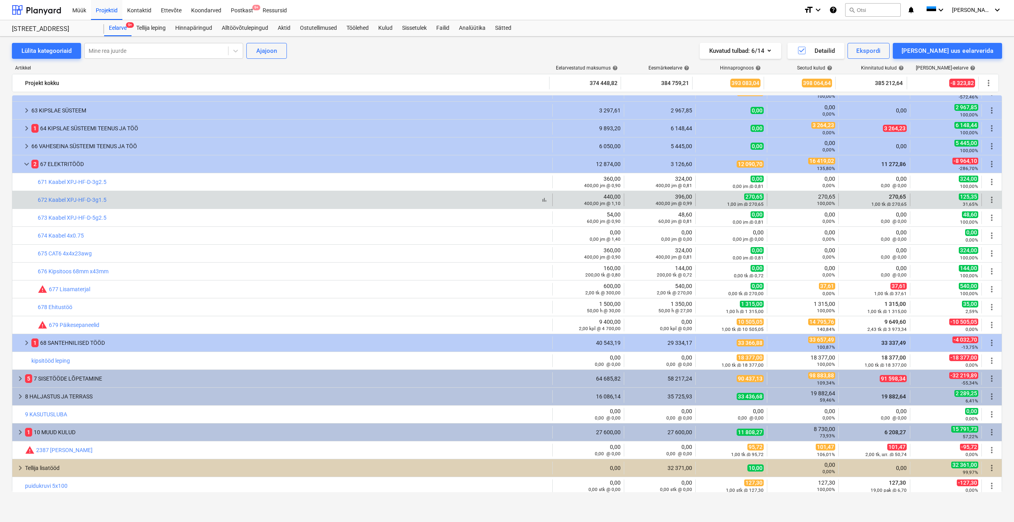
click at [312, 200] on div "bar_chart 672 Kaabel XPJ-HF-D-3g1.5" at bounding box center [294, 200] width 512 height 6
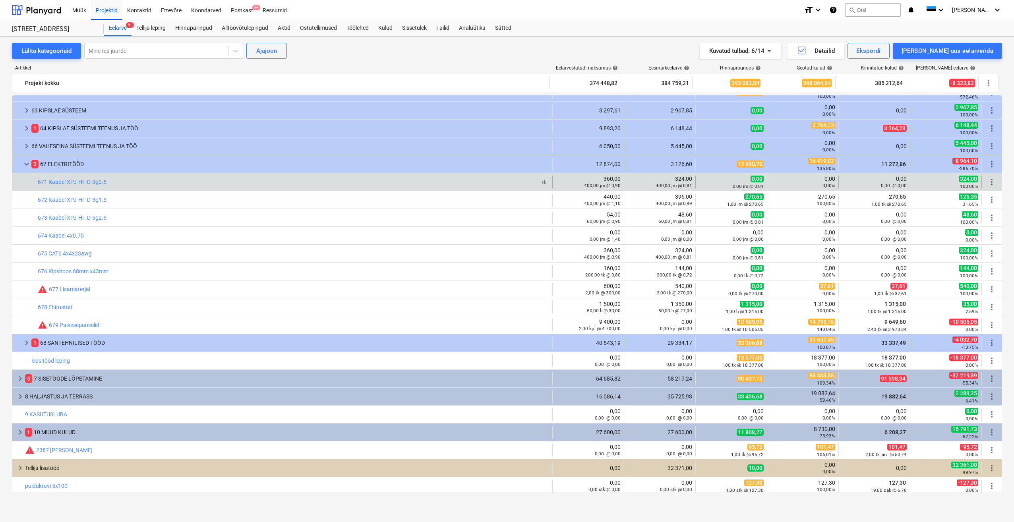
click at [318, 182] on div "bar_chart 671 Kaabel XPJ-HF-D-3g2.5" at bounding box center [294, 182] width 512 height 6
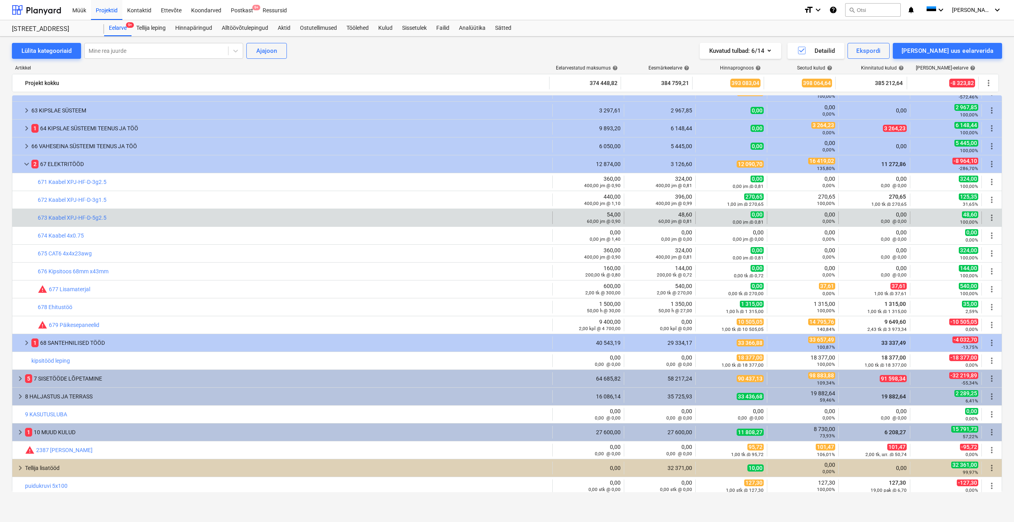
click at [290, 225] on div "bar_chart 673 Kaabel XPJ-HF-D-5g2.5 edit 54,00 60,00 jm @ 0,90 edit 48,60 60,00…" at bounding box center [507, 217] width 990 height 17
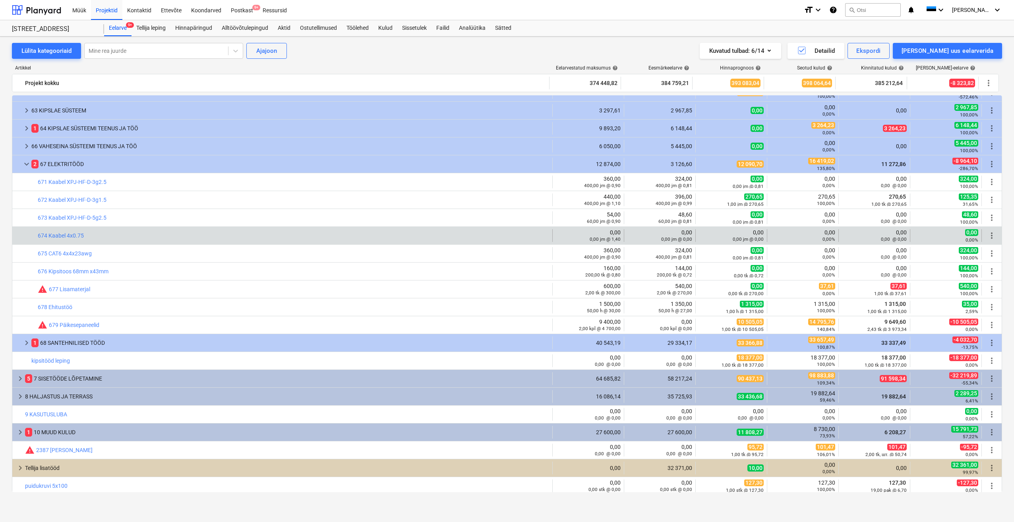
click at [254, 242] on div "bar_chart 674 Kaabel 4x0.75 edit 0,00 0,00 jm @ 1,40 edit 0,00 0,00 jm @ 0,00 e…" at bounding box center [507, 235] width 990 height 17
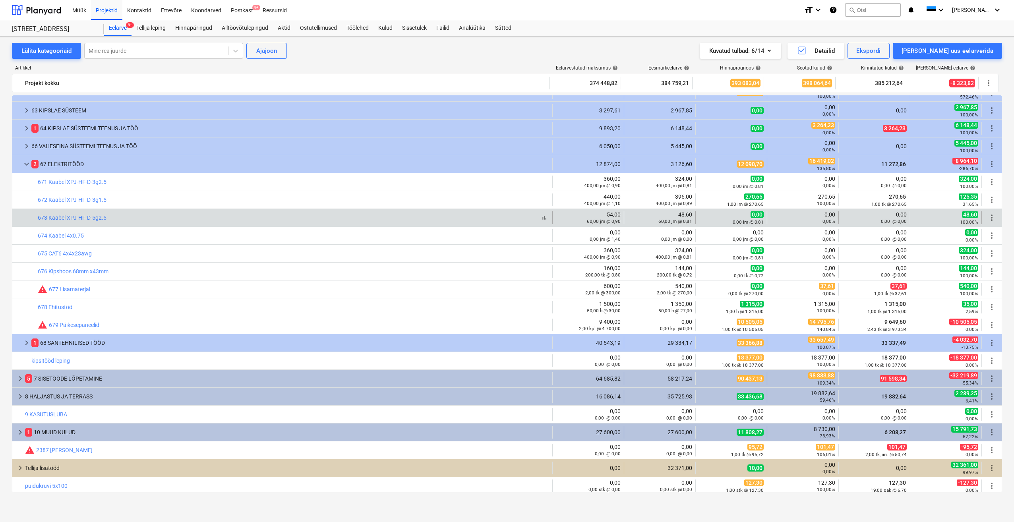
click at [269, 220] on div "bar_chart 673 Kaabel XPJ-HF-D-5g2.5" at bounding box center [294, 218] width 512 height 6
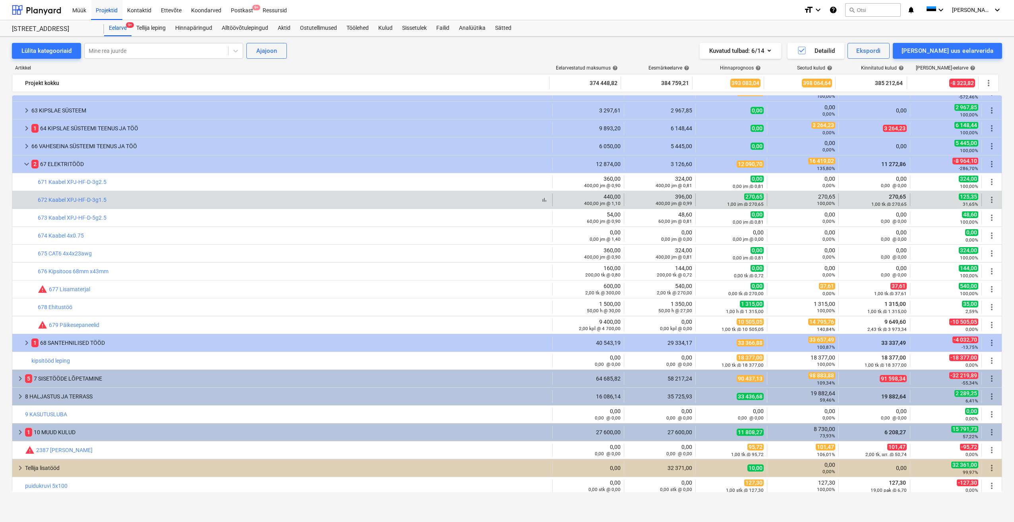
click at [269, 198] on div "bar_chart 672 Kaabel XPJ-HF-D-3g1.5" at bounding box center [294, 200] width 512 height 6
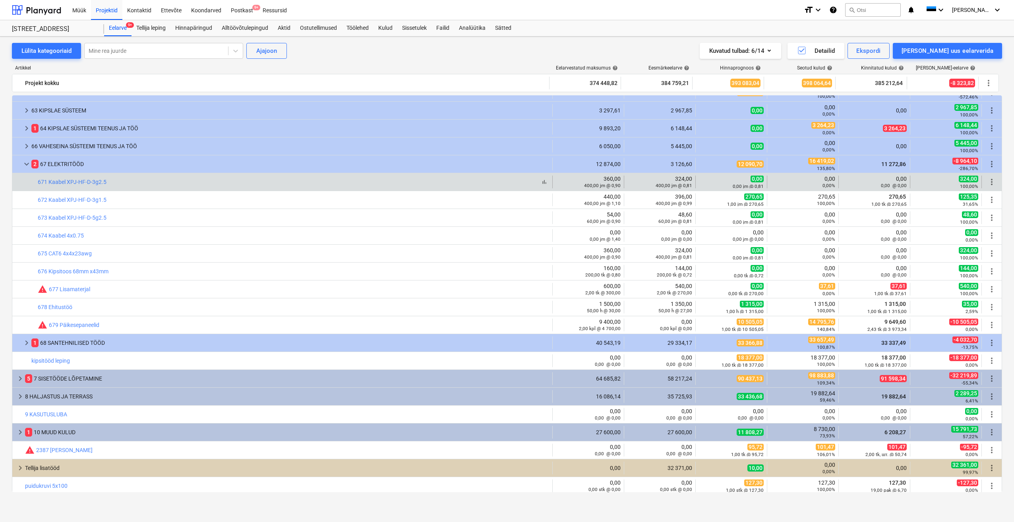
click at [269, 183] on div "bar_chart 671 Kaabel XPJ-HF-D-3g2.5" at bounding box center [294, 182] width 512 height 6
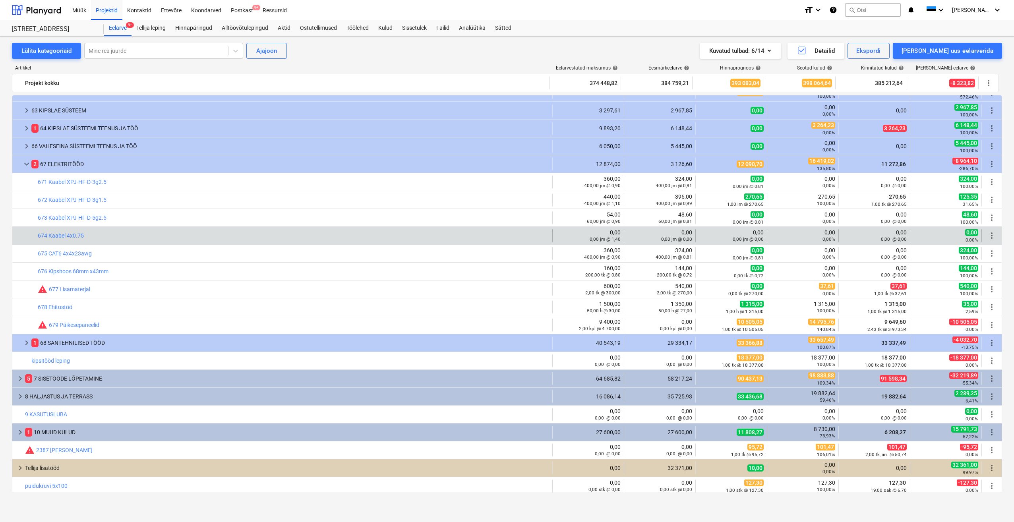
click at [248, 240] on div "bar_chart 674 Kaabel 4x0.75" at bounding box center [294, 235] width 512 height 13
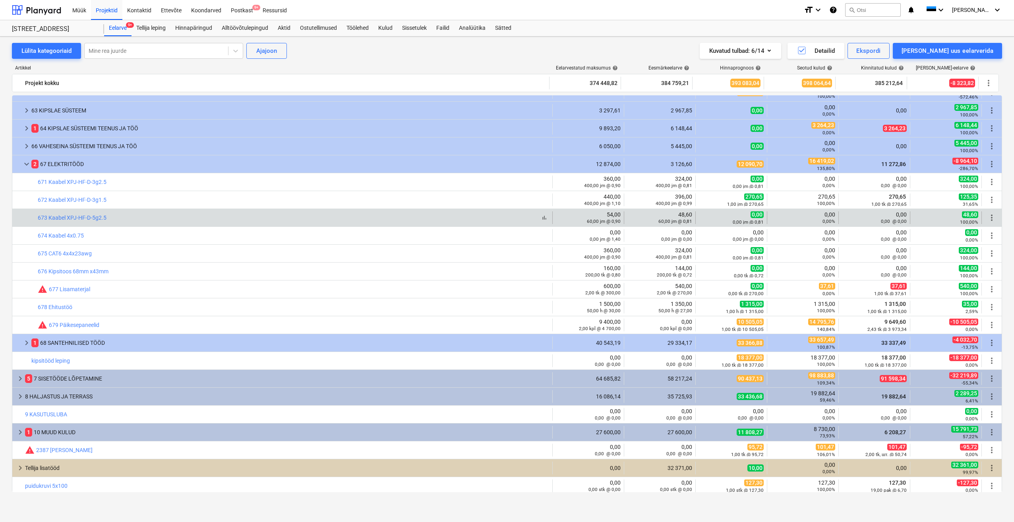
click at [241, 215] on div "bar_chart 673 Kaabel XPJ-HF-D-5g2.5" at bounding box center [294, 218] width 512 height 6
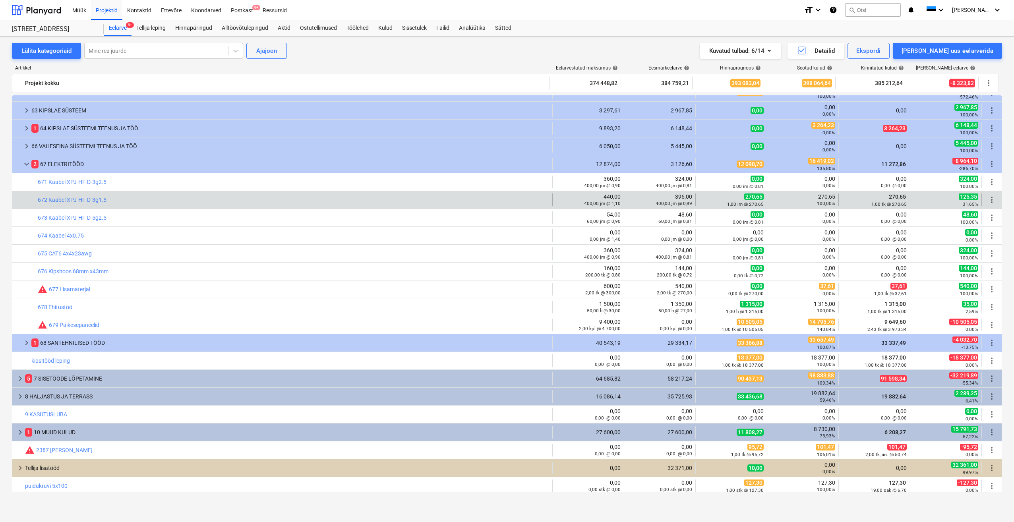
click at [245, 194] on div "bar_chart 672 Kaabel XPJ-HF-D-3g1.5" at bounding box center [294, 200] width 512 height 13
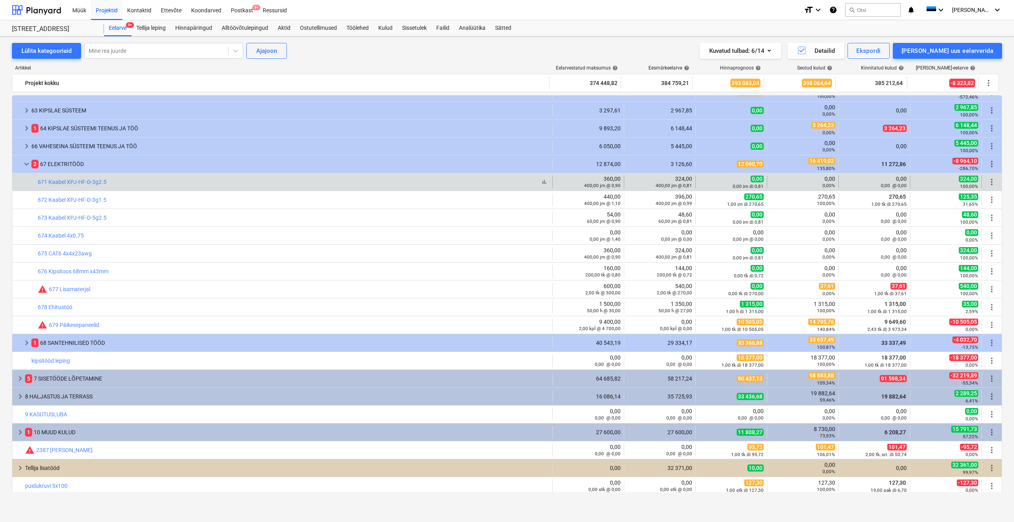
click at [239, 181] on div "bar_chart 671 Kaabel XPJ-HF-D-3g2.5" at bounding box center [294, 182] width 512 height 6
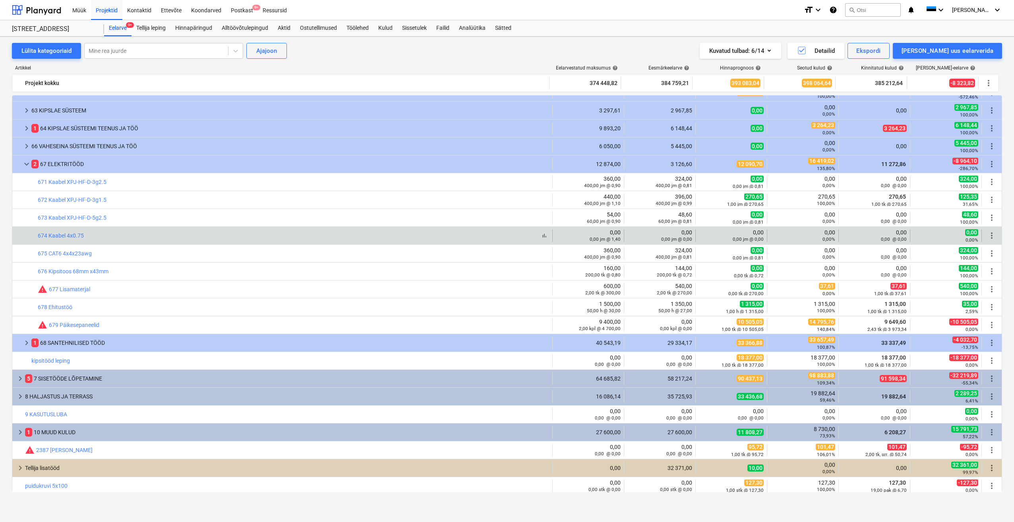
click at [219, 237] on div "bar_chart 674 Kaabel 4x0.75" at bounding box center [294, 236] width 512 height 6
click at [248, 239] on div "bar_chart 674 Kaabel 4x0.75" at bounding box center [294, 236] width 512 height 6
click at [265, 239] on div "bar_chart 674 Kaabel 4x0.75" at bounding box center [294, 235] width 512 height 13
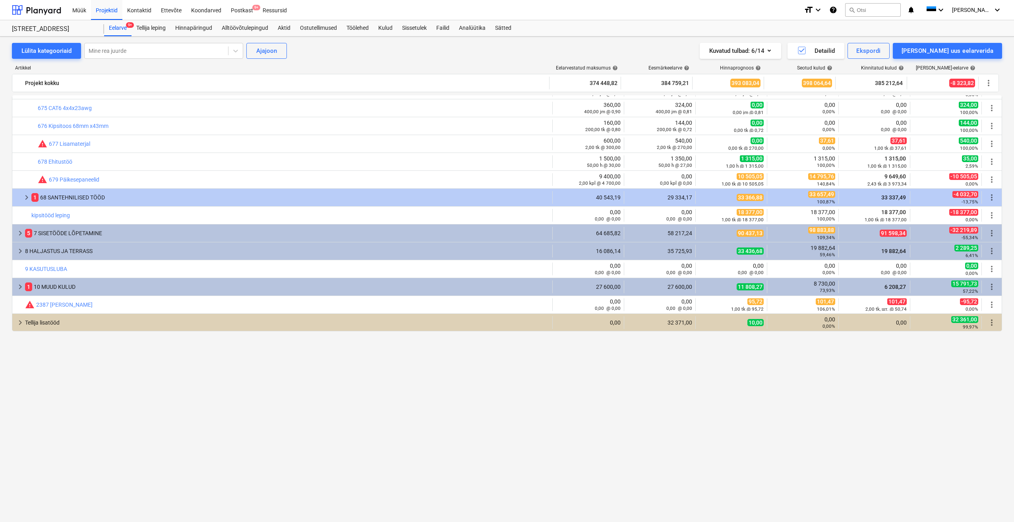
scroll to position [66, 0]
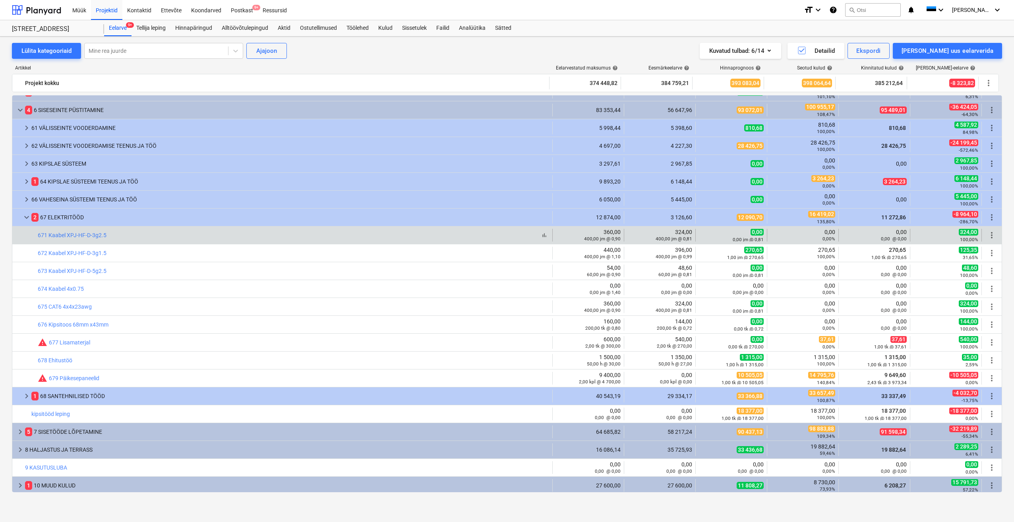
click at [491, 235] on div "bar_chart 671 Kaabel XPJ-HF-D-3g2.5" at bounding box center [294, 235] width 512 height 6
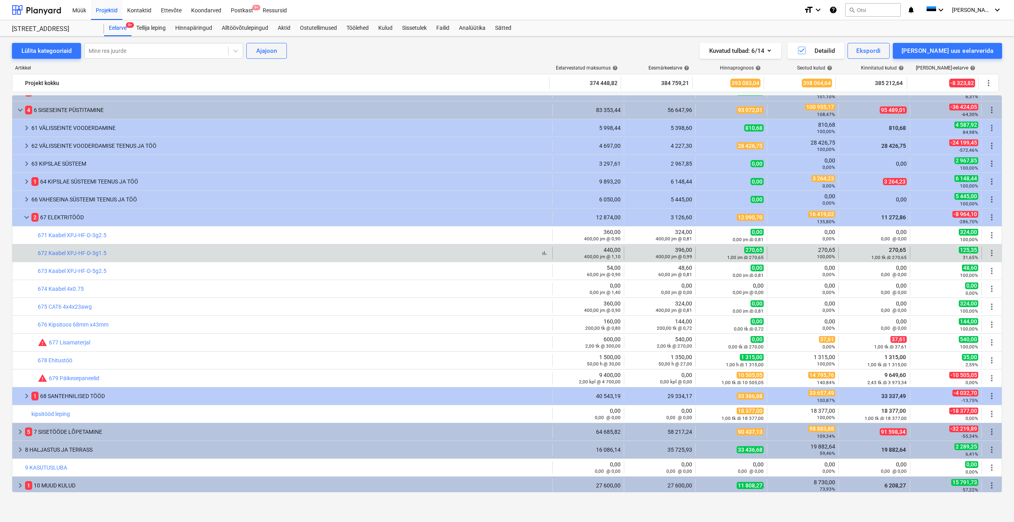
click at [499, 253] on div "bar_chart 672 Kaabel XPJ-HF-D-3g1.5" at bounding box center [294, 253] width 512 height 6
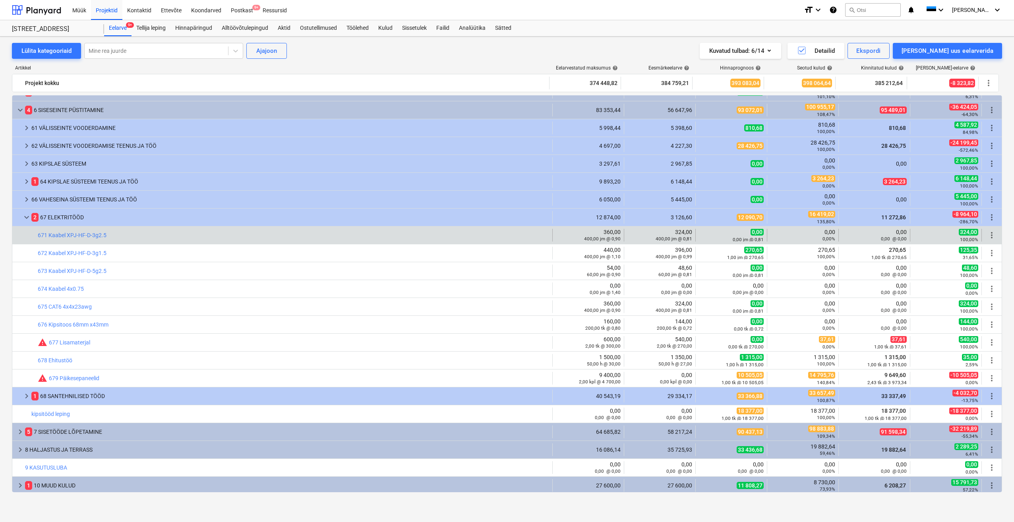
click at [988, 237] on span "more_vert" at bounding box center [992, 236] width 10 height 10
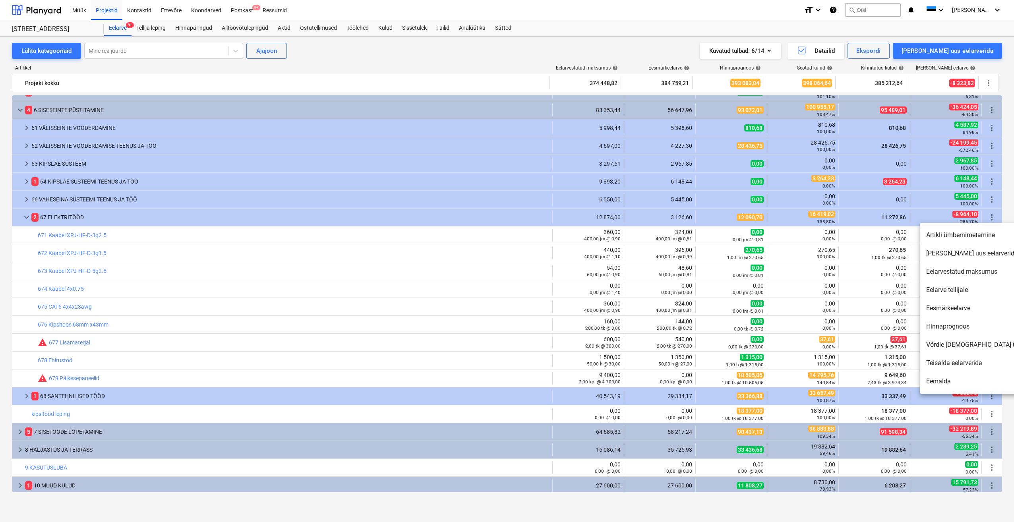
click at [502, 256] on div at bounding box center [507, 261] width 1014 height 522
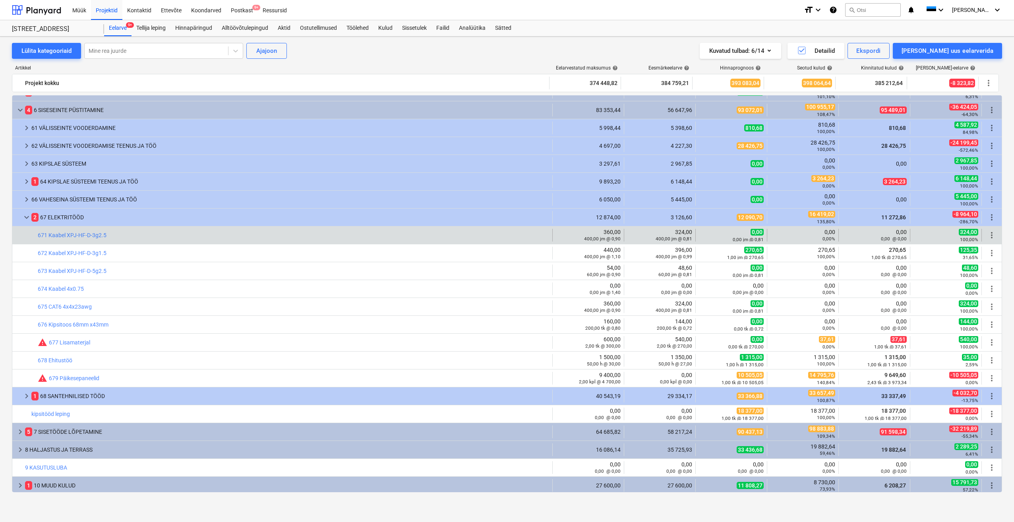
click at [466, 239] on div "bar_chart 671 Kaabel XPJ-HF-D-3g2.5" at bounding box center [294, 235] width 512 height 13
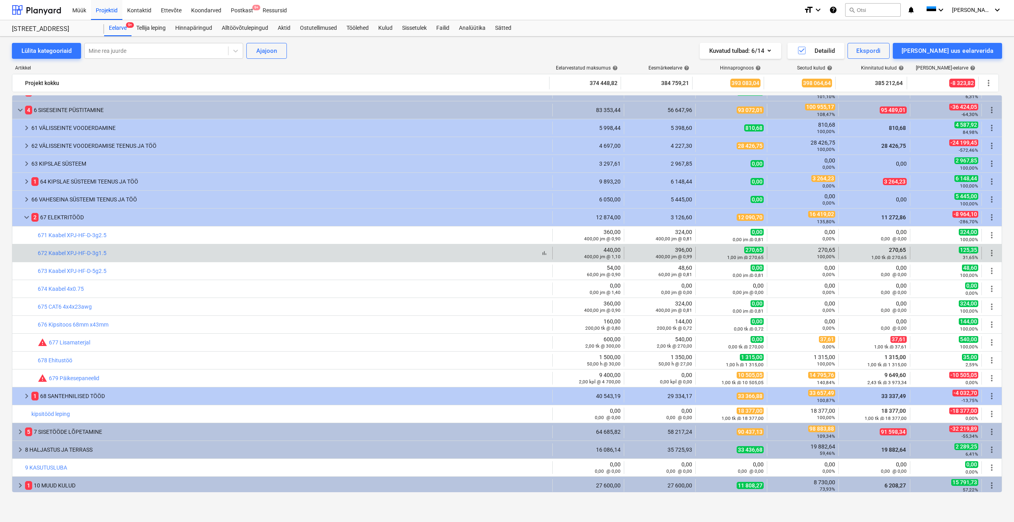
click at [475, 256] on div "bar_chart 672 Kaabel XPJ-HF-D-3g1.5" at bounding box center [294, 253] width 512 height 6
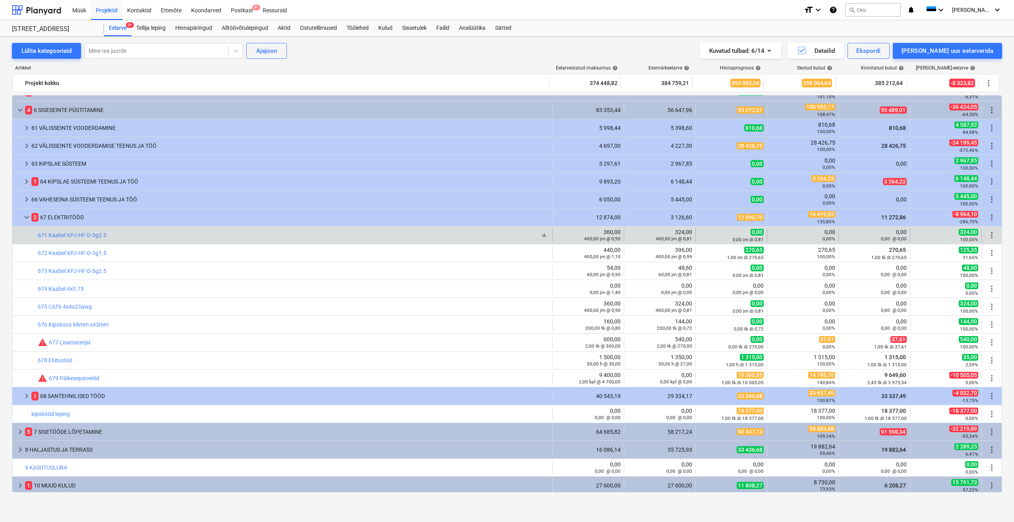
click at [465, 237] on div "bar_chart 671 Kaabel XPJ-HF-D-3g2.5" at bounding box center [294, 235] width 512 height 6
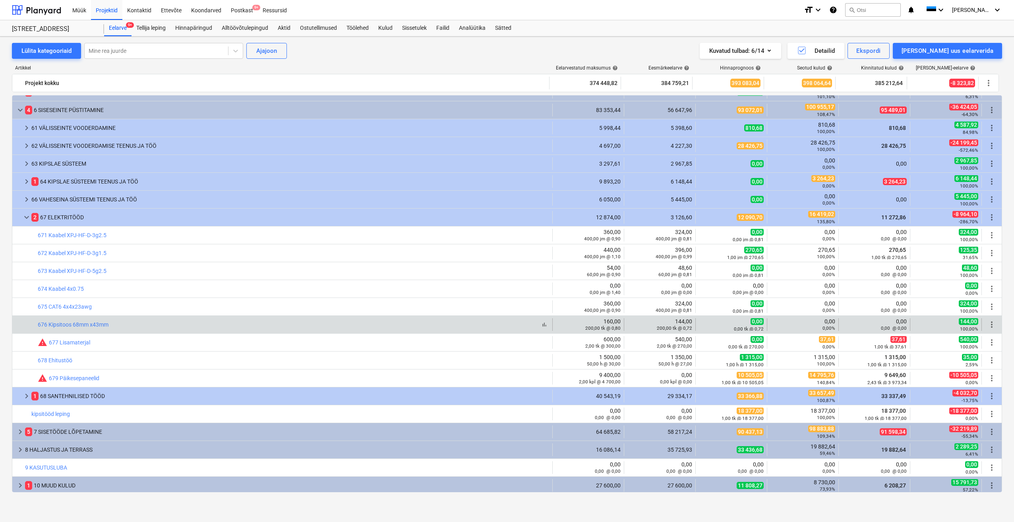
click at [170, 322] on div "bar_chart 676 Kipsitoos 68mm x43mm" at bounding box center [294, 325] width 512 height 6
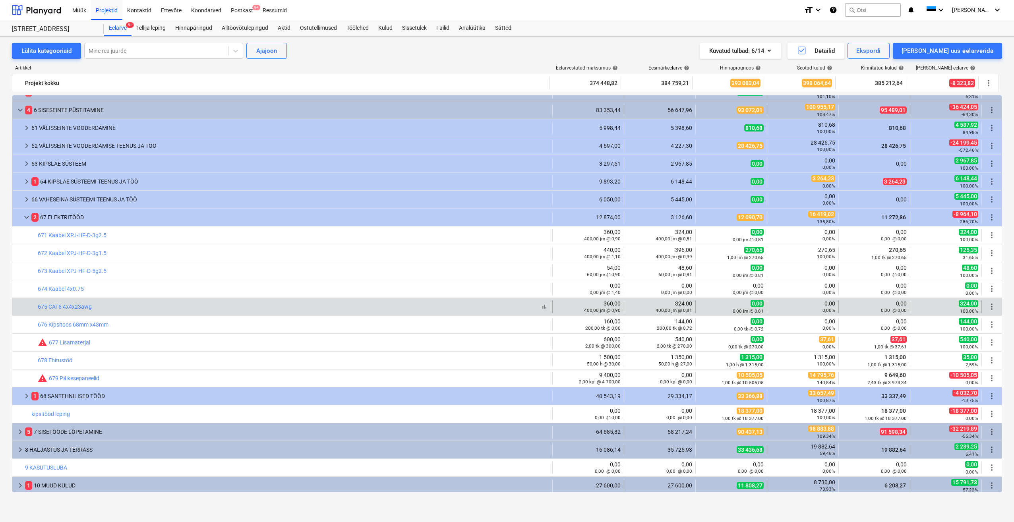
click at [174, 306] on div "bar_chart 675 CAT6 4x4x23awg" at bounding box center [294, 307] width 512 height 6
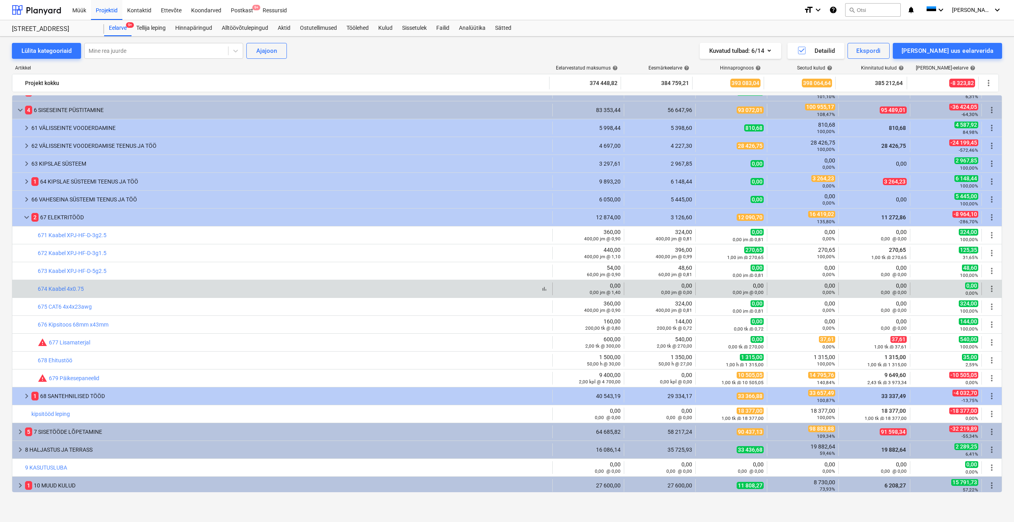
click at [207, 286] on div "bar_chart 674 Kaabel 4x0.75" at bounding box center [294, 289] width 512 height 6
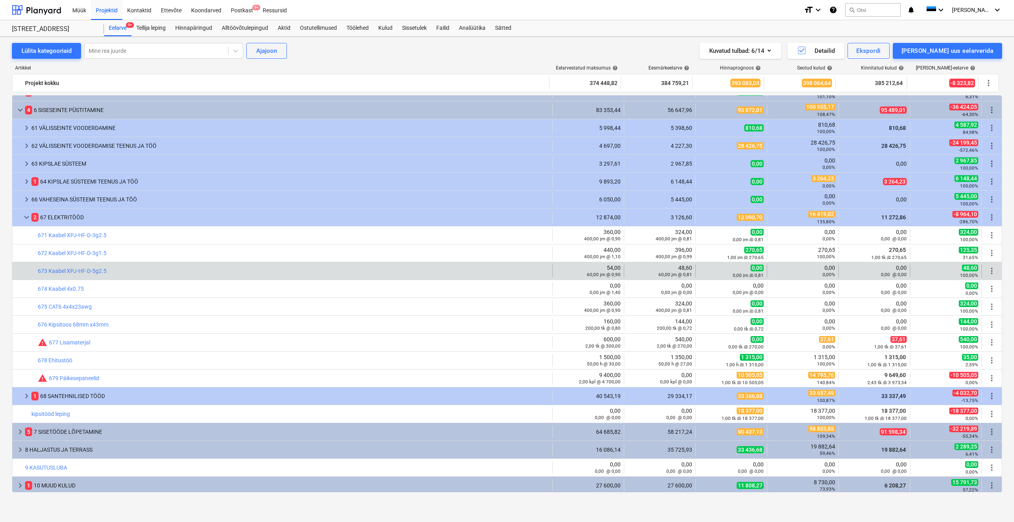
click at [238, 276] on div "bar_chart 673 Kaabel XPJ-HF-D-5g2.5" at bounding box center [294, 271] width 512 height 13
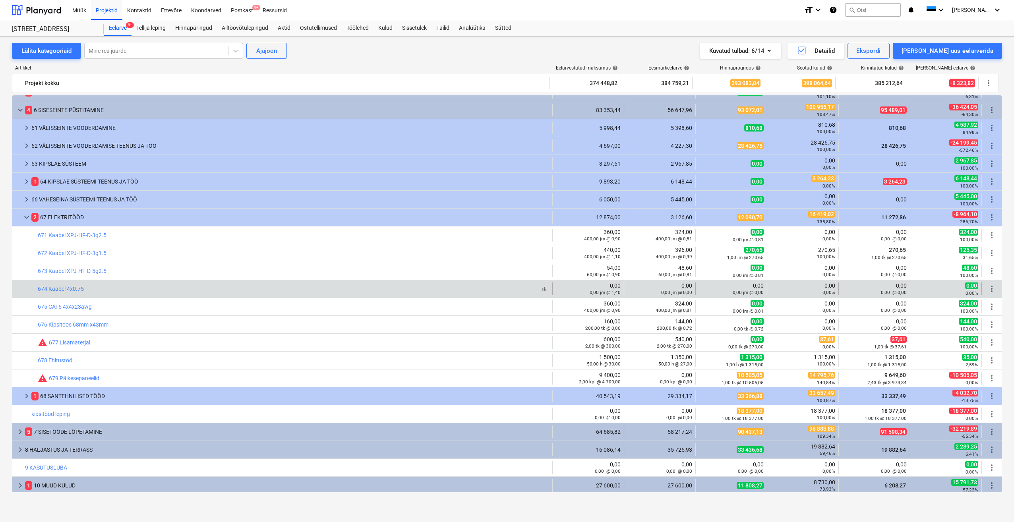
click at [184, 291] on div "bar_chart 674 Kaabel 4x0.75" at bounding box center [294, 289] width 512 height 6
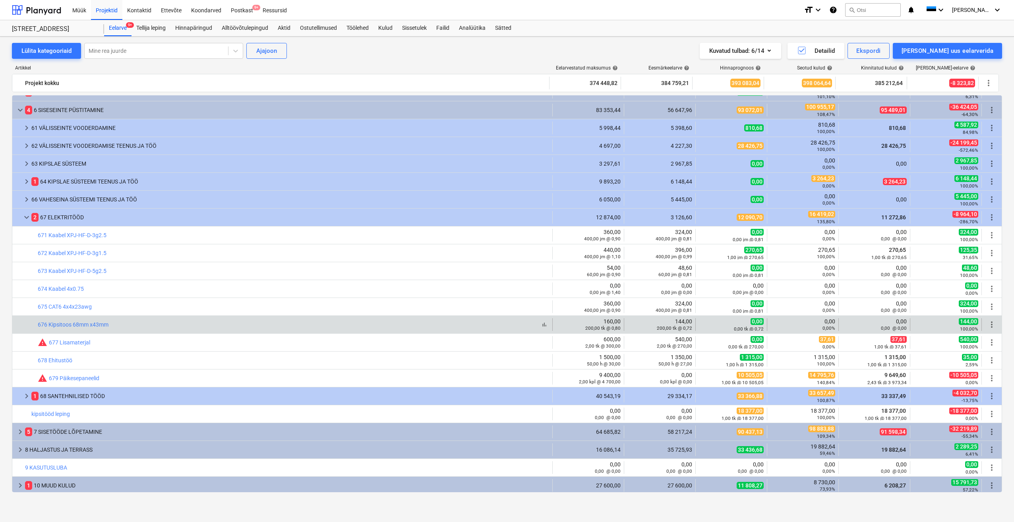
click at [144, 324] on div "bar_chart 676 Kipsitoos 68mm x43mm" at bounding box center [294, 325] width 512 height 6
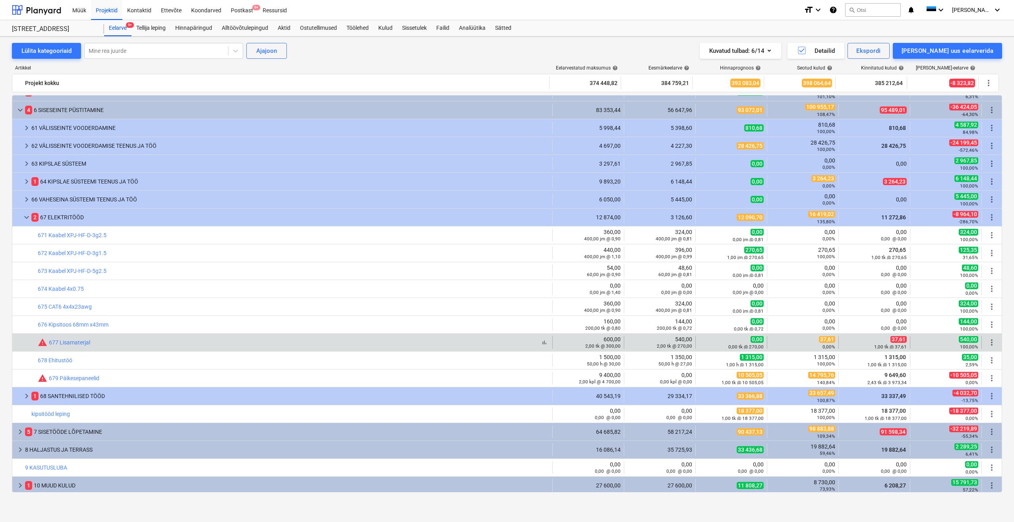
click at [148, 345] on div "bar_chart warning 677 Lisamaterjal" at bounding box center [294, 343] width 512 height 10
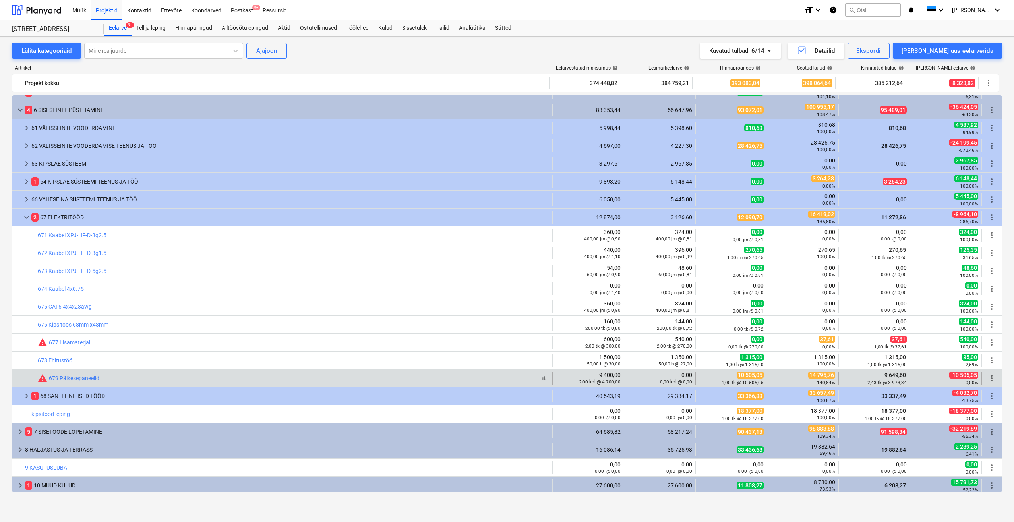
drag, startPoint x: 143, startPoint y: 360, endPoint x: 154, endPoint y: 378, distance: 20.9
click at [143, 360] on div "bar_chart 678 Ehitustöö" at bounding box center [294, 360] width 512 height 6
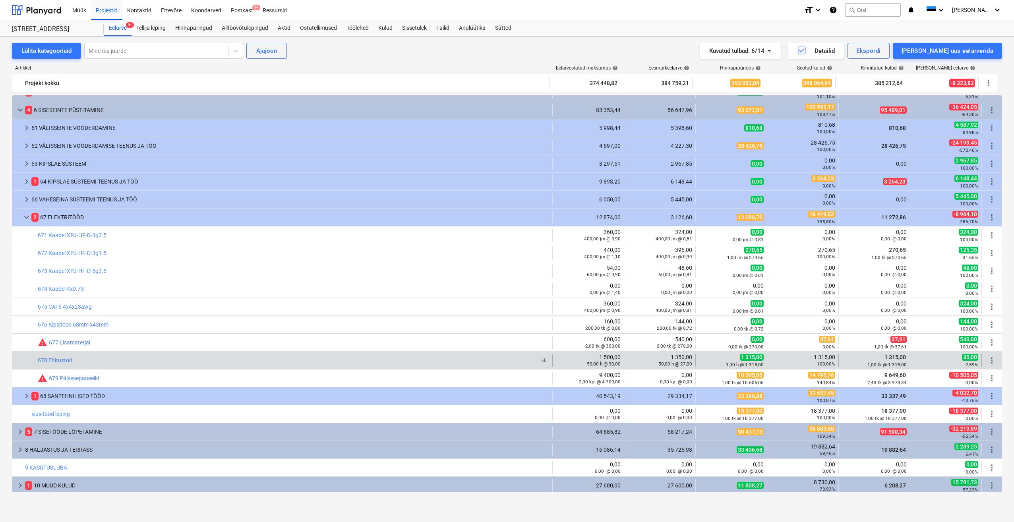
click at [489, 362] on div "bar_chart 678 Ehitustöö" at bounding box center [294, 360] width 512 height 6
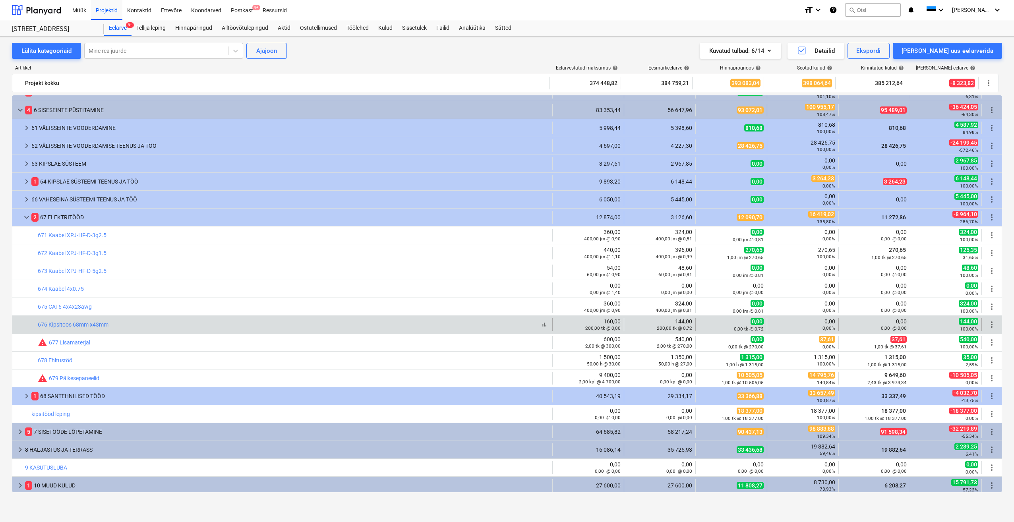
click at [264, 325] on div "bar_chart 676 Kipsitoos 68mm x43mm" at bounding box center [294, 325] width 512 height 6
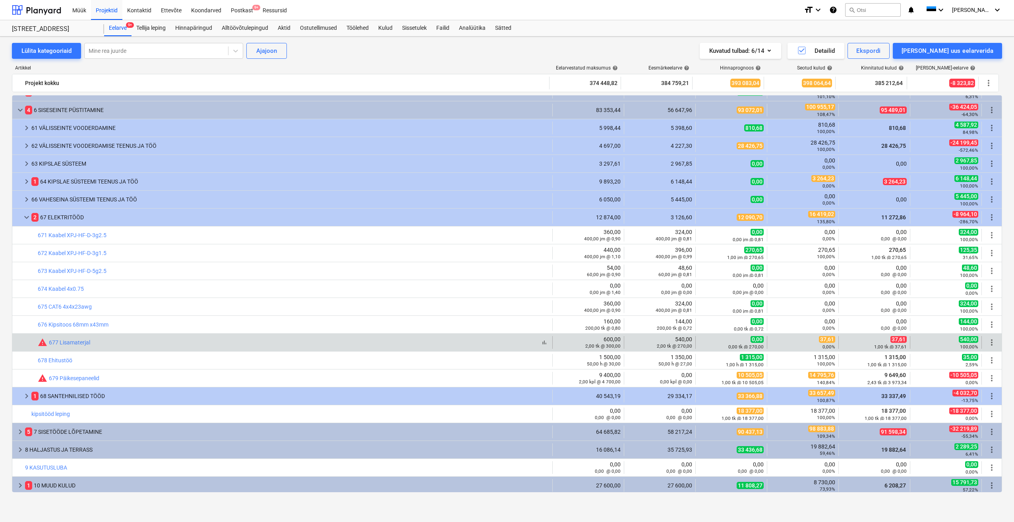
click at [285, 343] on div "bar_chart warning 677 Lisamaterjal" at bounding box center [294, 343] width 512 height 10
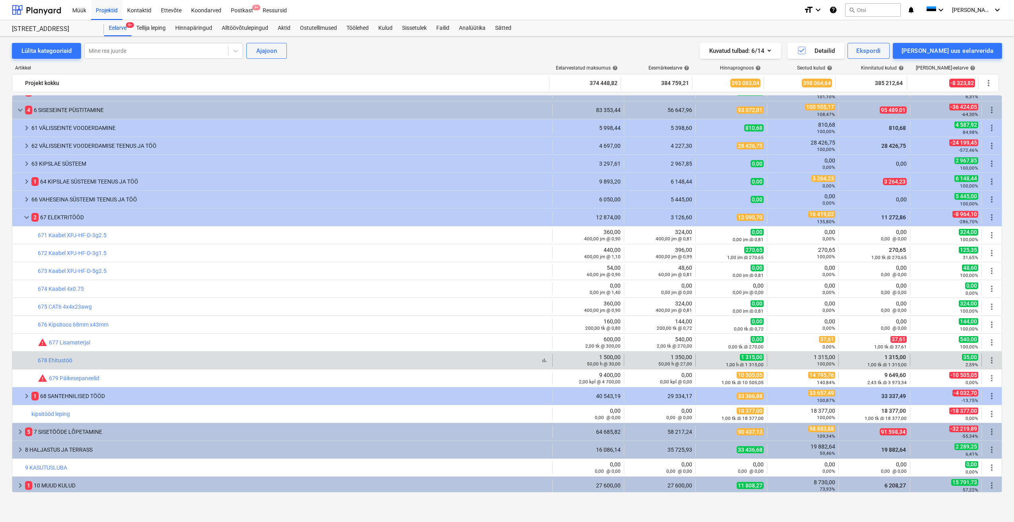
click at [305, 360] on div "bar_chart 678 Ehitustöö" at bounding box center [294, 360] width 512 height 6
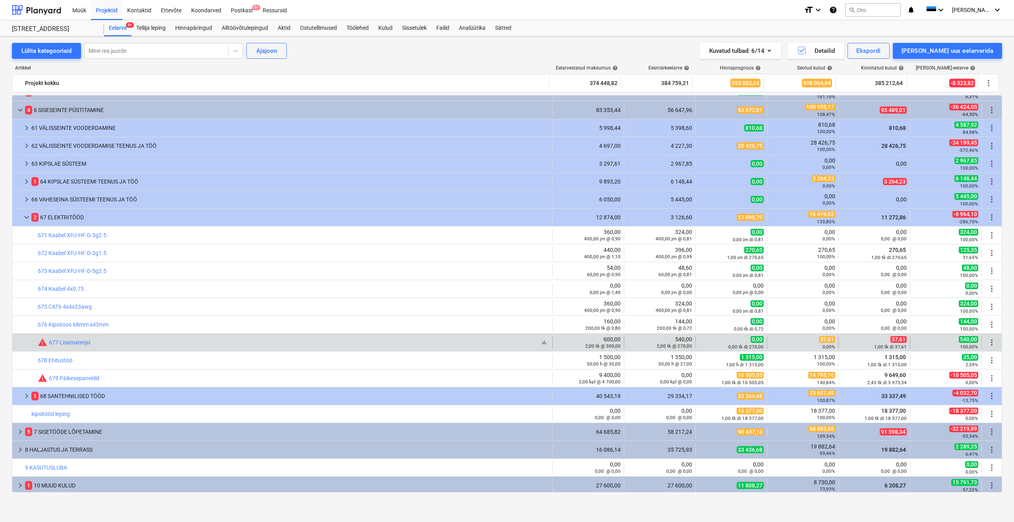
click at [347, 338] on div "bar_chart warning 677 Lisamaterjal" at bounding box center [294, 343] width 512 height 10
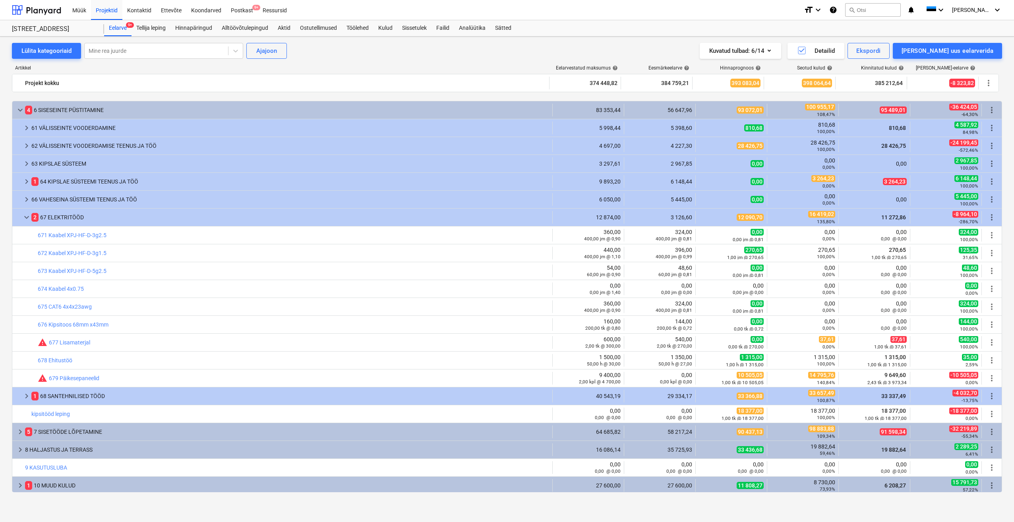
scroll to position [106, 0]
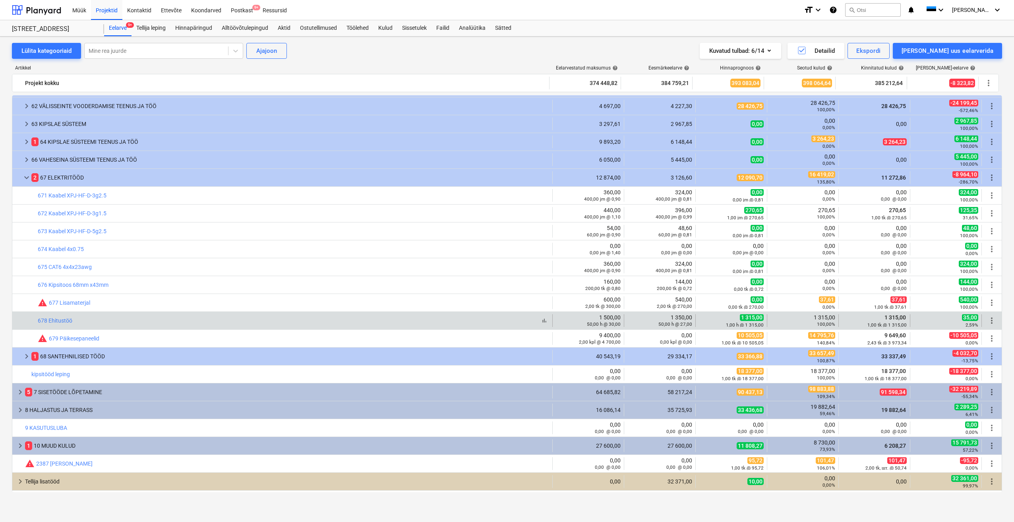
click at [267, 318] on div "bar_chart 678 Ehitustöö" at bounding box center [294, 321] width 512 height 6
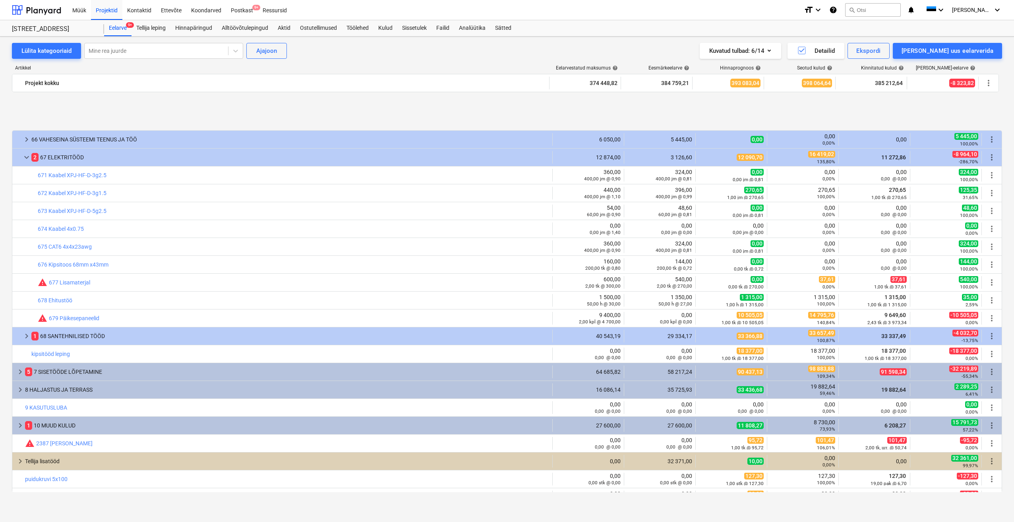
scroll to position [185, 0]
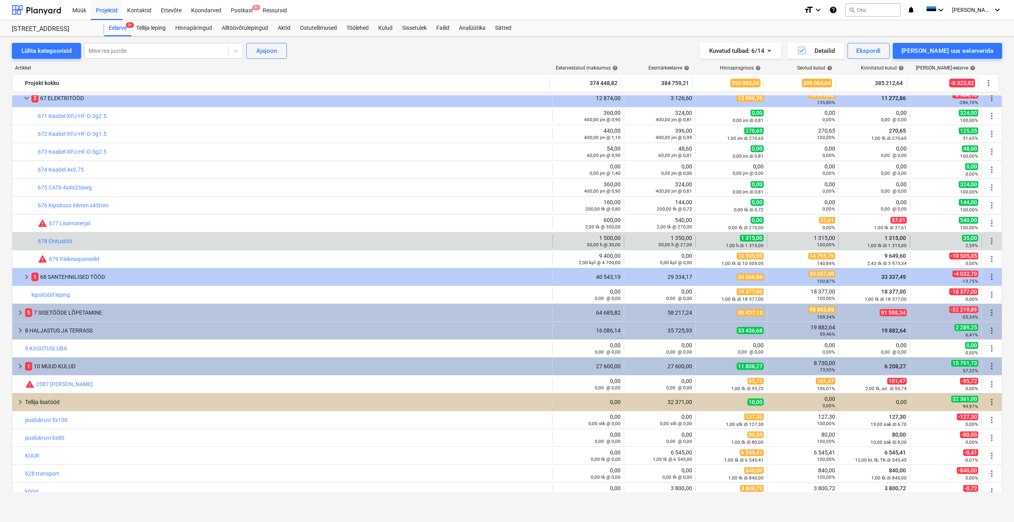
click at [149, 236] on div "bar_chart 678 Ehitustöö" at bounding box center [294, 241] width 512 height 13
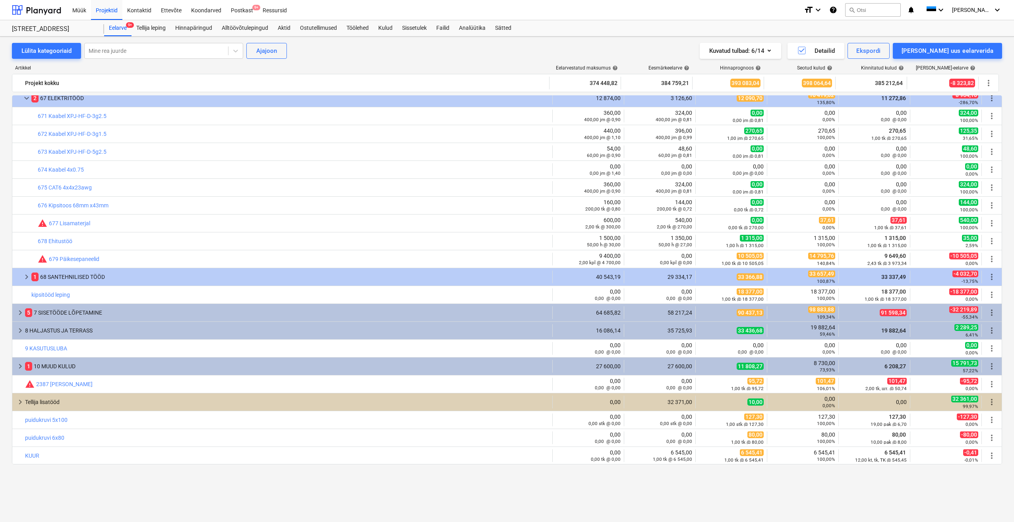
scroll to position [106, 0]
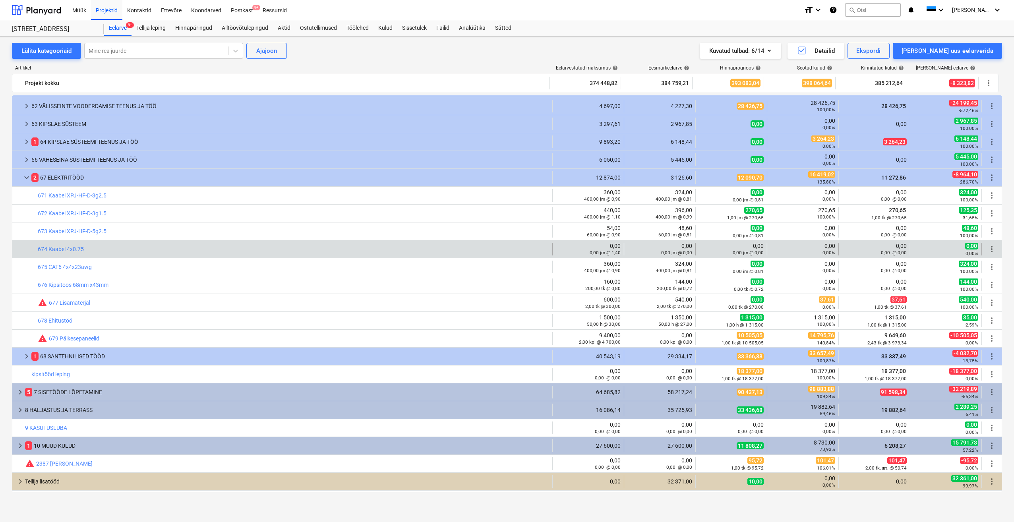
click at [225, 245] on div "bar_chart 674 Kaabel 4x0.75" at bounding box center [294, 249] width 512 height 13
click at [200, 252] on div "bar_chart 674 Kaabel 4x0.75" at bounding box center [294, 249] width 512 height 6
click at [204, 250] on div "bar_chart 674 Kaabel 4x0.75" at bounding box center [294, 249] width 512 height 6
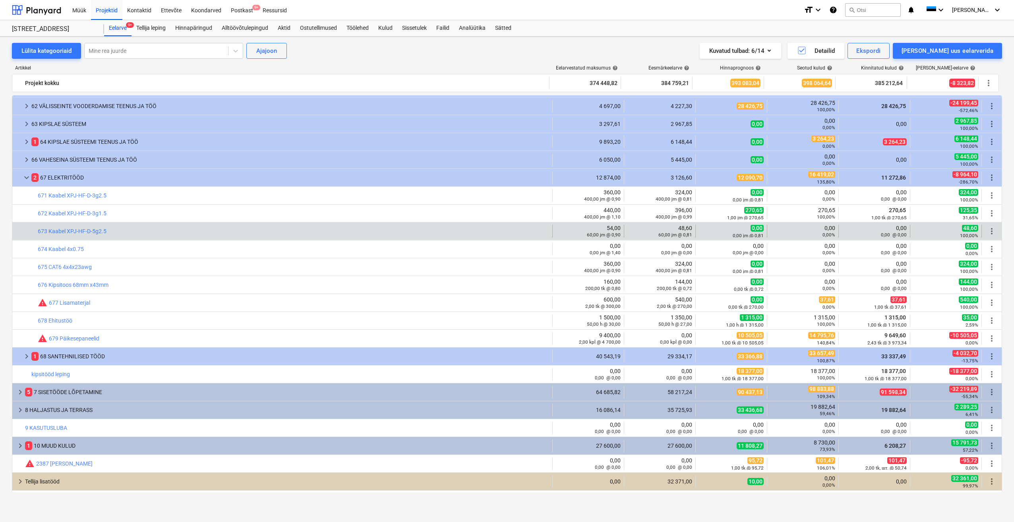
click at [277, 236] on div "bar_chart 673 Kaabel XPJ-HF-D-5g2.5" at bounding box center [294, 231] width 512 height 13
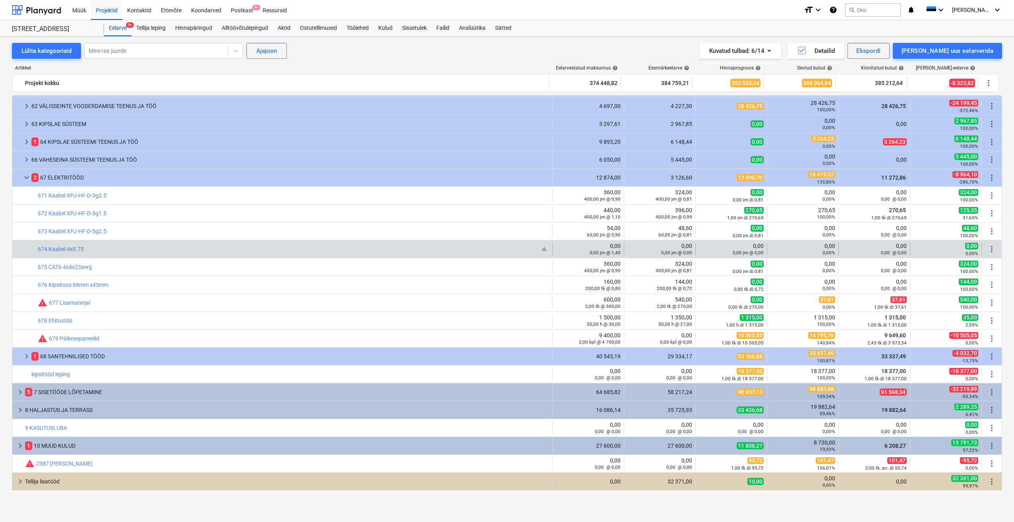
click at [287, 250] on div "bar_chart 674 Kaabel 4x0.75" at bounding box center [294, 249] width 512 height 6
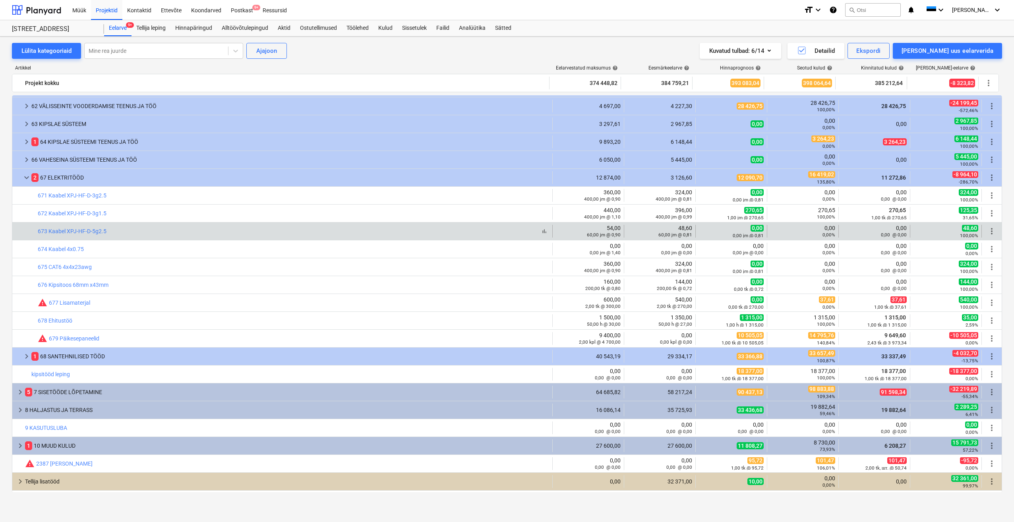
click at [262, 229] on div "bar_chart 673 Kaabel XPJ-HF-D-5g2.5" at bounding box center [294, 231] width 512 height 6
click at [281, 236] on div "bar_chart 673 Kaabel XPJ-HF-D-5g2.5" at bounding box center [294, 231] width 512 height 13
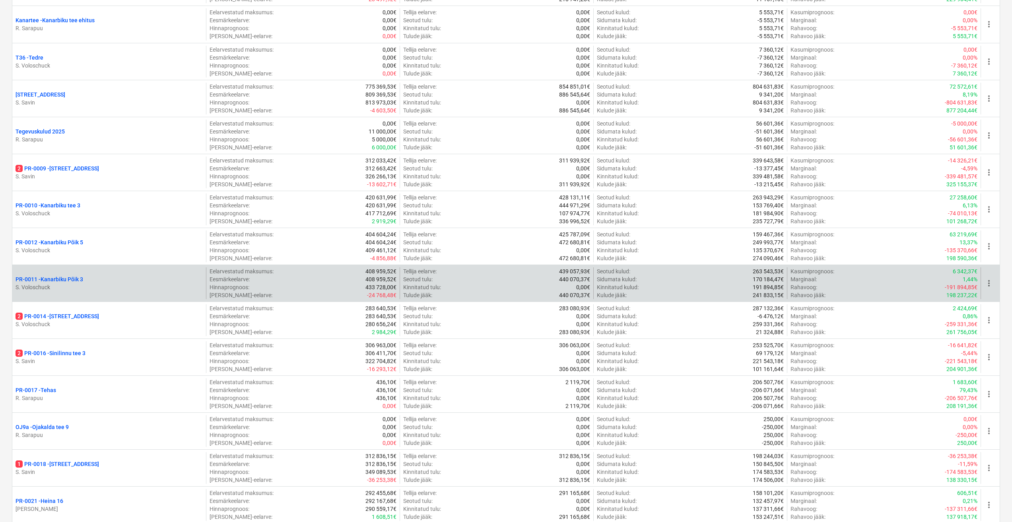
scroll to position [437, 0]
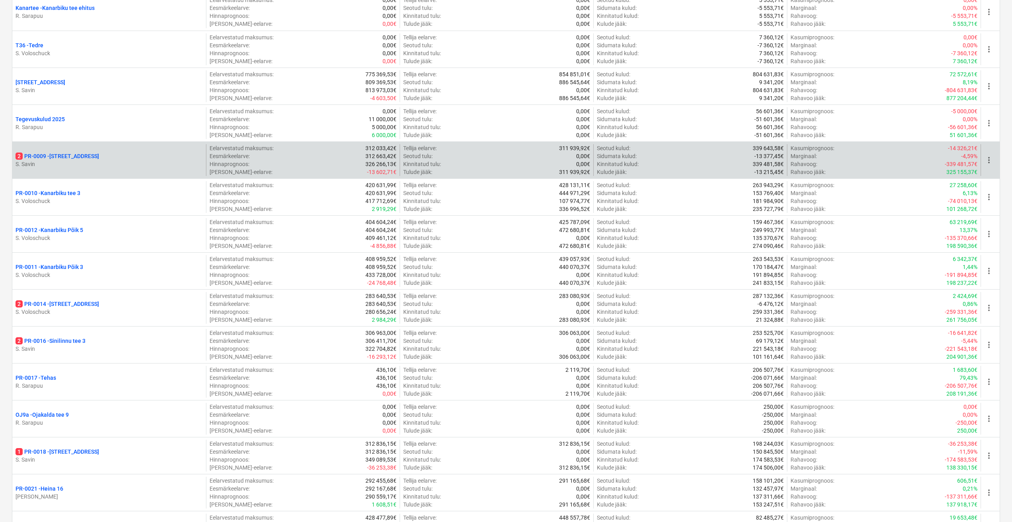
click at [75, 155] on p "2 PR-0009 - Pohla tee 4" at bounding box center [57, 156] width 83 height 8
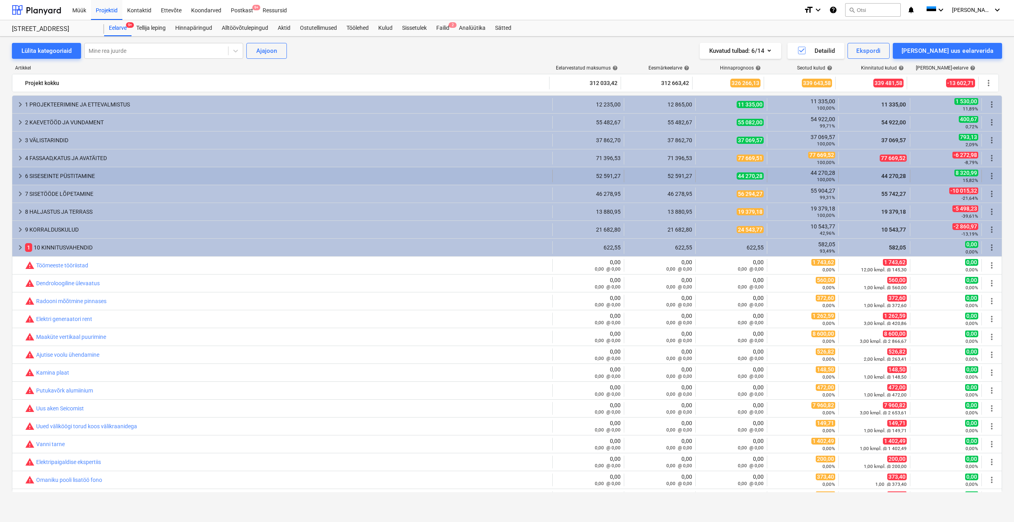
click at [17, 175] on span "keyboard_arrow_right" at bounding box center [21, 176] width 10 height 10
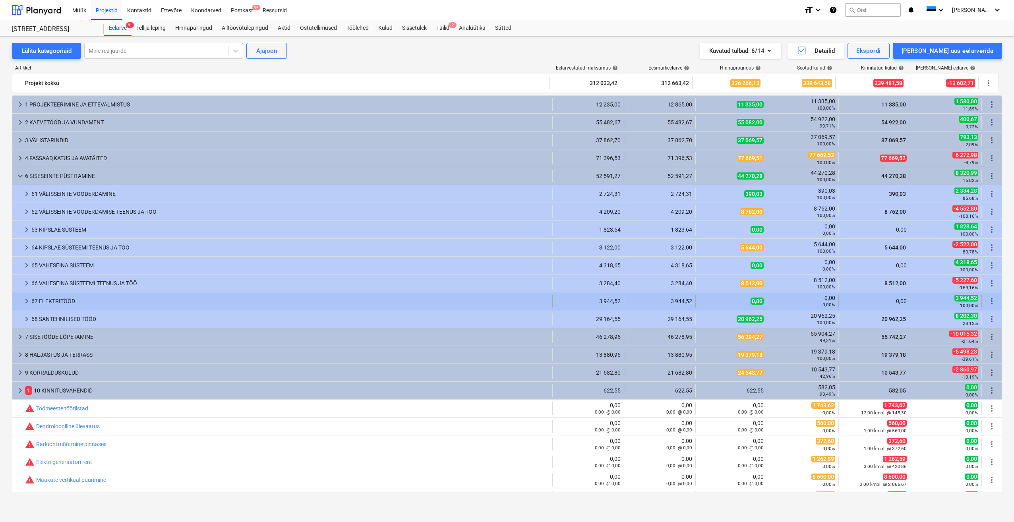
click at [27, 302] on span "keyboard_arrow_right" at bounding box center [27, 302] width 10 height 10
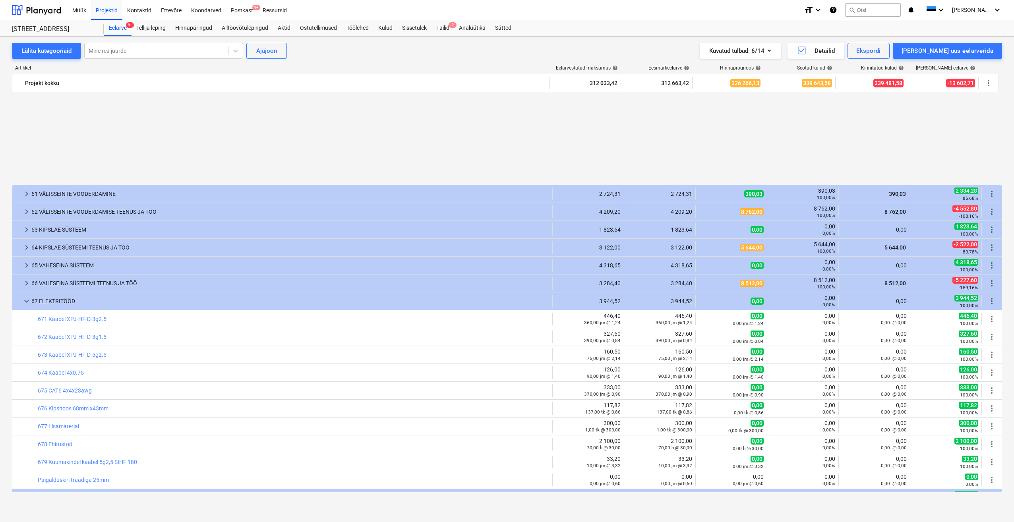
scroll to position [119, 0]
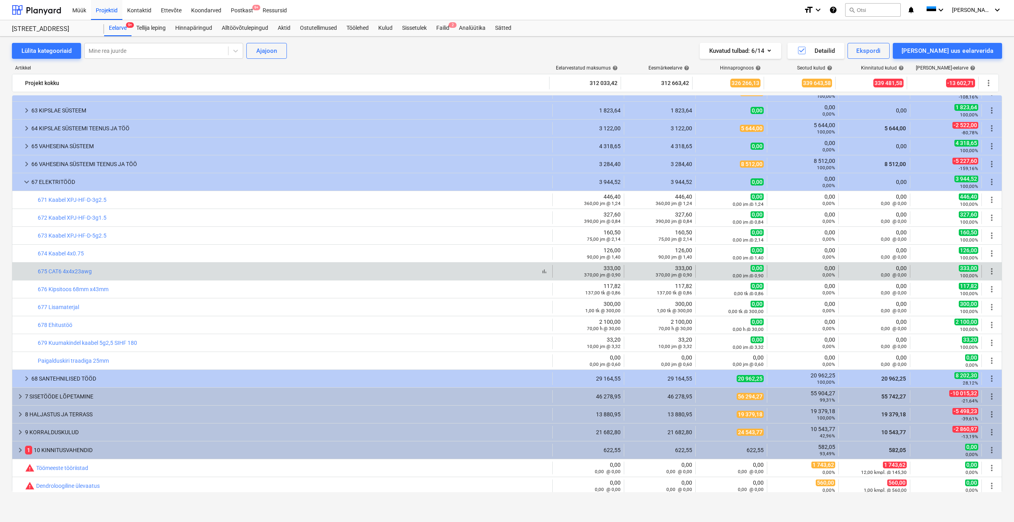
click at [121, 273] on div "bar_chart 675 CAT6 4x4x23awg" at bounding box center [294, 271] width 512 height 6
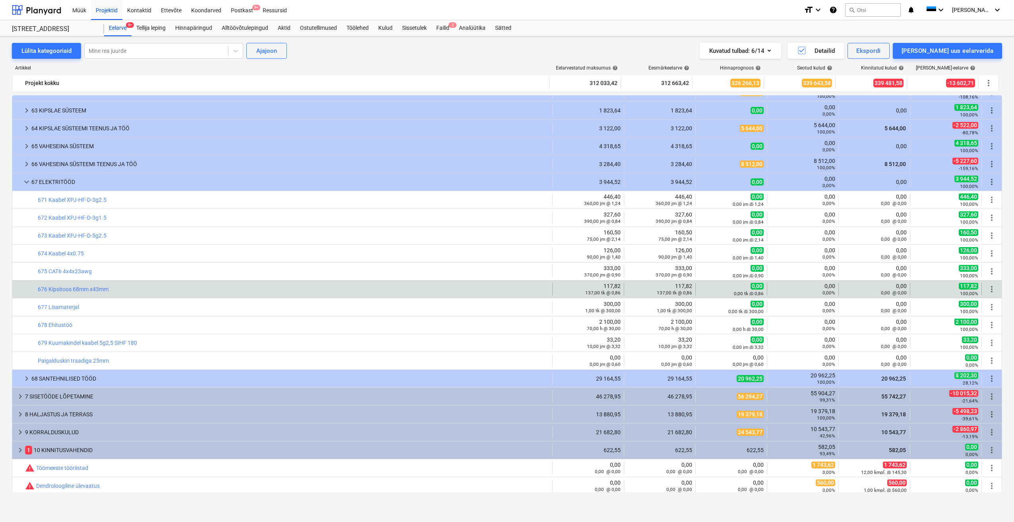
click at [129, 293] on div "bar_chart 676 Kipsitoos 68mm x43mm" at bounding box center [294, 289] width 512 height 13
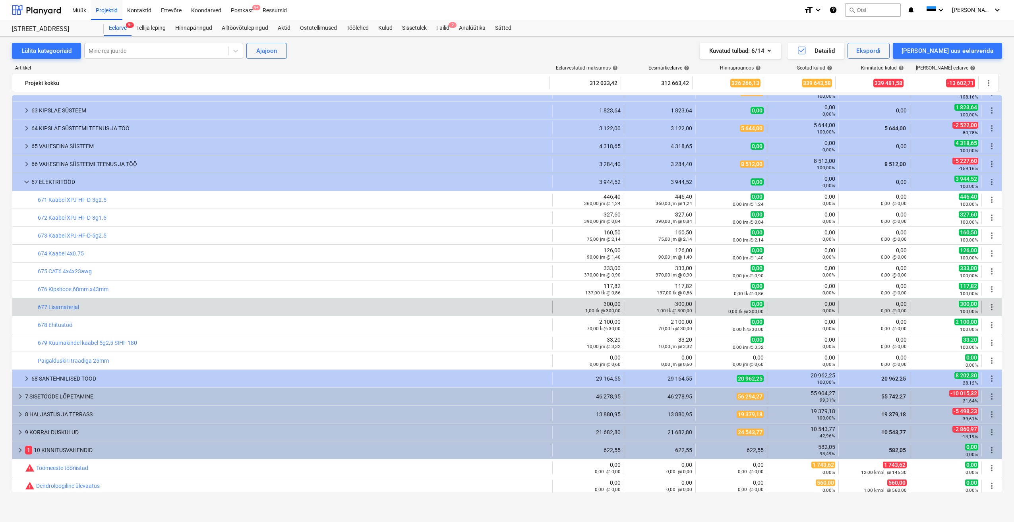
click at [111, 303] on div "bar_chart 677 Lisamaterjal" at bounding box center [294, 307] width 512 height 13
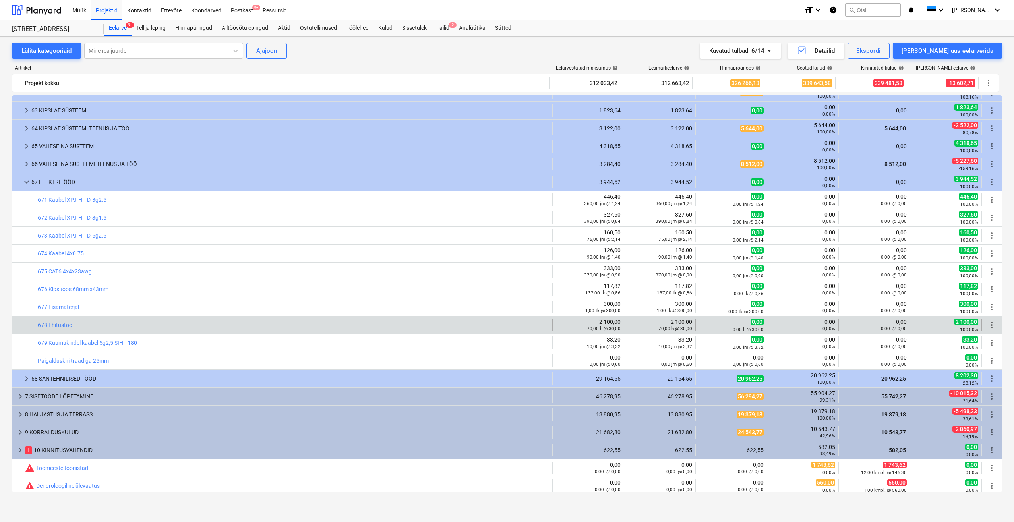
click at [124, 320] on div "bar_chart 678 Ehitustöö" at bounding box center [294, 325] width 512 height 13
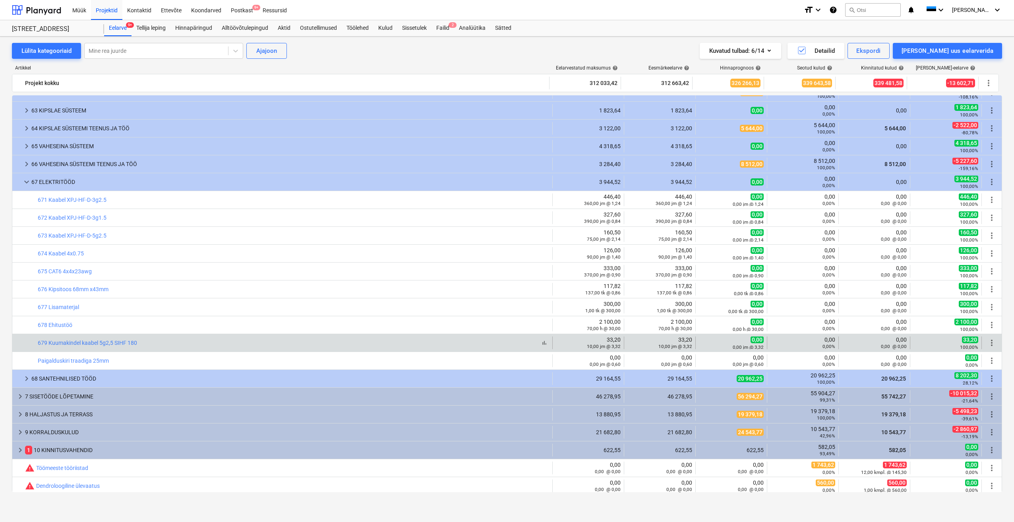
click at [144, 341] on div "bar_chart 679 Kuumakindel kaabel 5g2,5 SIHF 180" at bounding box center [294, 343] width 512 height 6
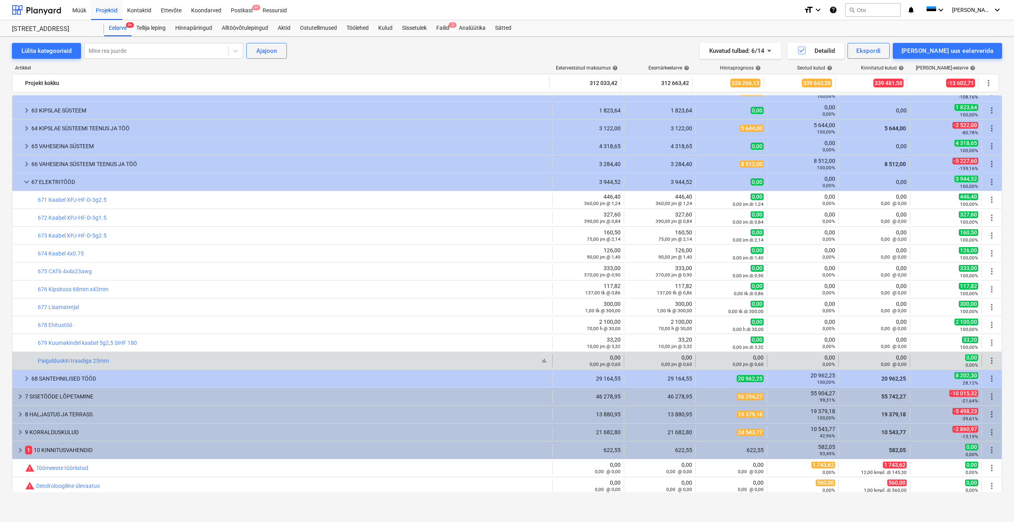
click at [126, 360] on div "bar_chart Paigalduskiri traadiga 25mm" at bounding box center [294, 361] width 512 height 6
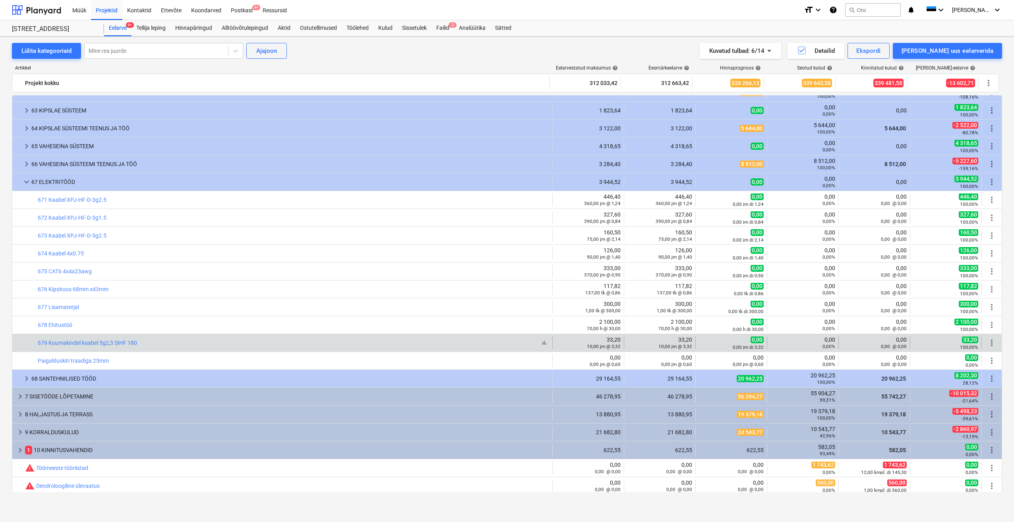
click at [188, 345] on div "bar_chart 679 Kuumakindel kaabel 5g2,5 SIHF 180" at bounding box center [294, 343] width 512 height 6
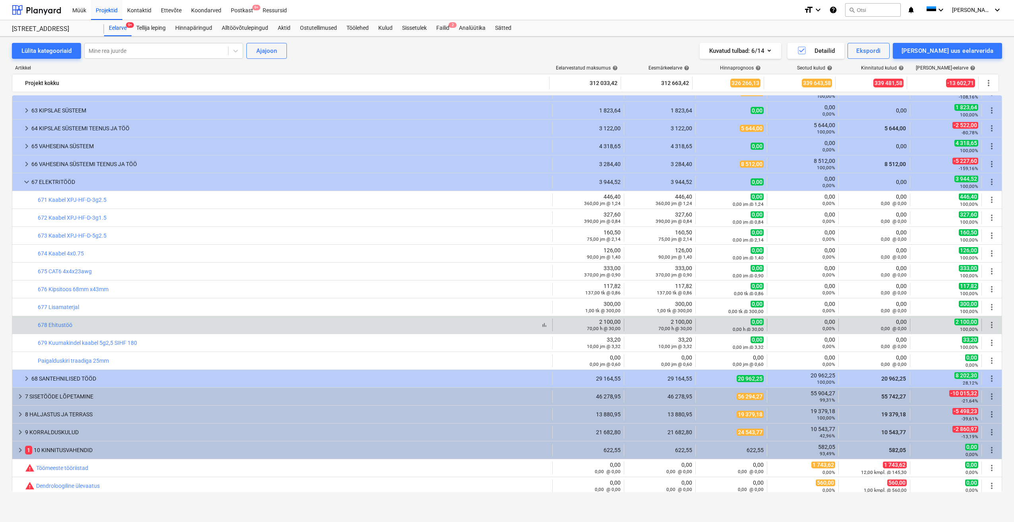
click at [219, 326] on div "bar_chart 678 Ehitustöö" at bounding box center [294, 325] width 512 height 6
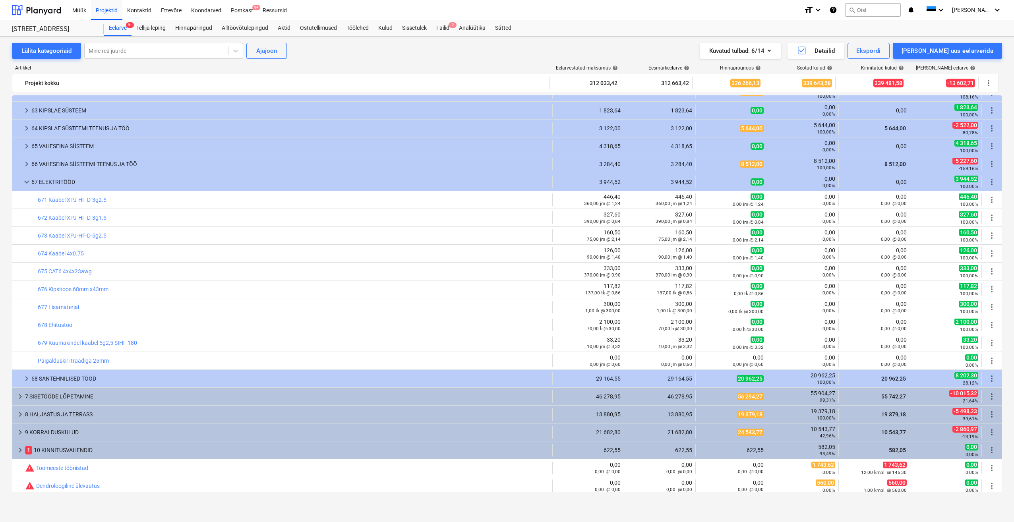
click at [395, 57] on div "Lülita kategooriaid Mine rea juurde Ajajoon Kuvatud tulbad : 6/14 Detailid Eksp…" at bounding box center [507, 51] width 991 height 16
click at [81, 12] on div "Müük" at bounding box center [79, 10] width 23 height 20
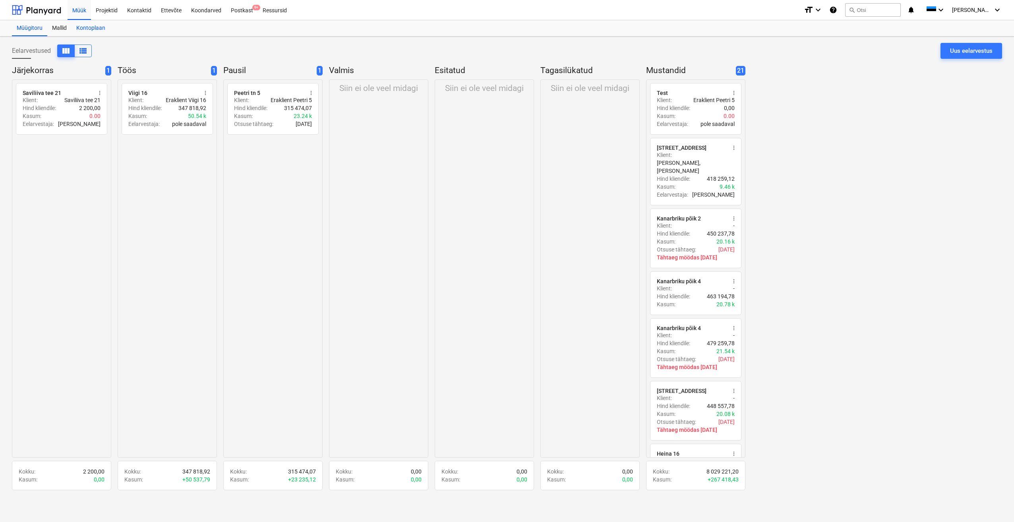
click at [94, 29] on div "Kontoplaan" at bounding box center [91, 28] width 39 height 16
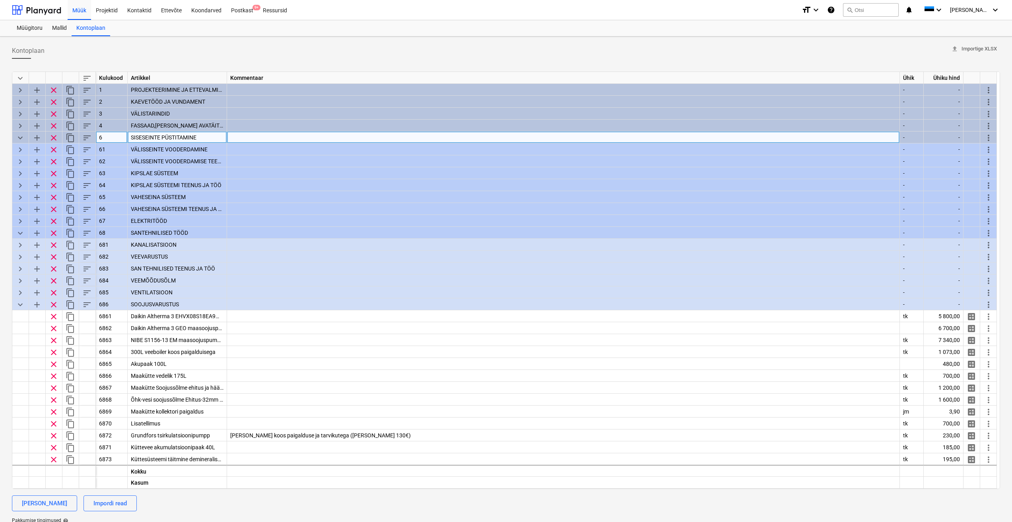
click at [17, 137] on span "keyboard_arrow_down" at bounding box center [21, 138] width 10 height 10
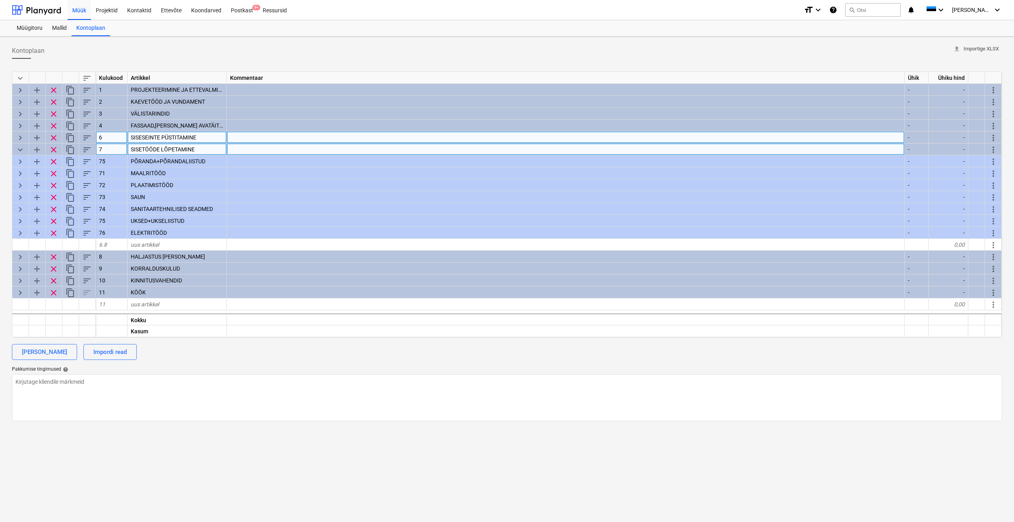
click at [20, 149] on span "keyboard_arrow_down" at bounding box center [21, 150] width 10 height 10
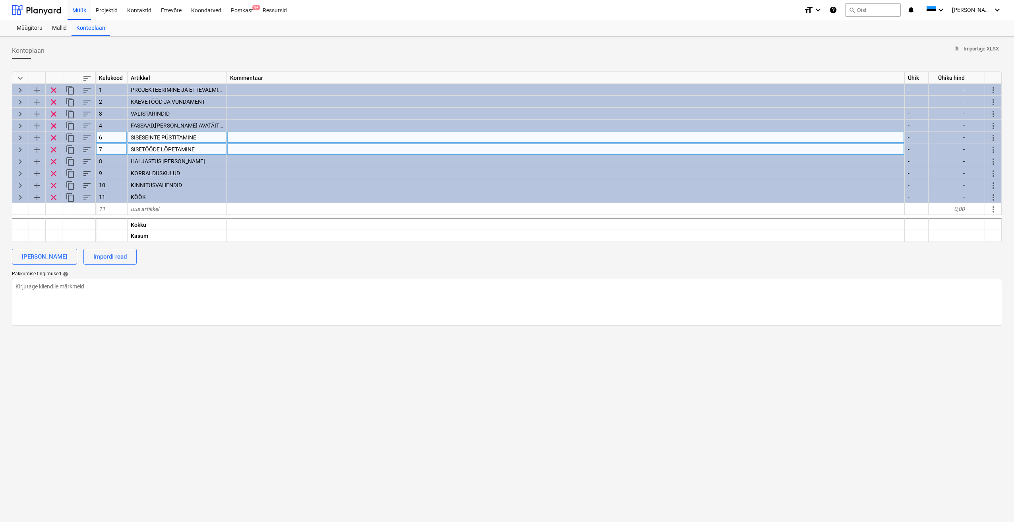
click at [21, 140] on span "keyboard_arrow_right" at bounding box center [21, 138] width 10 height 10
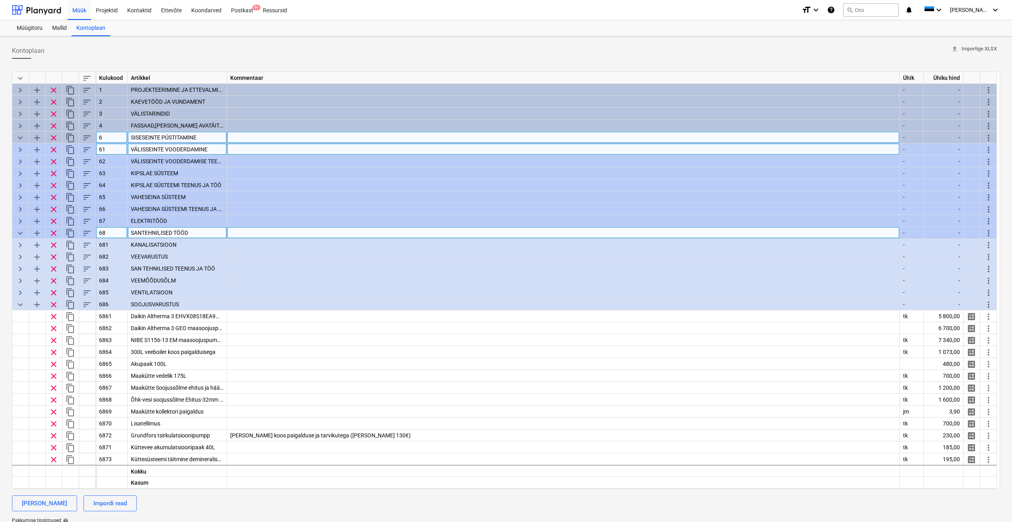
click at [19, 234] on span "keyboard_arrow_down" at bounding box center [21, 234] width 10 height 10
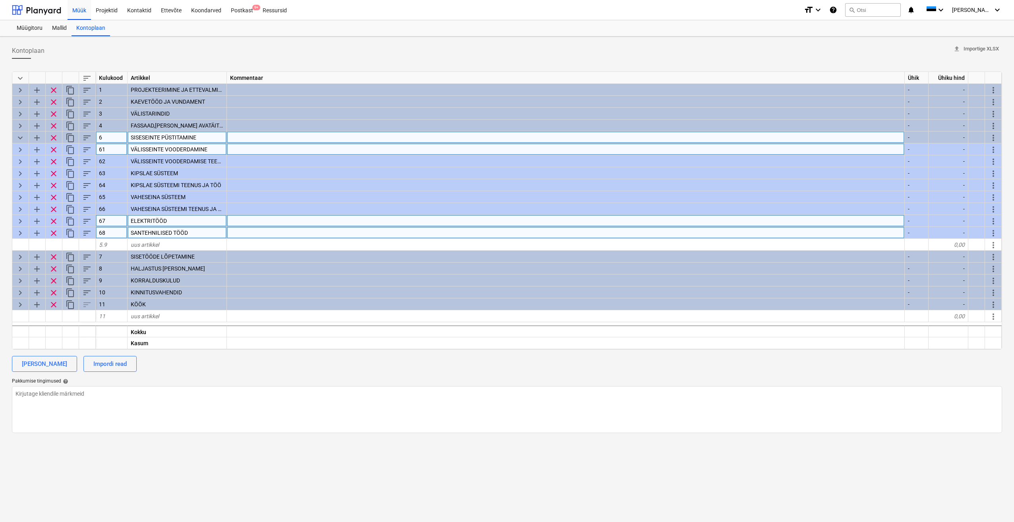
click at [19, 223] on span "keyboard_arrow_right" at bounding box center [21, 222] width 10 height 10
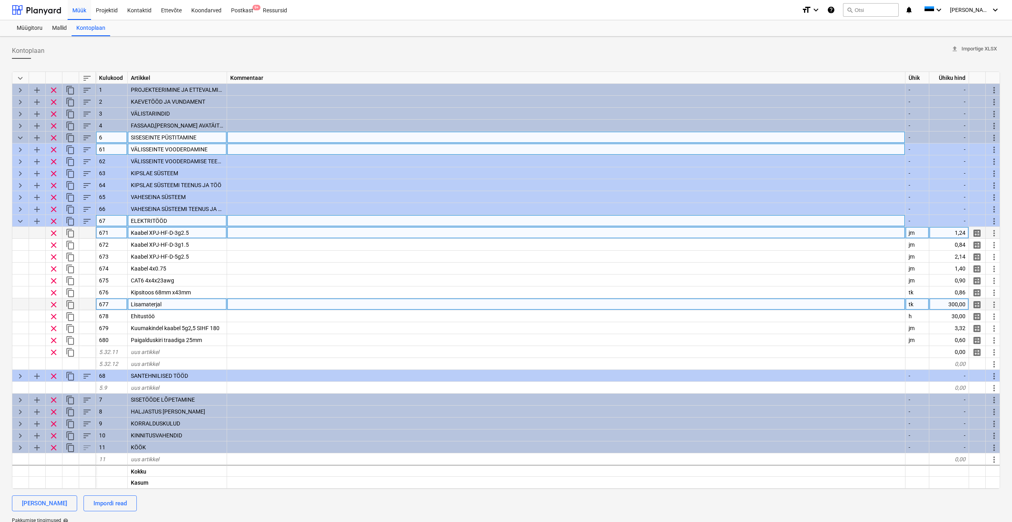
click at [262, 306] on div at bounding box center [566, 305] width 678 height 12
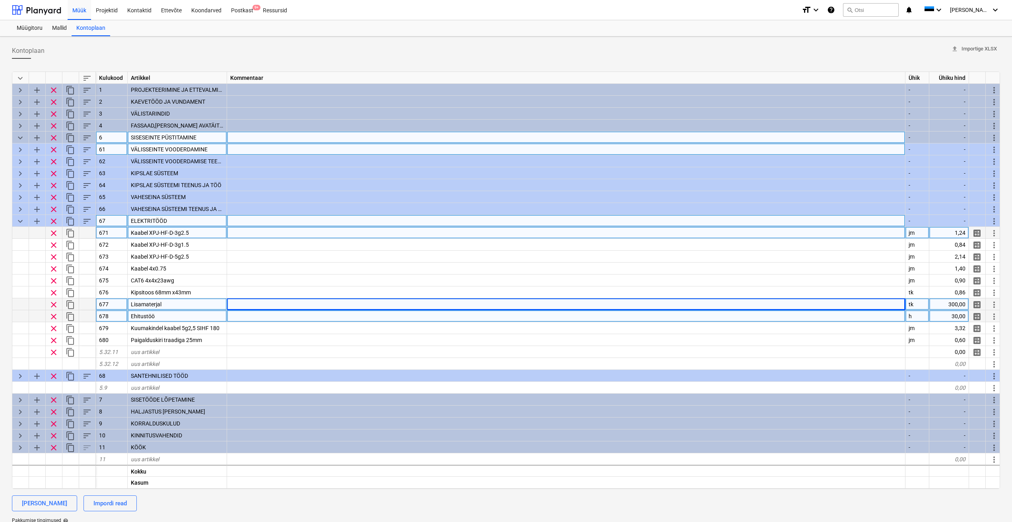
click at [268, 321] on div at bounding box center [566, 316] width 678 height 12
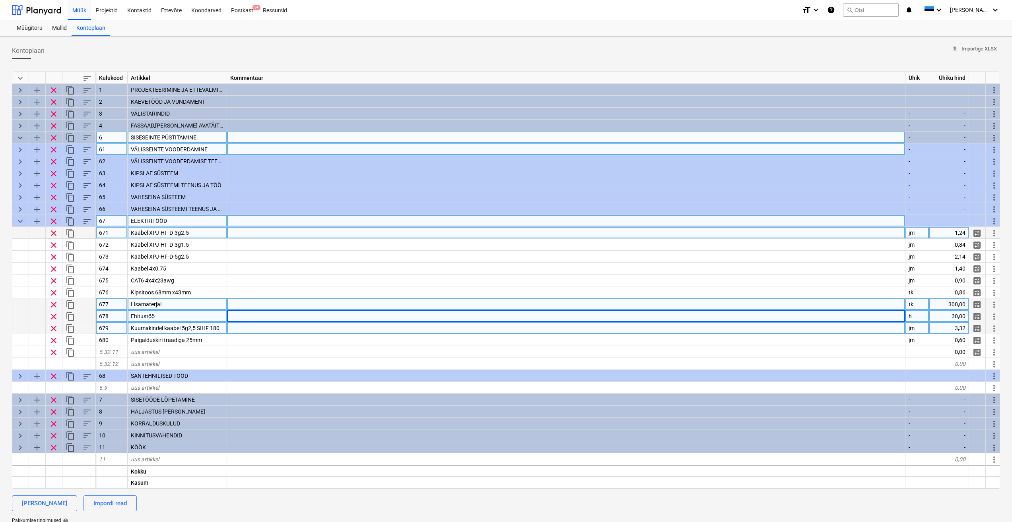
click at [264, 328] on div at bounding box center [566, 328] width 678 height 12
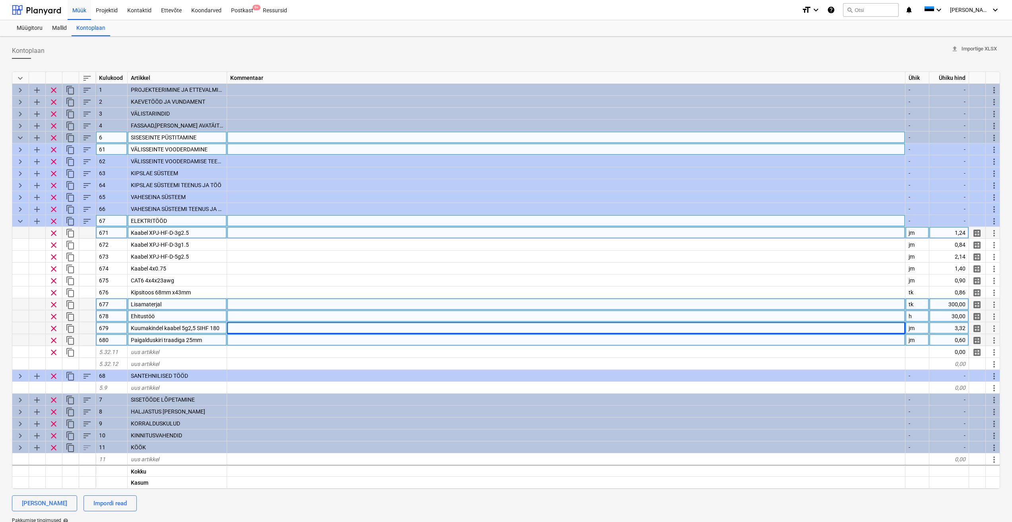
click at [257, 337] on div at bounding box center [566, 340] width 678 height 12
click at [60, 29] on div "Mallid" at bounding box center [59, 28] width 24 height 16
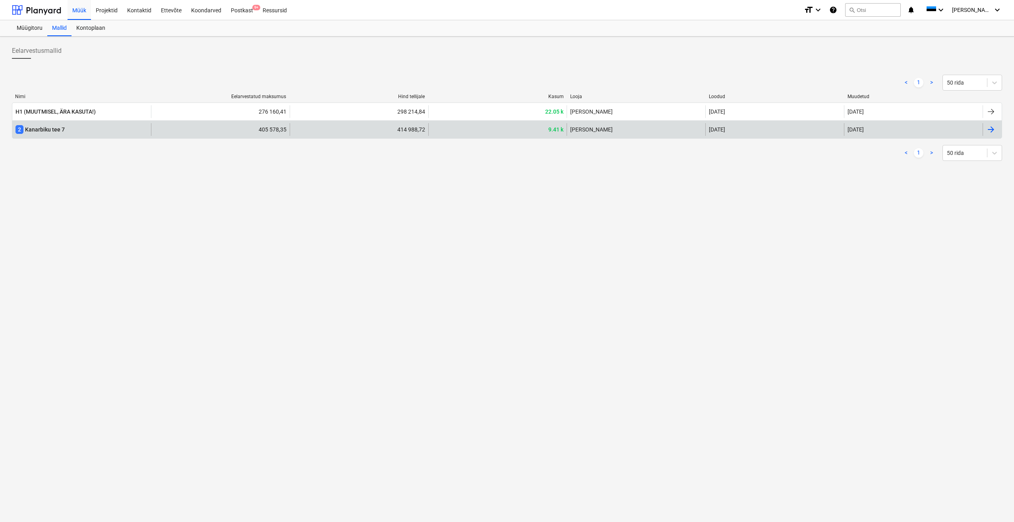
click at [47, 131] on div "2 Kanarbiku tee 7" at bounding box center [40, 129] width 49 height 9
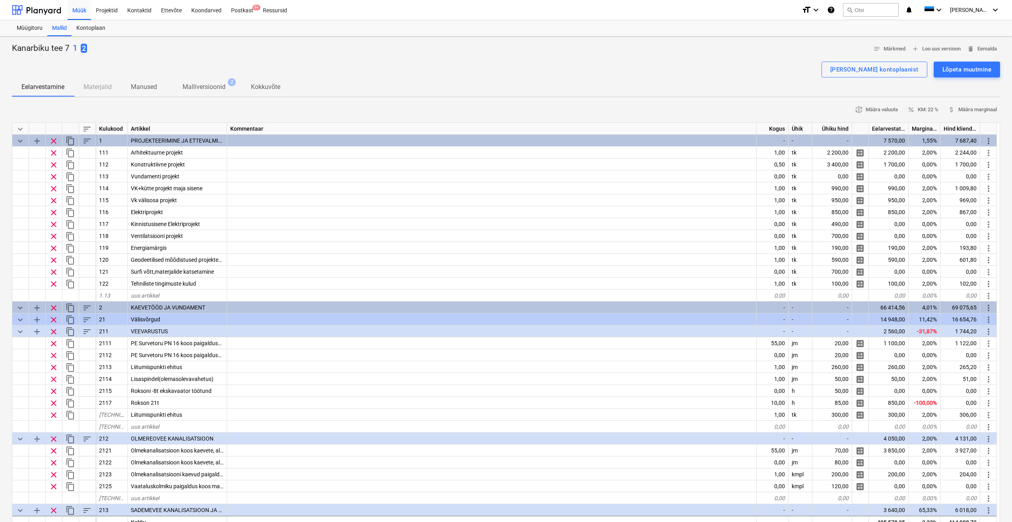
click at [21, 128] on span "keyboard_arrow_down" at bounding box center [21, 129] width 10 height 10
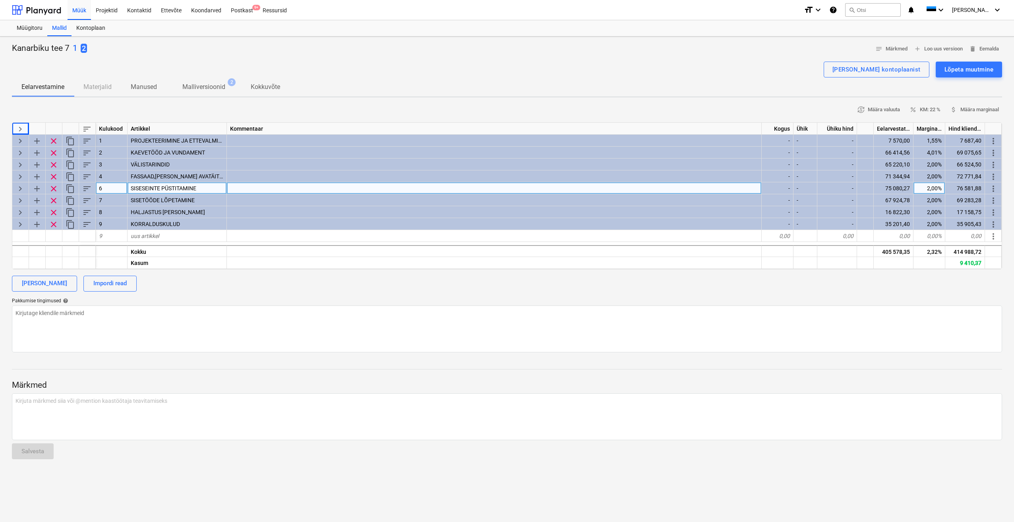
click at [16, 188] on span "keyboard_arrow_right" at bounding box center [21, 189] width 10 height 10
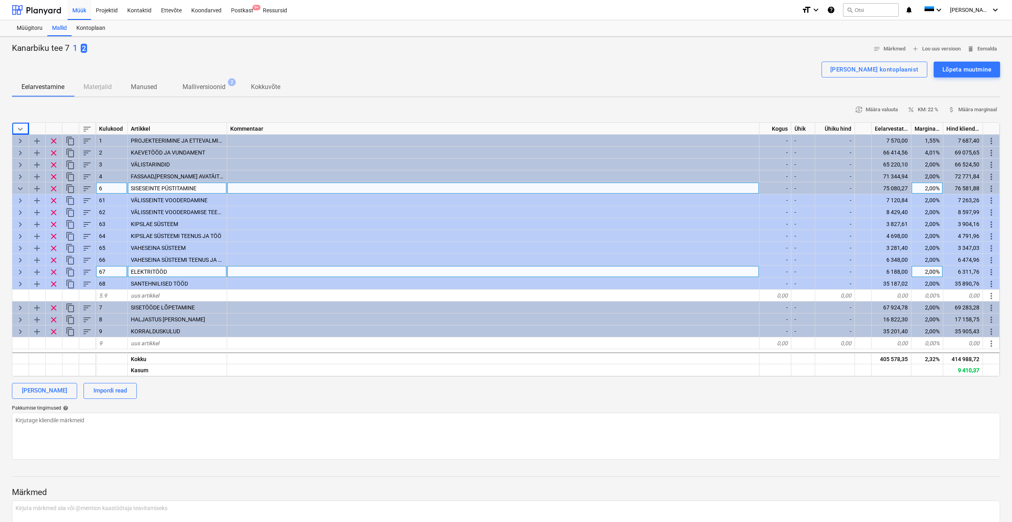
click at [21, 272] on span "keyboard_arrow_right" at bounding box center [21, 273] width 10 height 10
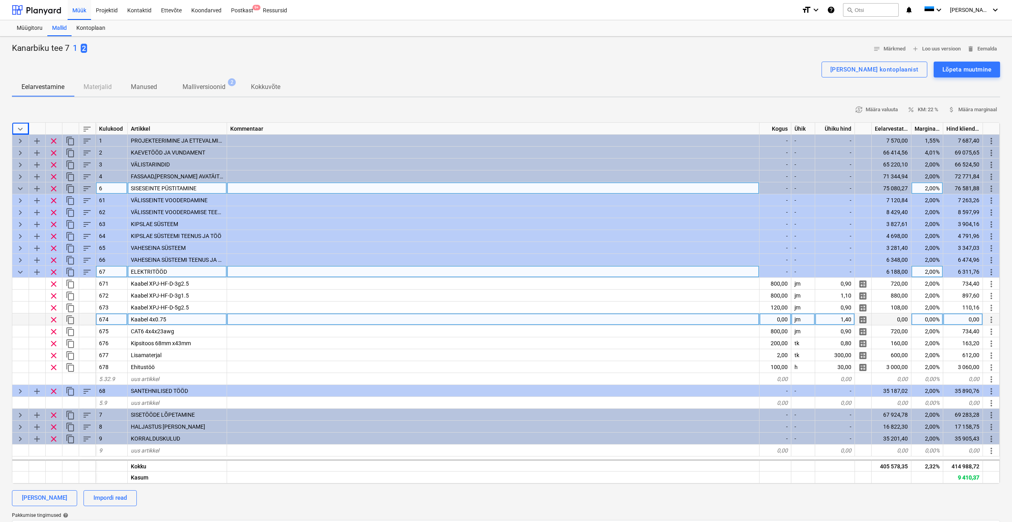
click at [302, 314] on div at bounding box center [493, 320] width 532 height 12
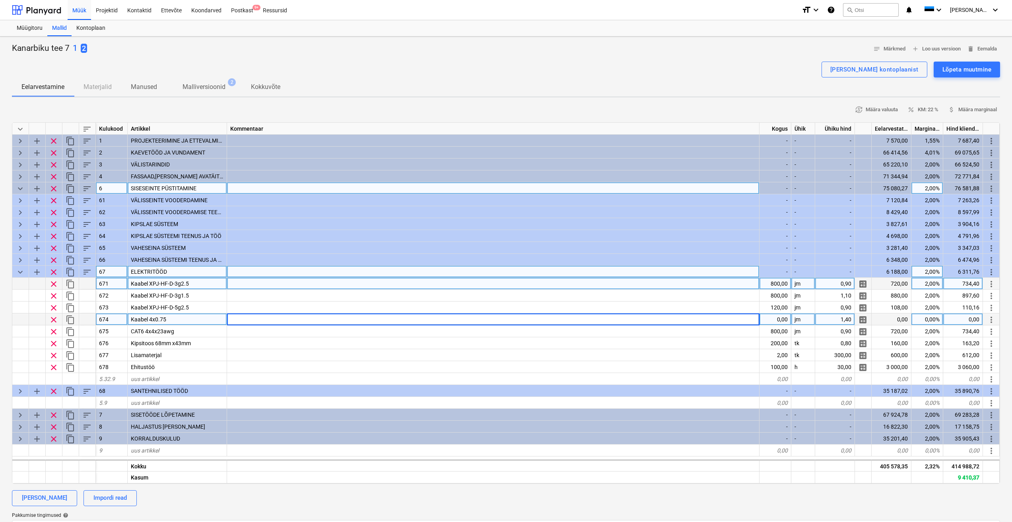
click at [238, 284] on div at bounding box center [493, 284] width 532 height 12
click at [75, 51] on p "1" at bounding box center [75, 48] width 5 height 11
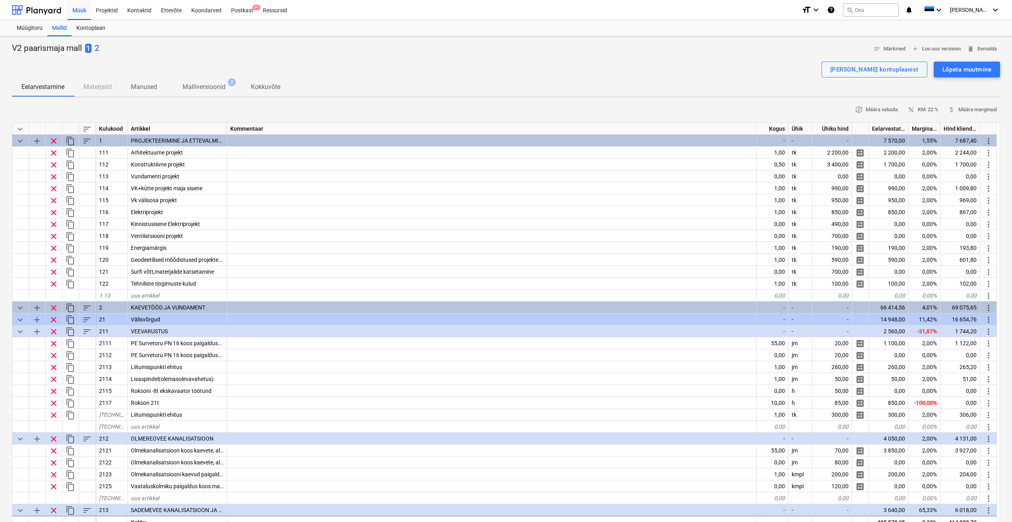
click at [19, 127] on span "keyboard_arrow_down" at bounding box center [21, 129] width 10 height 10
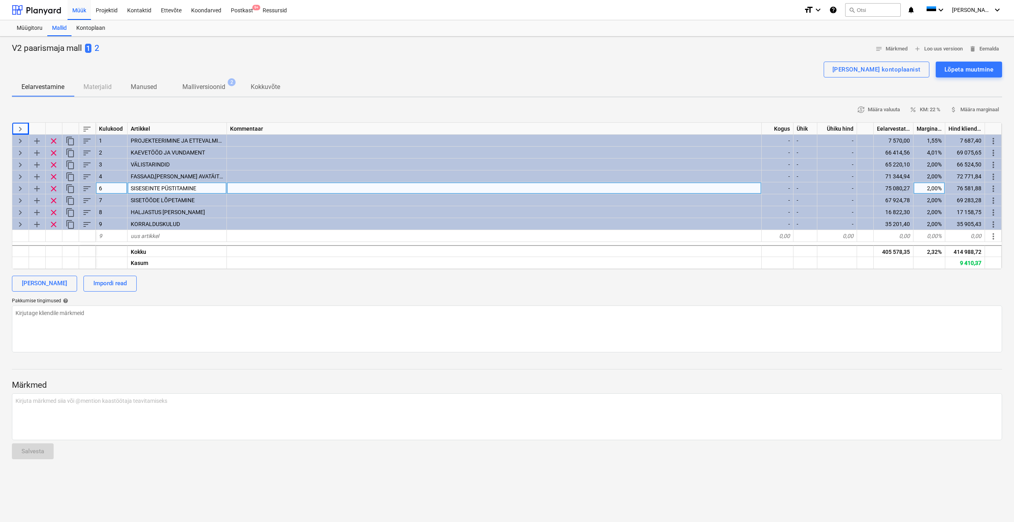
click at [20, 190] on span "keyboard_arrow_right" at bounding box center [21, 189] width 10 height 10
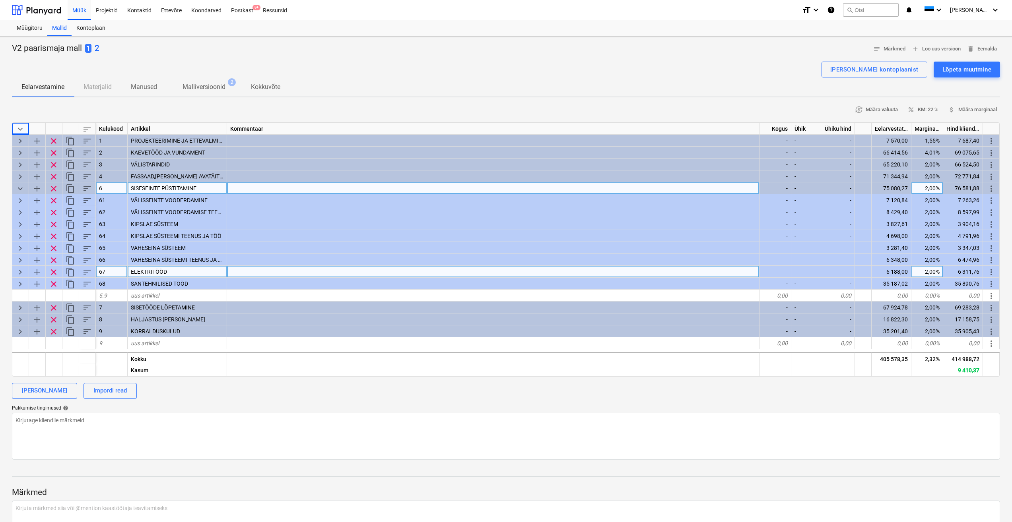
click at [17, 275] on span "keyboard_arrow_right" at bounding box center [21, 273] width 10 height 10
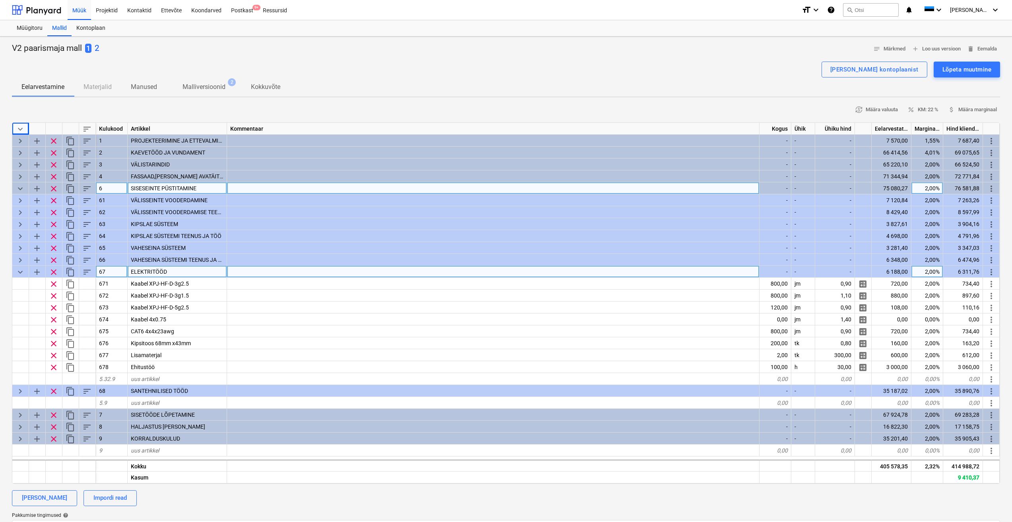
click at [132, 54] on div "V2 paarismaja mall 1 2 notes Märkmed add Loo uus versioon delete Eemalda" at bounding box center [506, 49] width 988 height 12
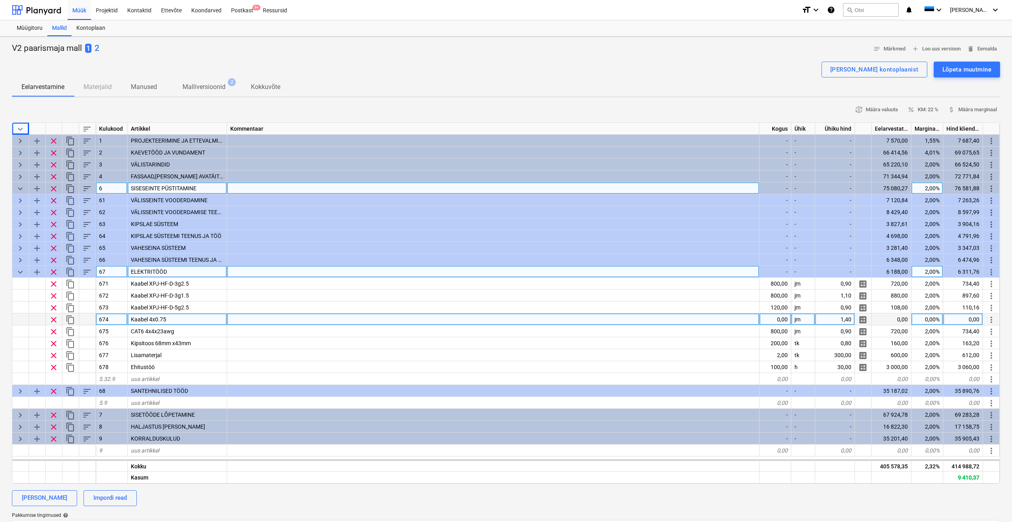
click at [457, 317] on div at bounding box center [493, 320] width 532 height 12
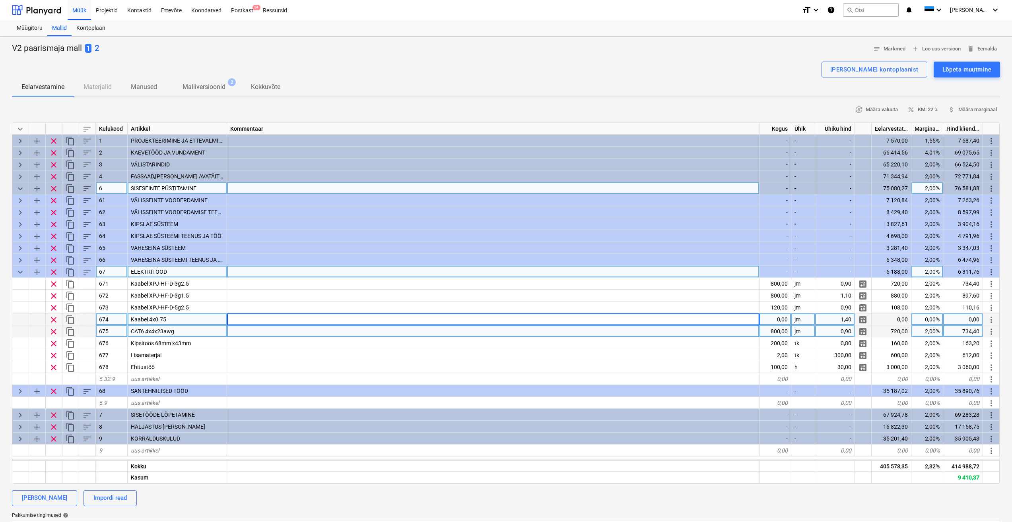
click at [457, 333] on div at bounding box center [493, 332] width 532 height 12
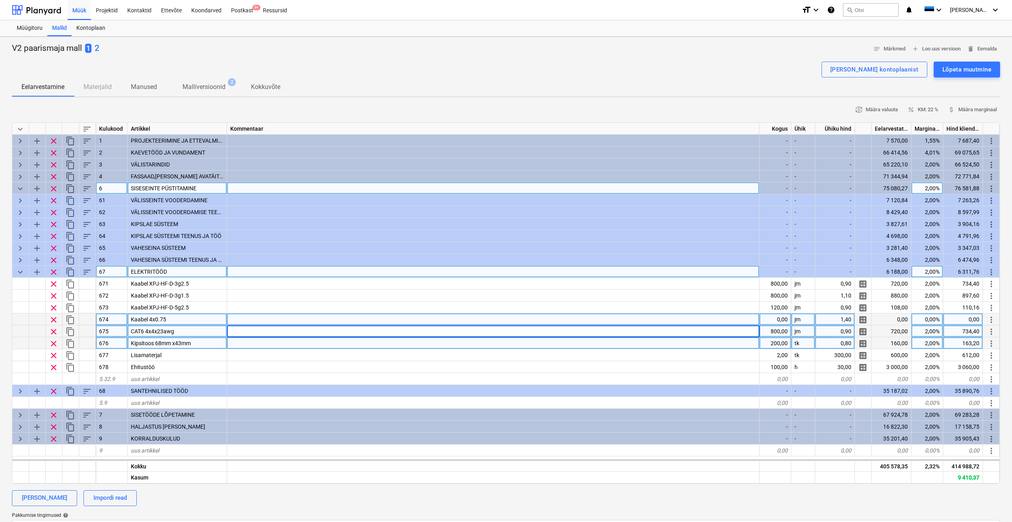
click at [405, 342] on div at bounding box center [493, 343] width 532 height 12
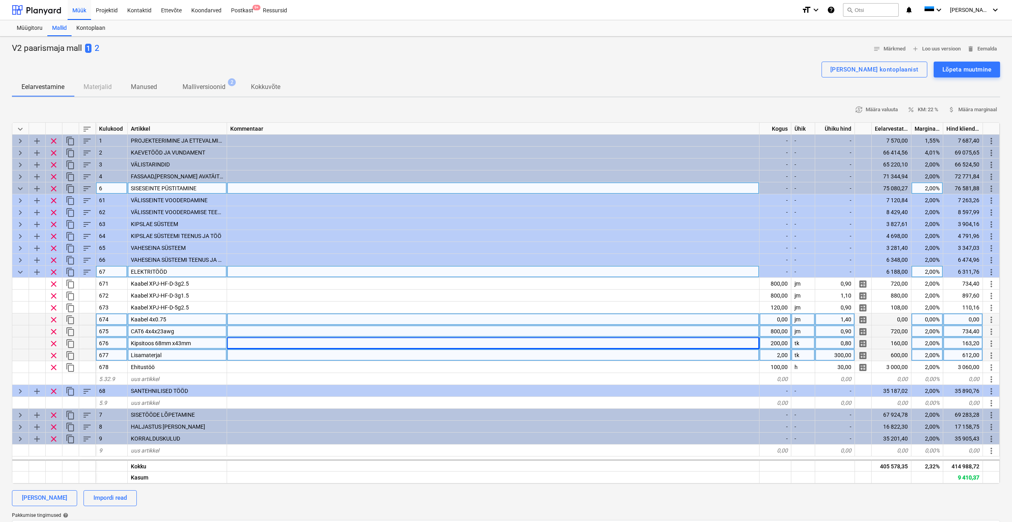
click at [320, 354] on div at bounding box center [493, 355] width 532 height 12
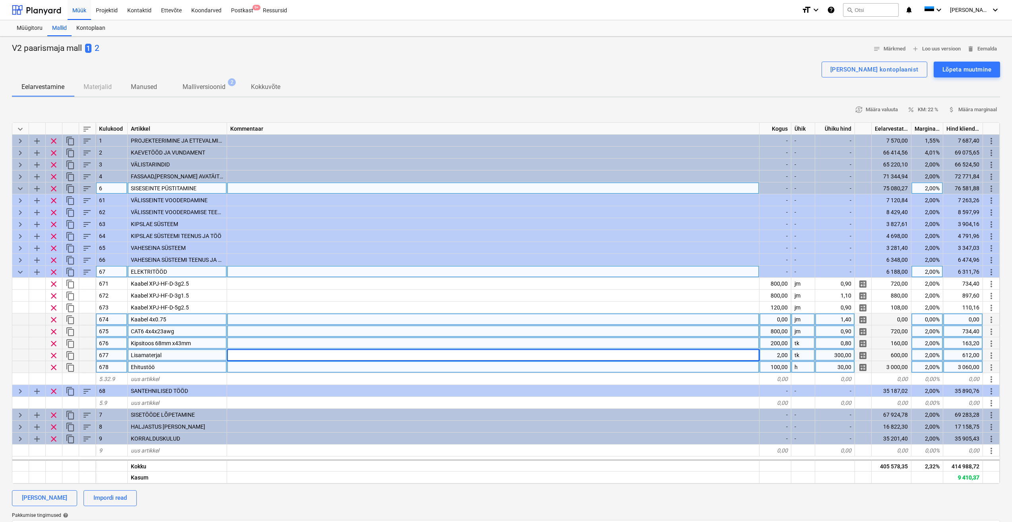
click at [253, 367] on div at bounding box center [493, 367] width 532 height 12
click at [260, 352] on div at bounding box center [493, 355] width 532 height 12
click at [243, 332] on div at bounding box center [493, 332] width 532 height 12
click at [250, 355] on div at bounding box center [493, 355] width 532 height 12
click at [241, 367] on div at bounding box center [493, 367] width 532 height 12
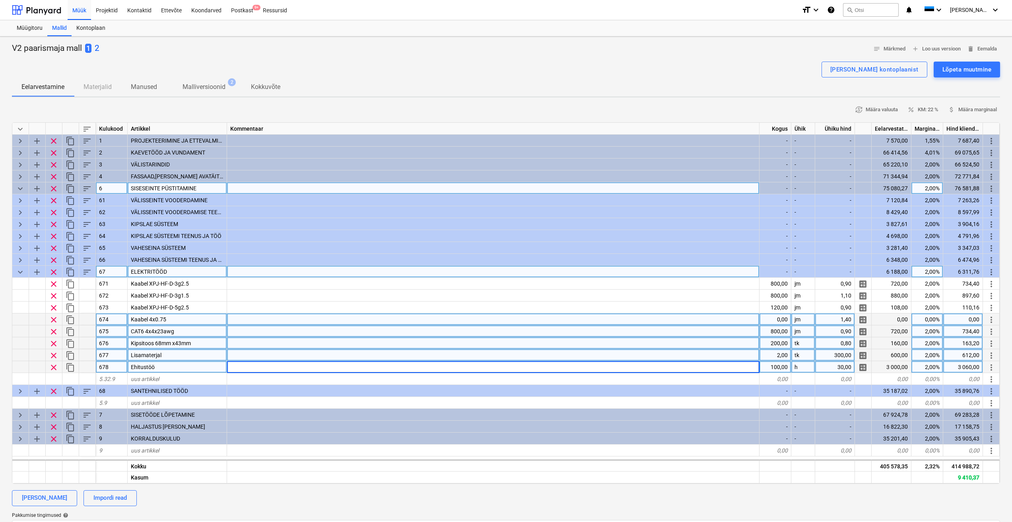
click at [99, 48] on p "2" at bounding box center [97, 48] width 5 height 11
click at [74, 48] on p "1" at bounding box center [75, 48] width 5 height 11
click at [99, 49] on p "2" at bounding box center [97, 48] width 5 height 11
type textarea "x"
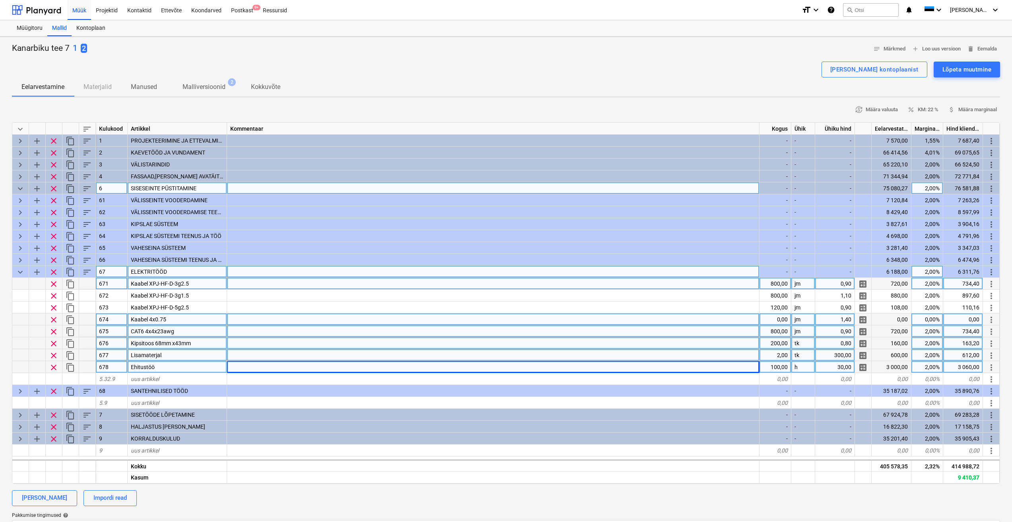
click at [315, 285] on div at bounding box center [493, 284] width 532 height 12
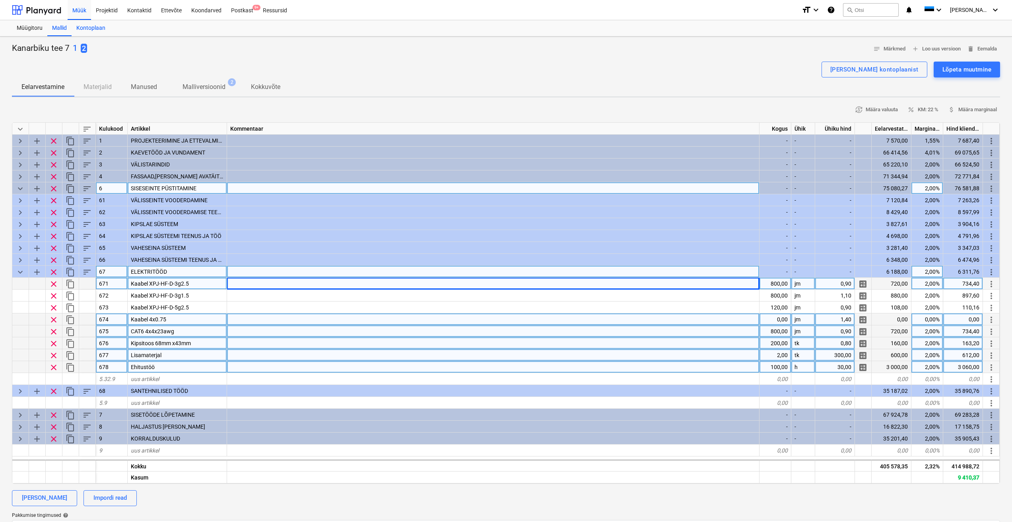
click at [99, 29] on div "Kontoplaan" at bounding box center [91, 28] width 39 height 16
click at [280, 315] on div at bounding box center [493, 320] width 532 height 12
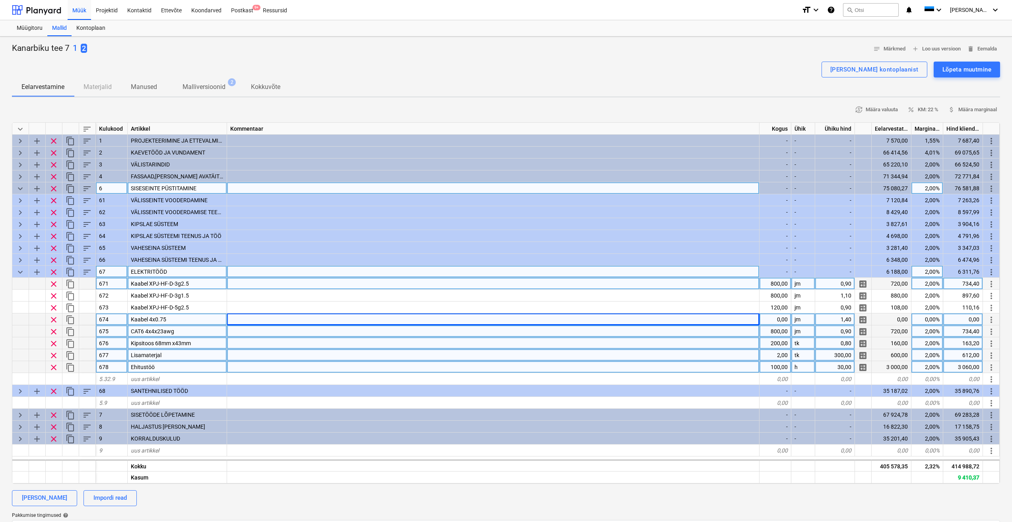
drag, startPoint x: 402, startPoint y: 45, endPoint x: 421, endPoint y: 64, distance: 26.1
click at [402, 45] on div "Kanarbiku tee 7 1 2 notes Märkmed add Loo uus versioon delete Eemalda" at bounding box center [506, 49] width 988 height 12
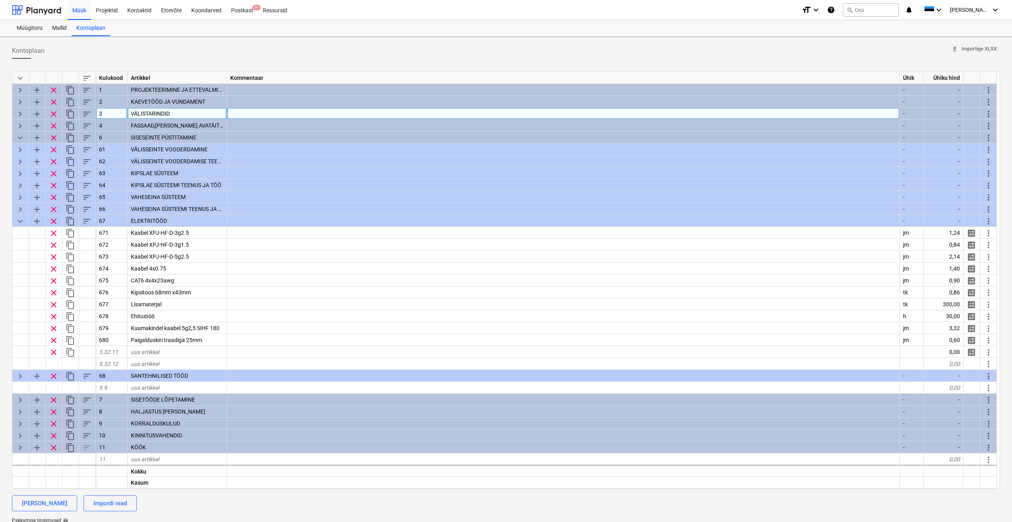
type textarea "x"
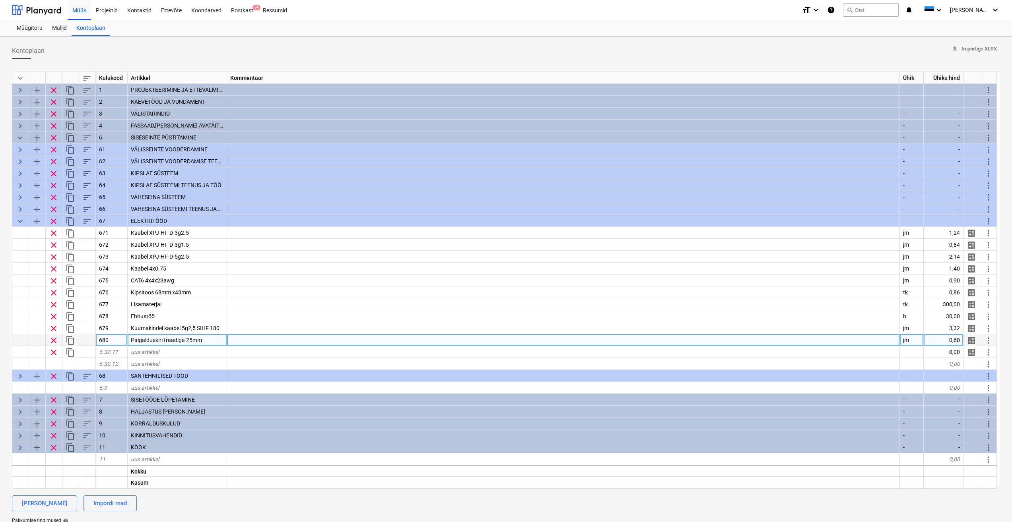
click at [213, 339] on div "Paigalduskiri traadiga 25mm" at bounding box center [177, 340] width 99 height 12
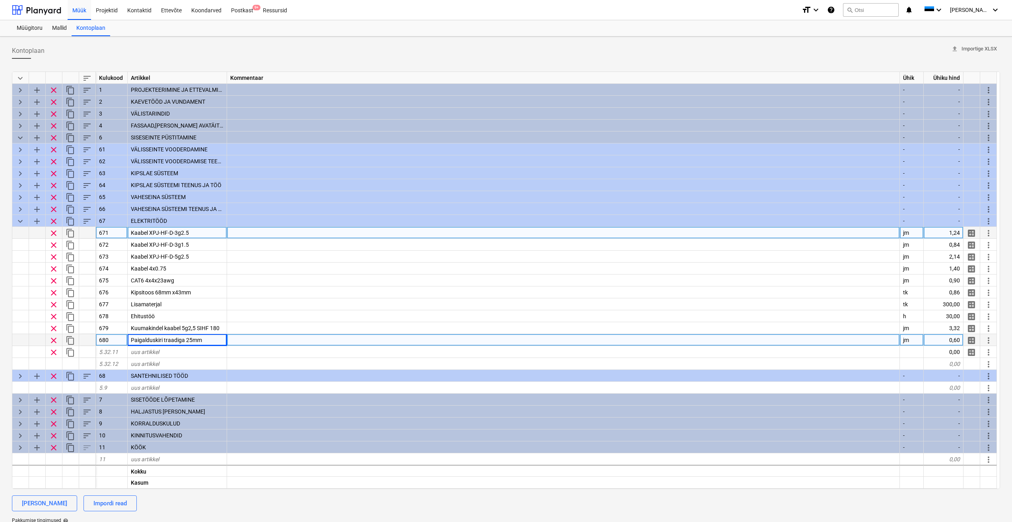
click at [263, 229] on div at bounding box center [563, 233] width 673 height 12
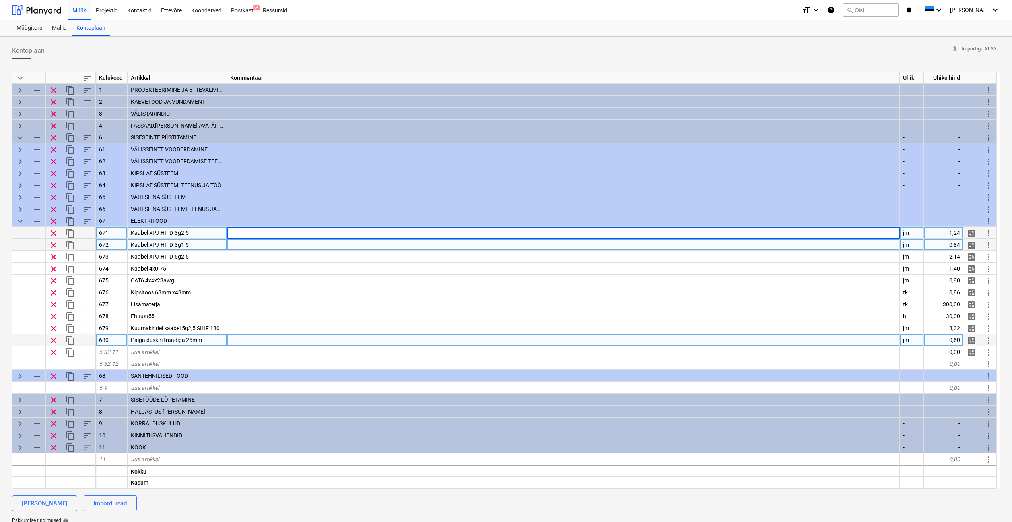
click at [256, 245] on div at bounding box center [563, 245] width 673 height 12
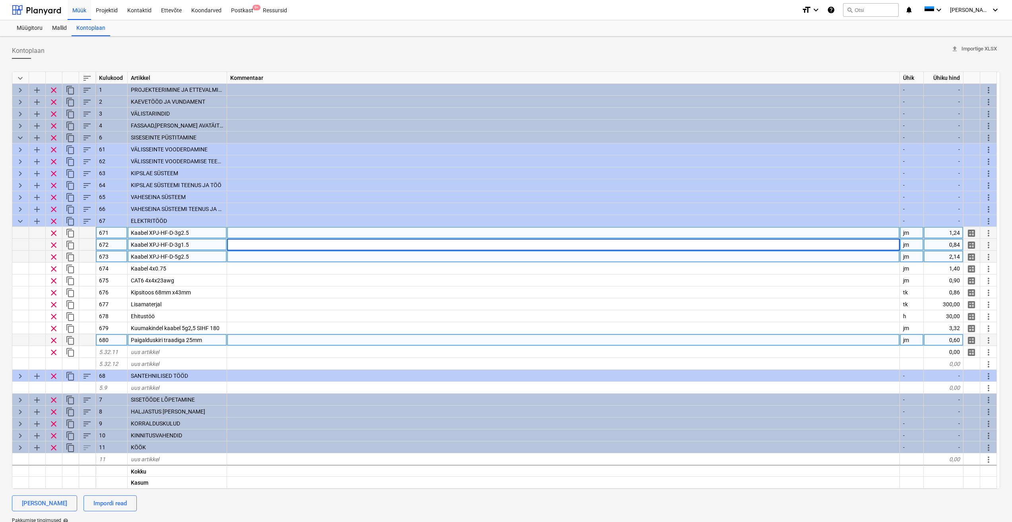
click at [282, 257] on div at bounding box center [563, 257] width 673 height 12
click at [266, 232] on div at bounding box center [563, 233] width 673 height 12
